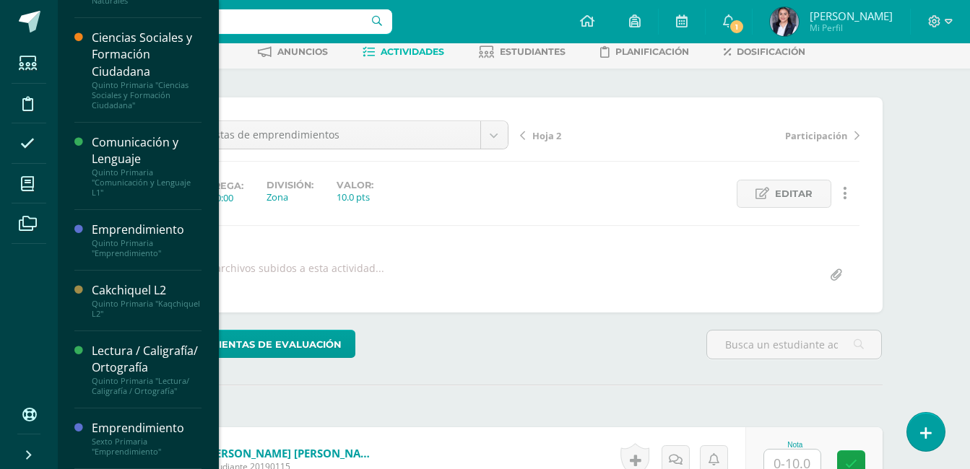
scroll to position [127, 0]
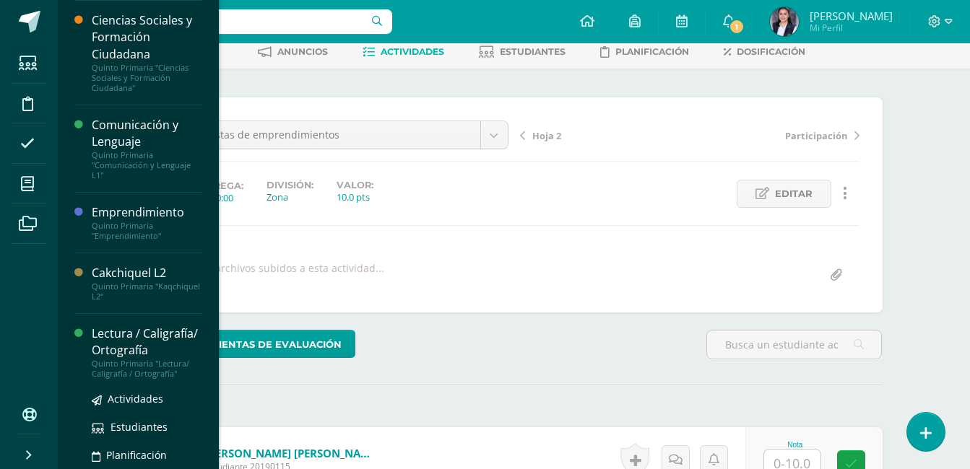
click at [124, 350] on div "Lectura / Caligrafía/ Ortografía" at bounding box center [147, 342] width 110 height 33
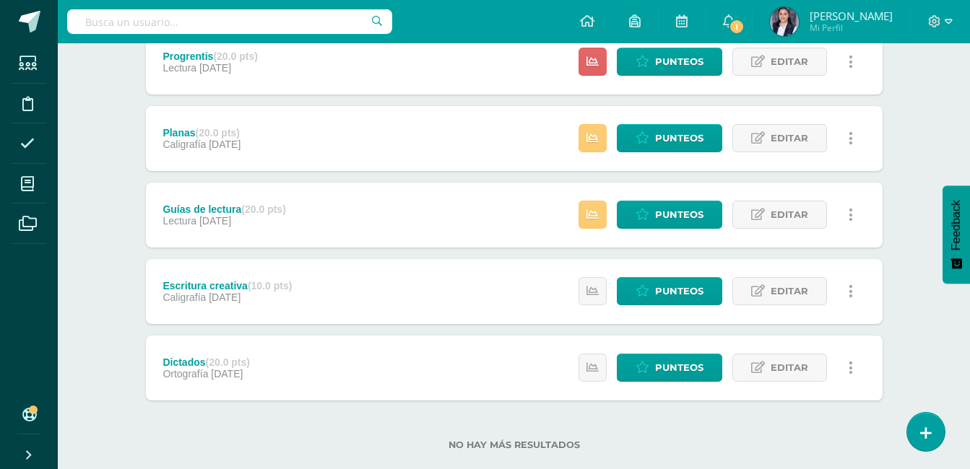
scroll to position [289, 0]
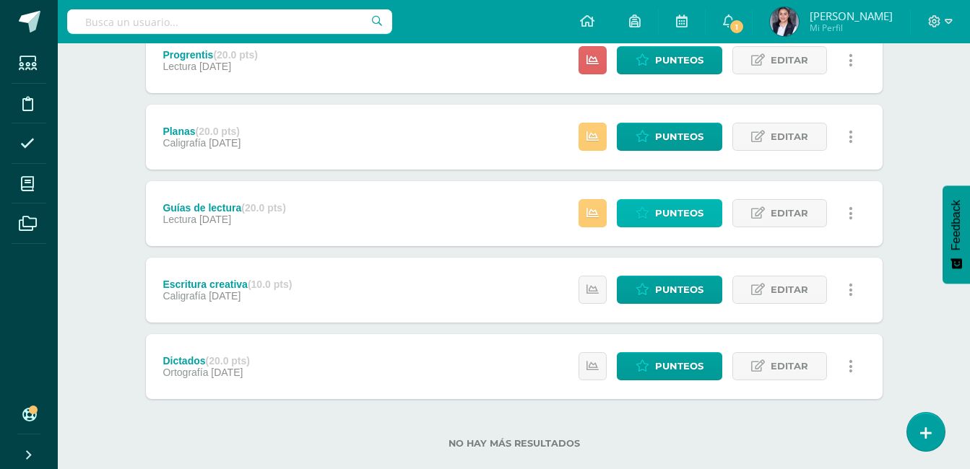
click at [696, 211] on span "Punteos" at bounding box center [679, 213] width 48 height 27
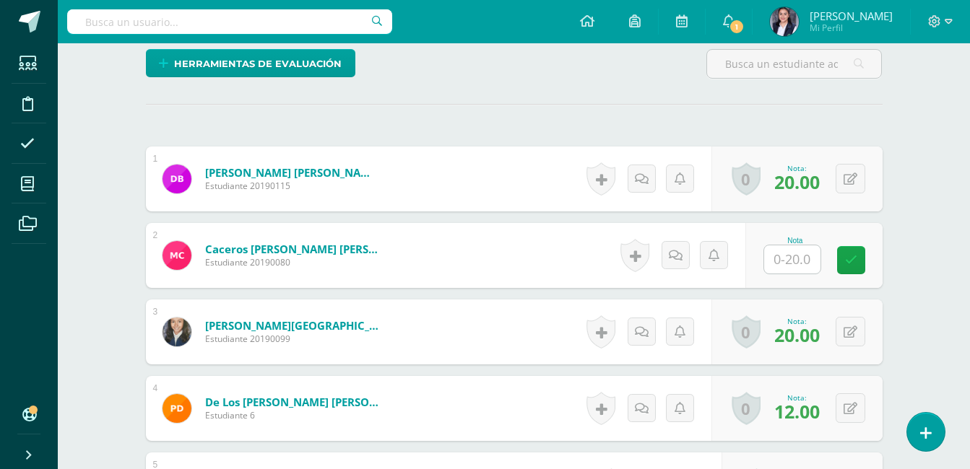
scroll to position [361, 0]
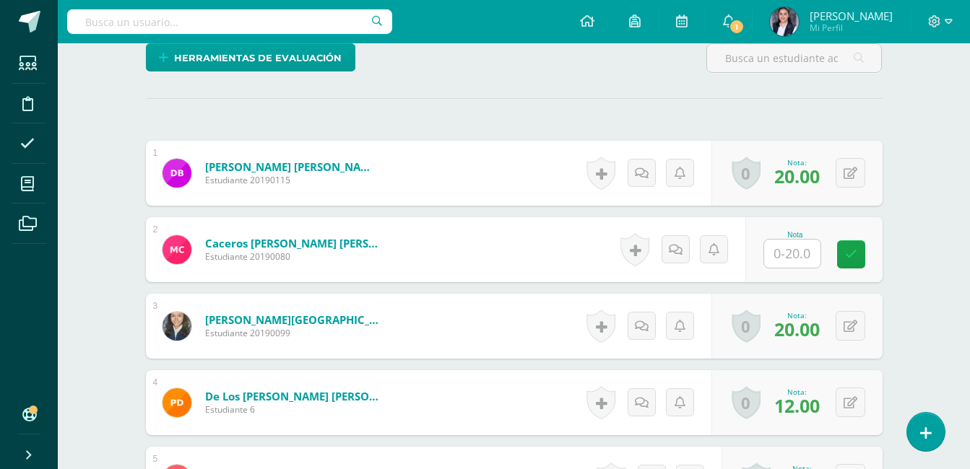
click at [808, 249] on input "text" at bounding box center [792, 254] width 56 height 28
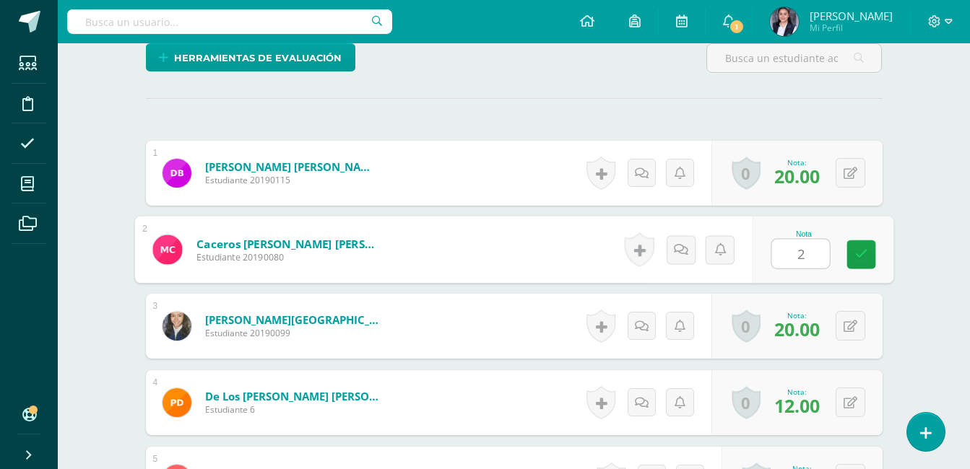
type input "20"
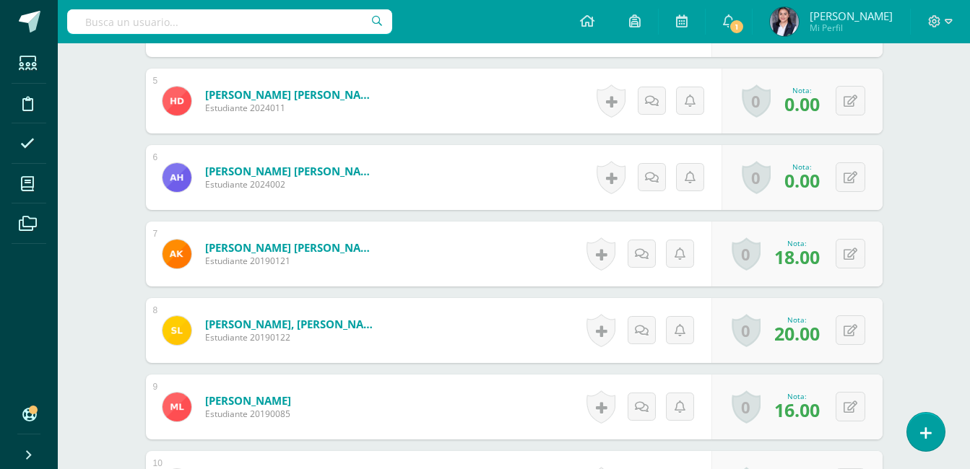
scroll to position [722, 0]
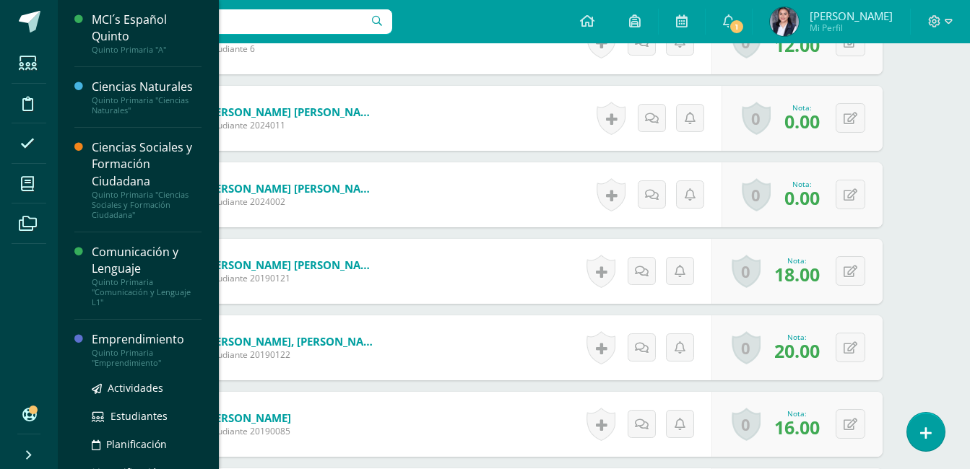
click at [140, 339] on div "Emprendimiento" at bounding box center [147, 340] width 110 height 17
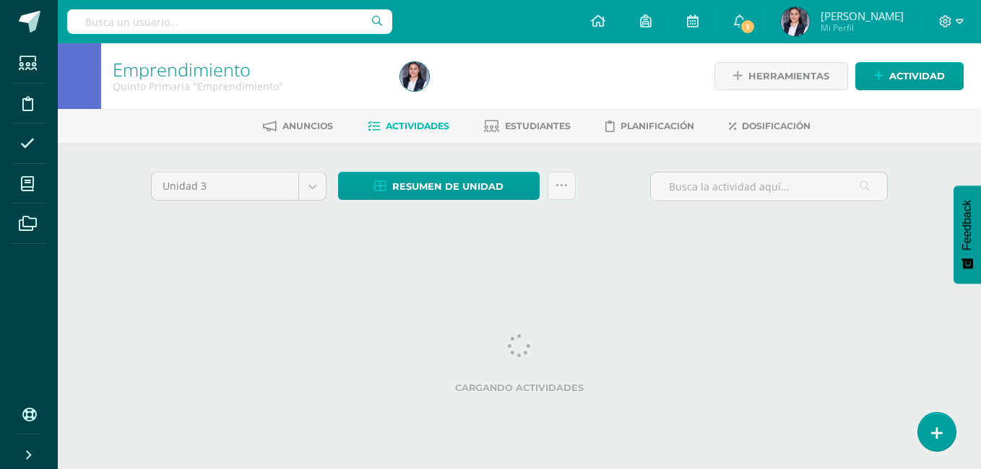
click at [939, 251] on div "Emprendimiento Quinto Primaria "Emprendimiento" Herramientas Detalle de asisten…" at bounding box center [519, 156] width 923 height 226
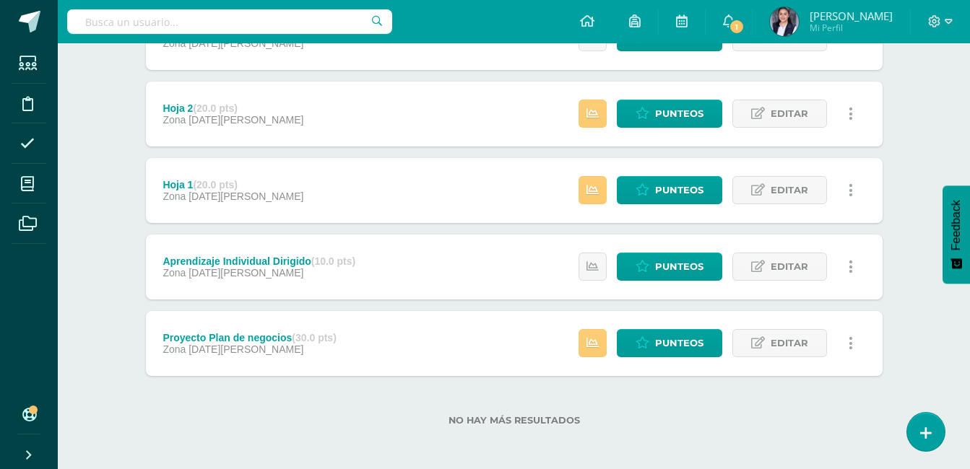
scroll to position [315, 0]
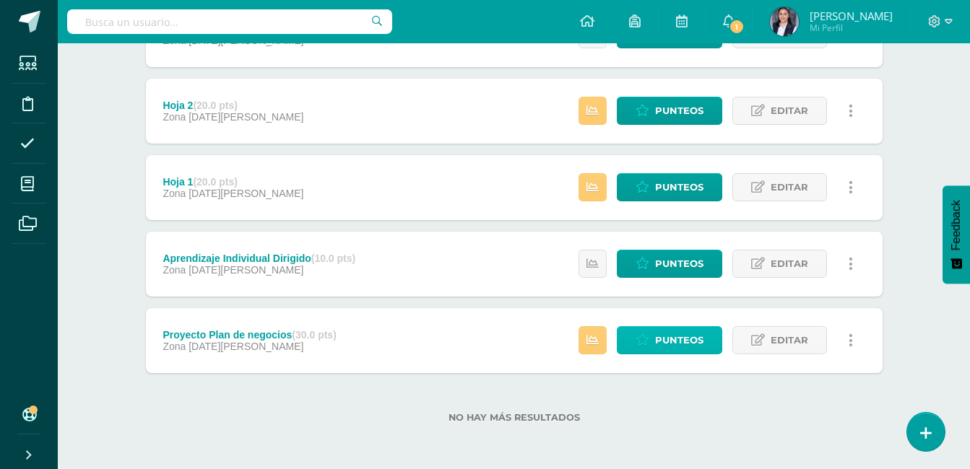
click at [683, 338] on span "Punteos" at bounding box center [679, 340] width 48 height 27
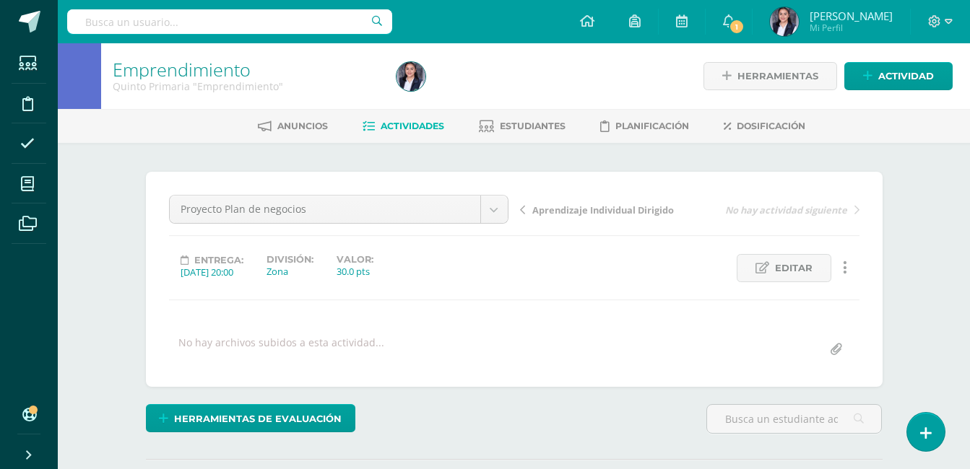
click at [553, 211] on span "Aprendizaje Individual Dirigido" at bounding box center [603, 210] width 142 height 13
click at [529, 207] on link "Hoja 1" at bounding box center [605, 209] width 170 height 14
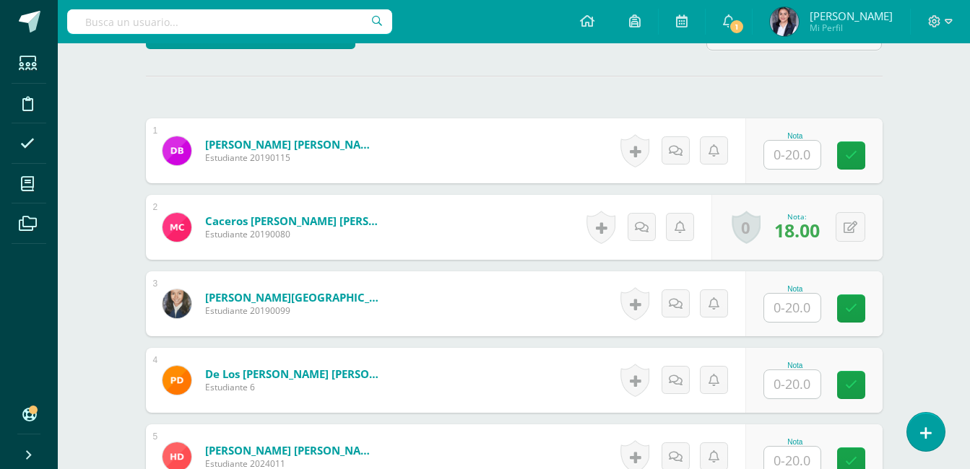
scroll to position [481, 0]
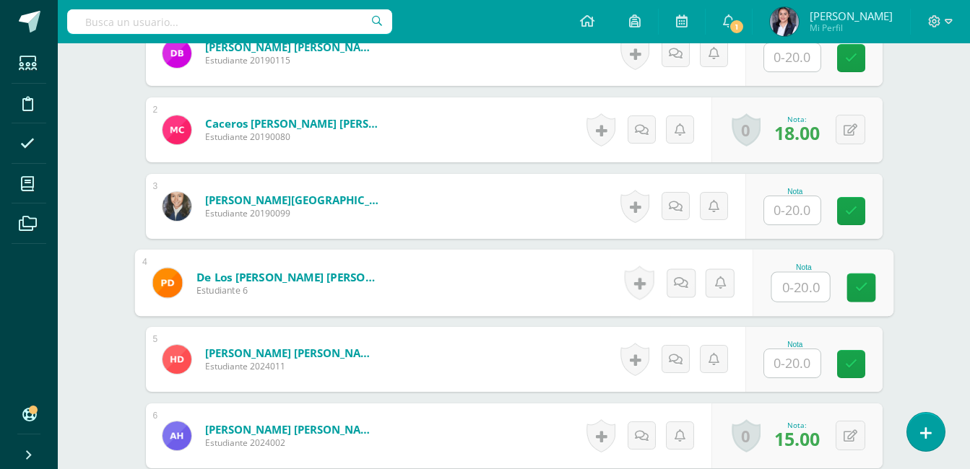
click at [787, 286] on input "text" at bounding box center [800, 287] width 58 height 29
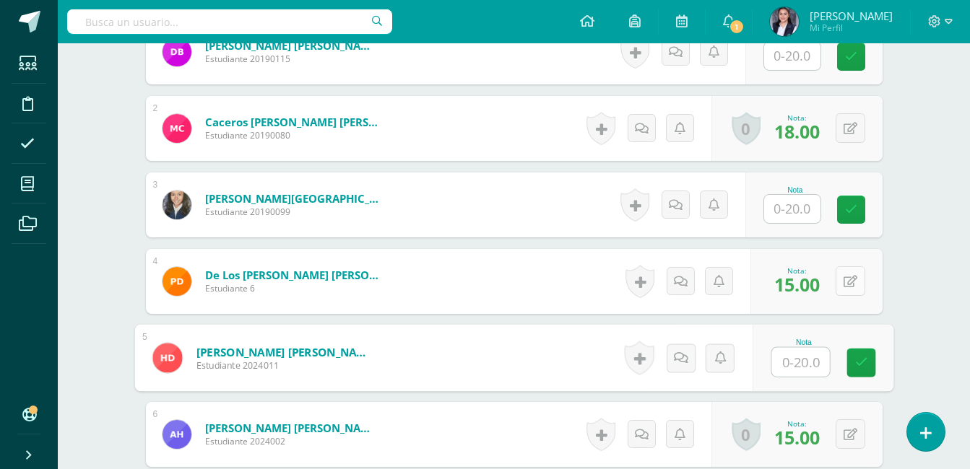
click at [854, 282] on icon at bounding box center [851, 282] width 14 height 12
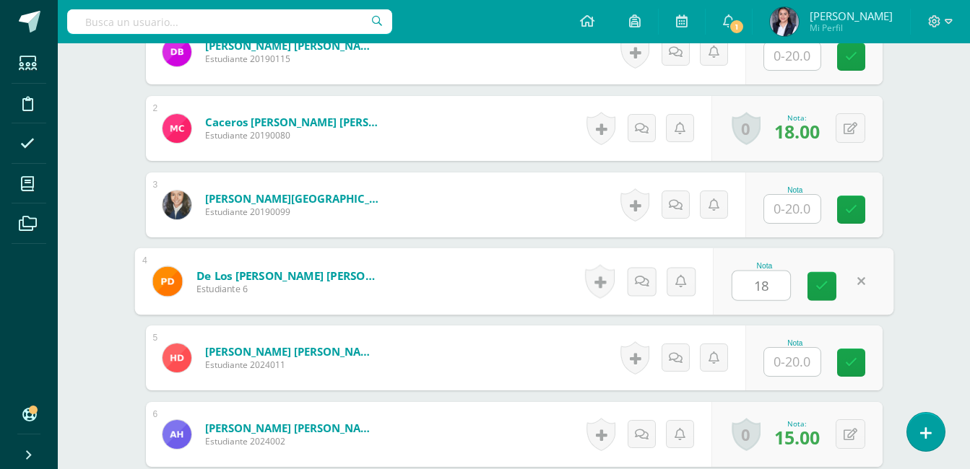
type input "18"
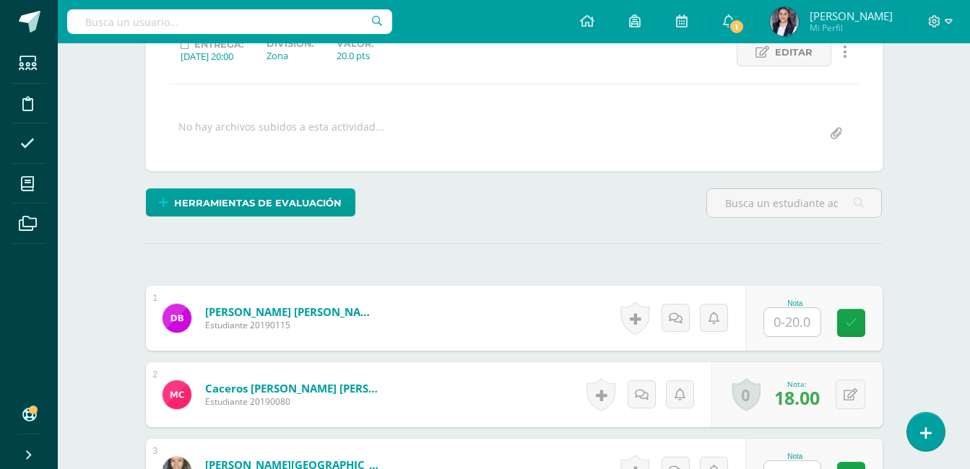
scroll to position [0, 0]
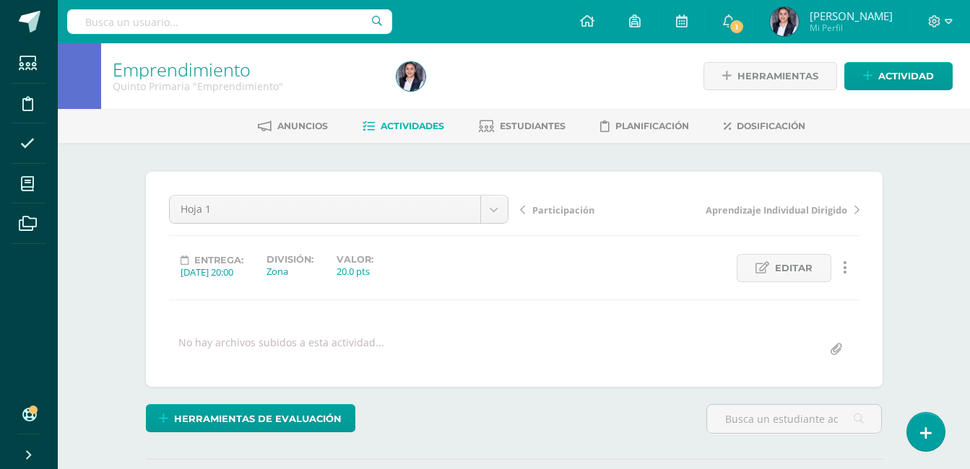
click at [534, 206] on span "Participación" at bounding box center [563, 210] width 62 height 13
click at [537, 207] on span "Propuestas de emprendimientos" at bounding box center [608, 210] width 152 height 13
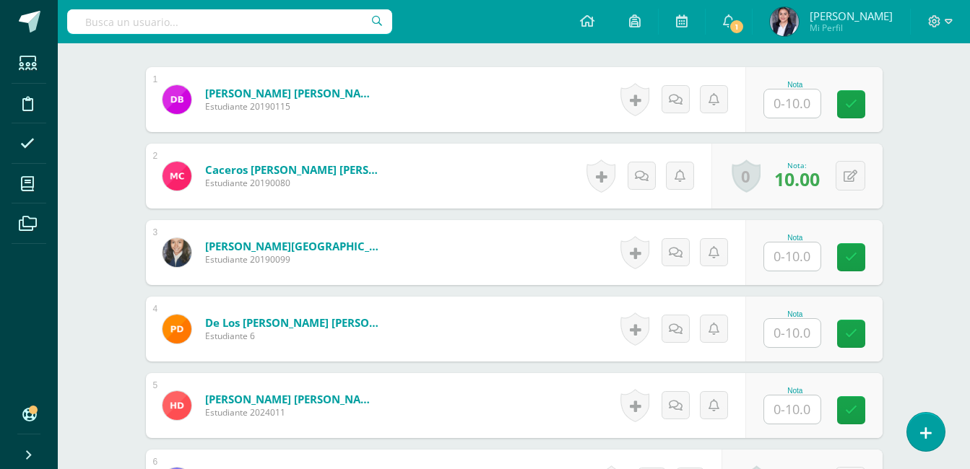
scroll to position [436, 0]
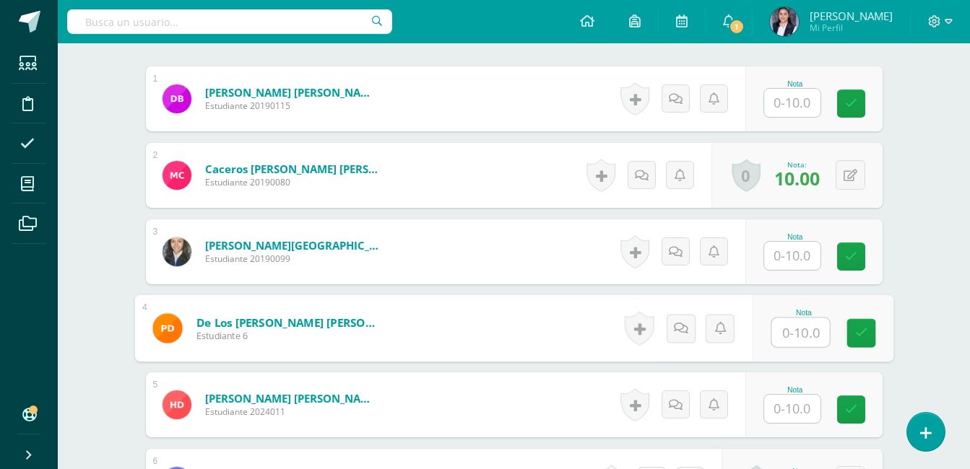
click at [790, 332] on input "text" at bounding box center [800, 333] width 58 height 29
type input "8"
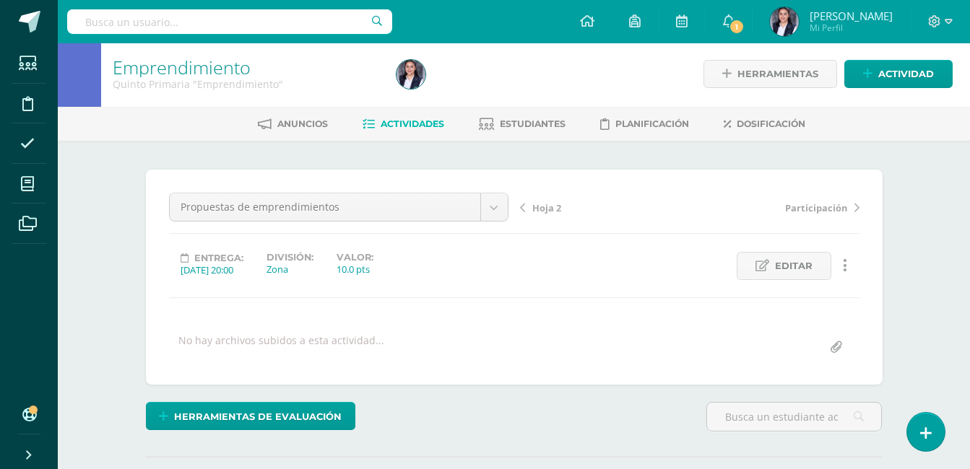
scroll to position [0, 0]
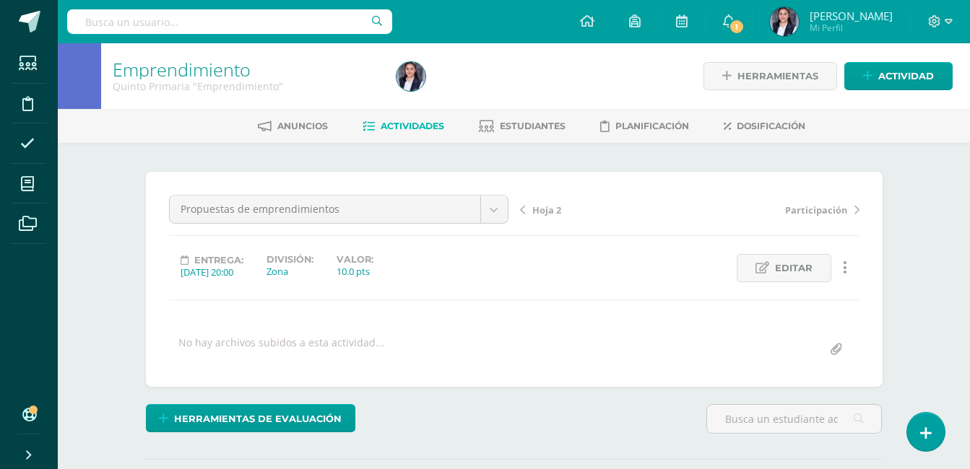
click at [537, 204] on span "Hoja 2" at bounding box center [546, 210] width 29 height 13
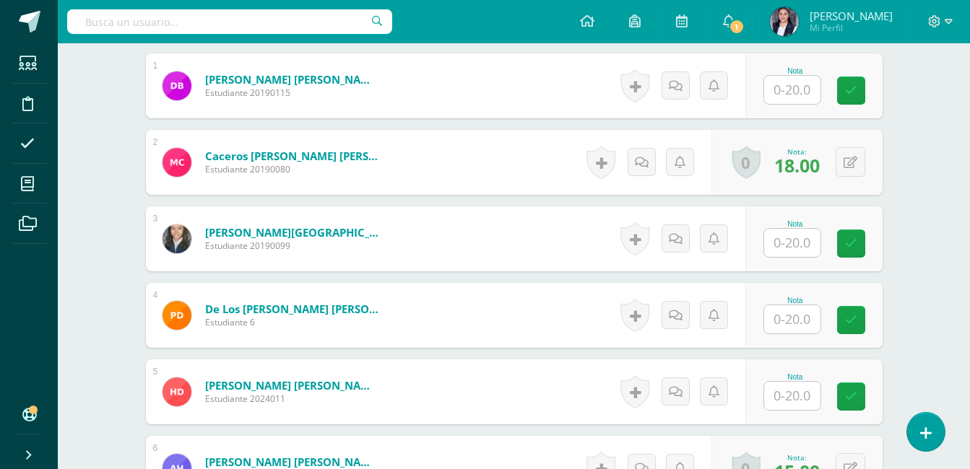
scroll to position [481, 0]
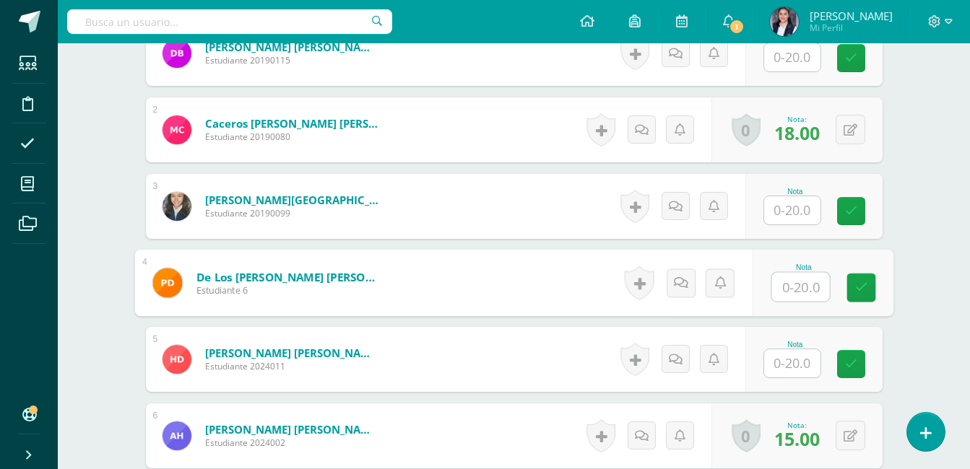
click at [802, 290] on input "text" at bounding box center [800, 287] width 58 height 29
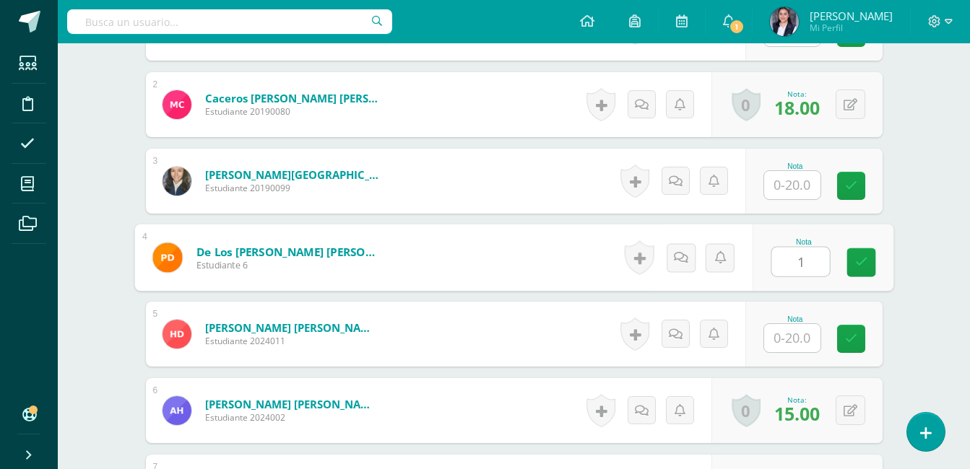
scroll to position [507, 0]
type input "18"
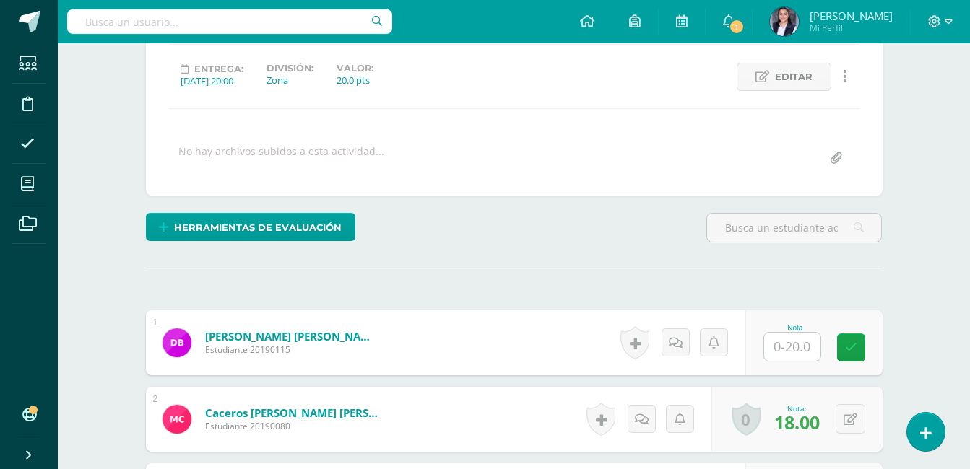
scroll to position [217, 0]
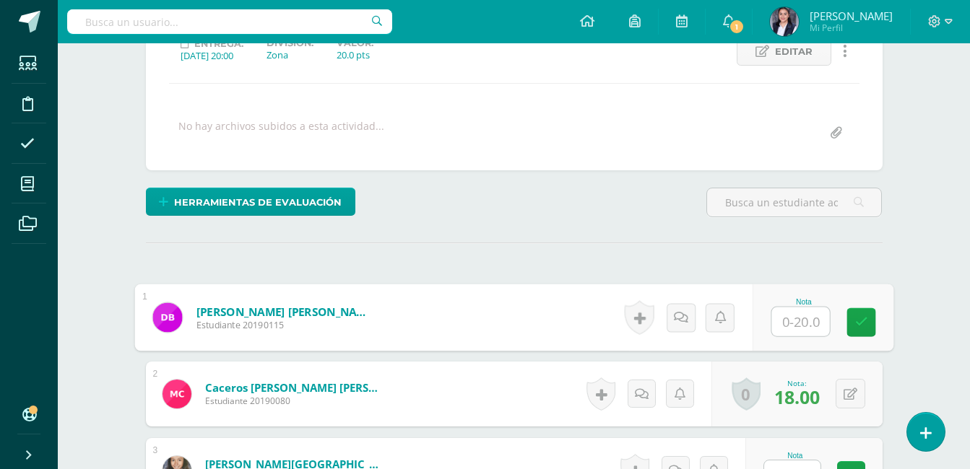
click at [795, 329] on input "text" at bounding box center [800, 322] width 58 height 29
type input "18"
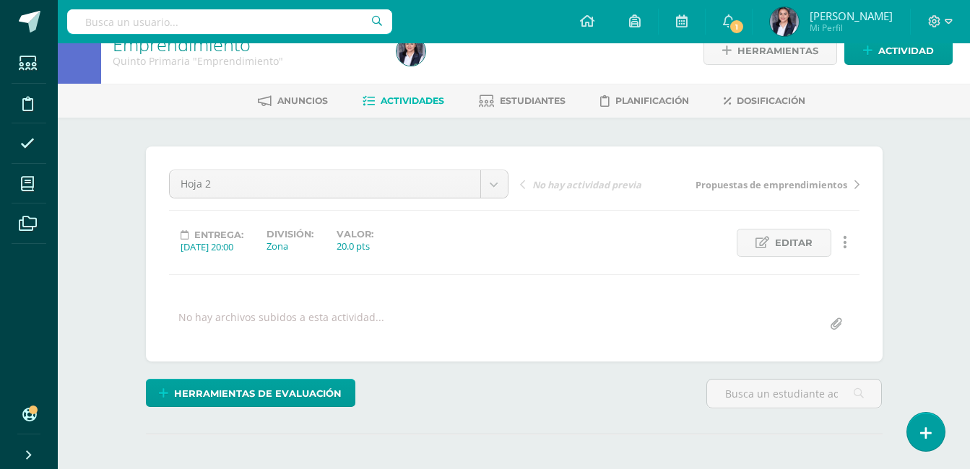
scroll to position [0, 0]
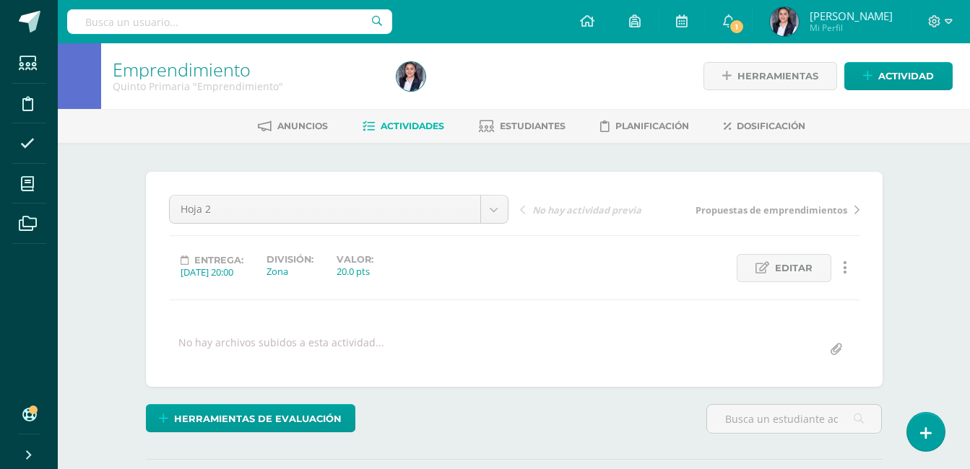
click at [779, 207] on span "Propuestas de emprendimientos" at bounding box center [772, 210] width 152 height 13
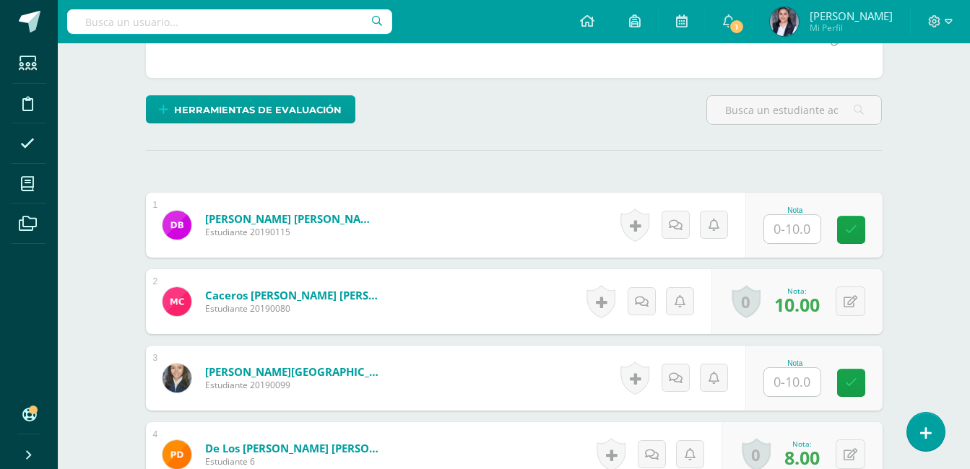
scroll to position [291, 0]
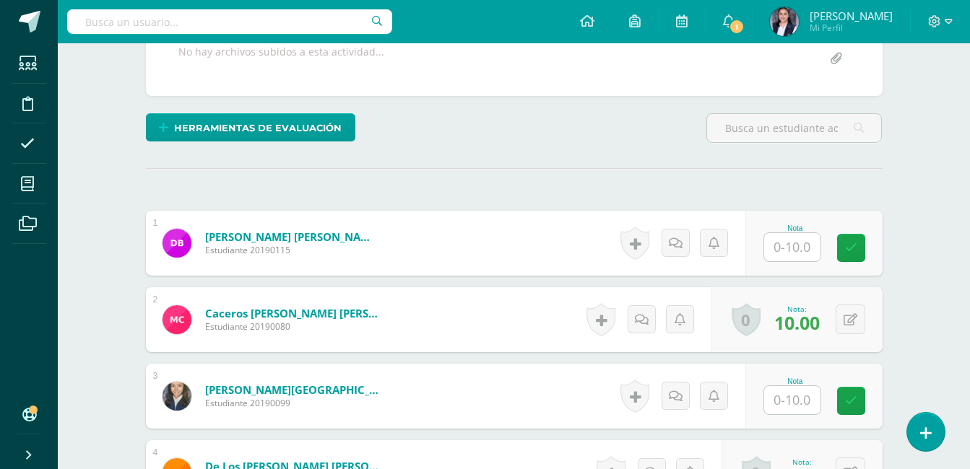
click at [800, 248] on input "text" at bounding box center [792, 247] width 56 height 28
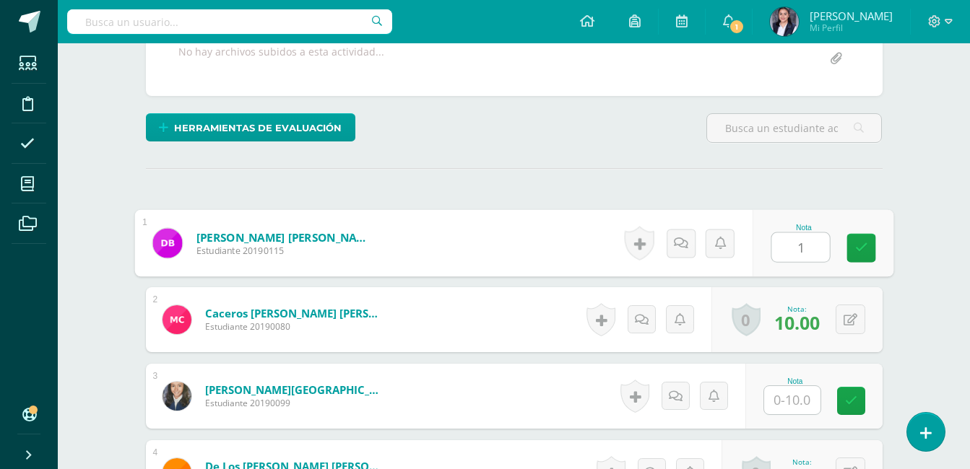
type input "10"
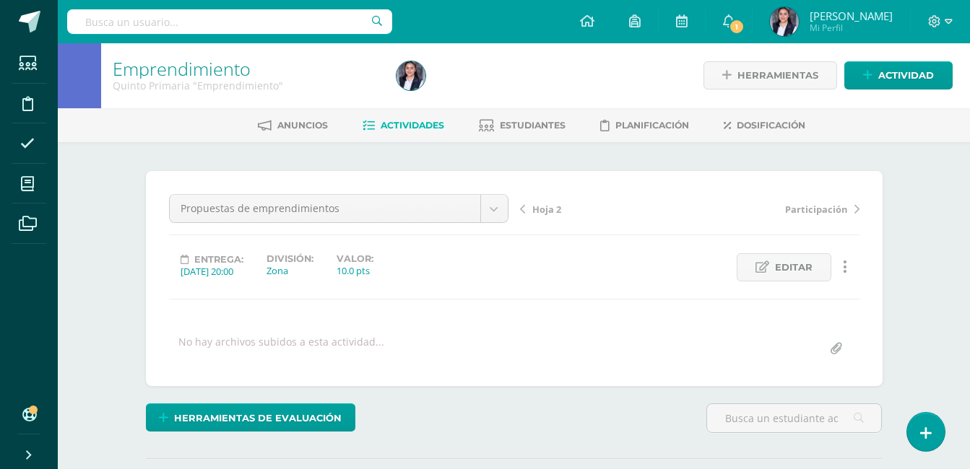
scroll to position [0, 0]
click at [815, 207] on span "Participación" at bounding box center [816, 210] width 62 height 13
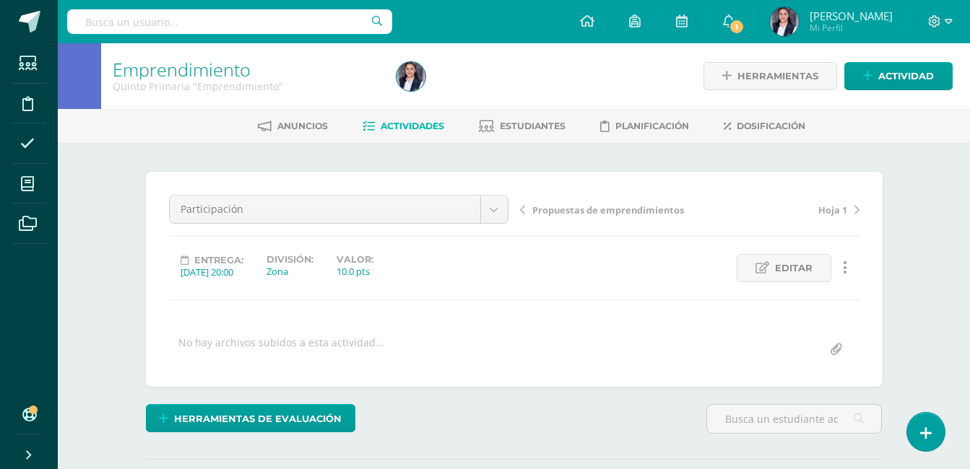
scroll to position [1, 0]
click at [824, 208] on span "Hoja 1" at bounding box center [832, 209] width 29 height 13
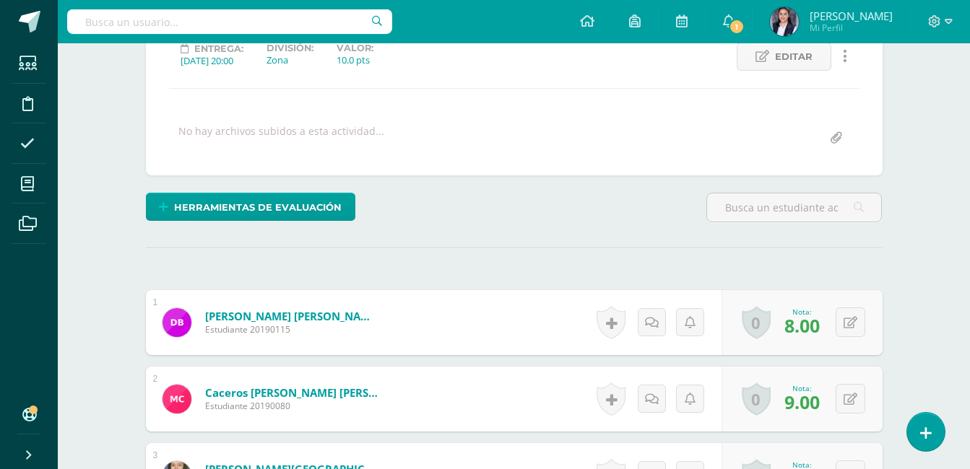
scroll to position [217, 0]
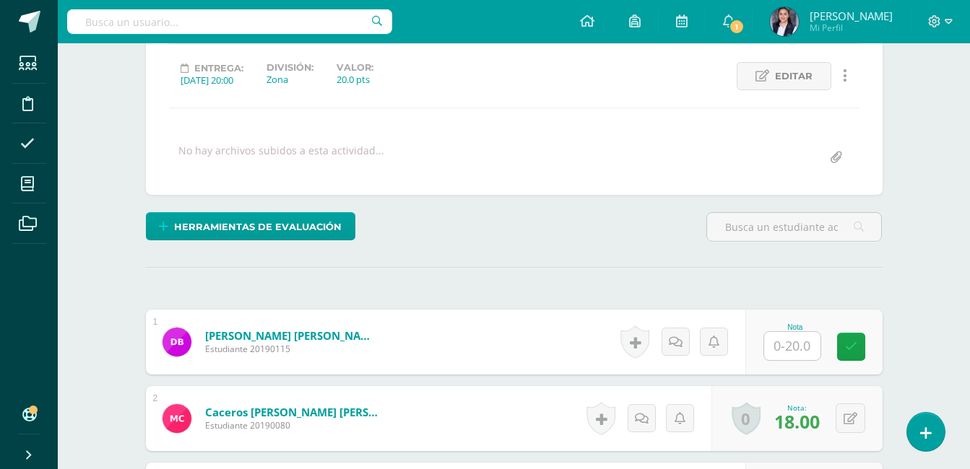
scroll to position [193, 0]
click at [807, 342] on input "text" at bounding box center [792, 346] width 56 height 28
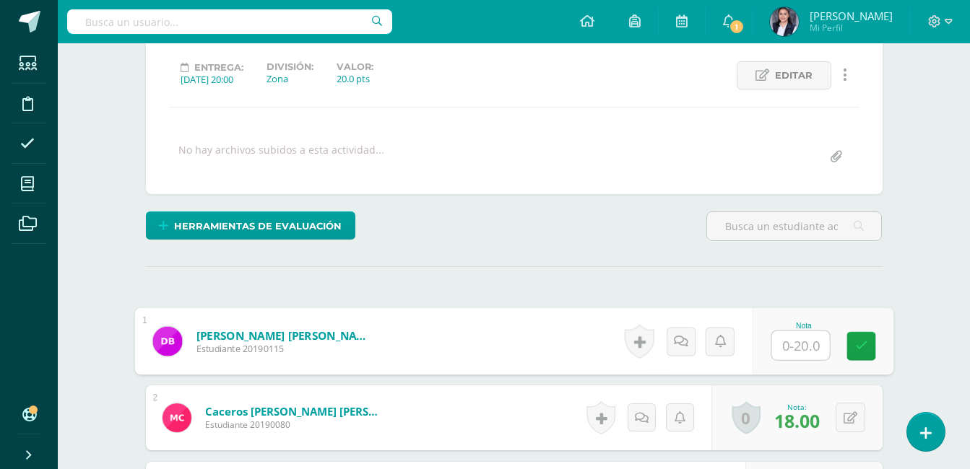
scroll to position [194, 0]
type input "20"
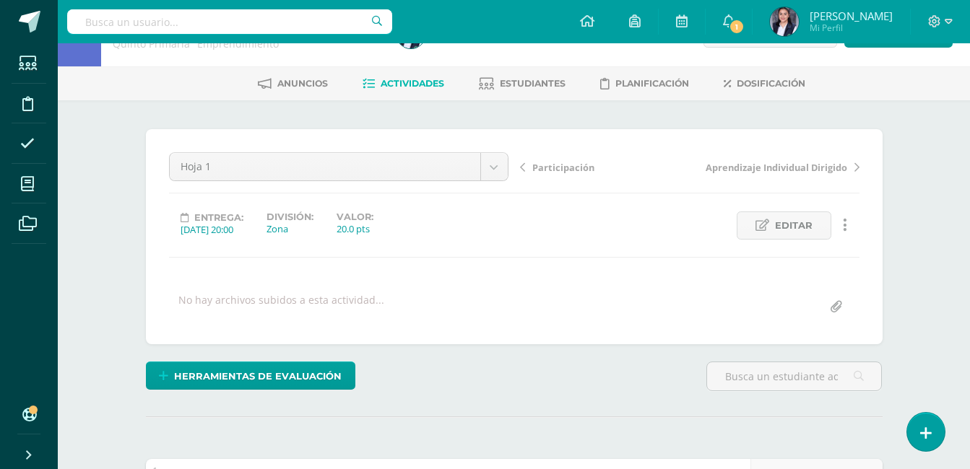
scroll to position [0, 0]
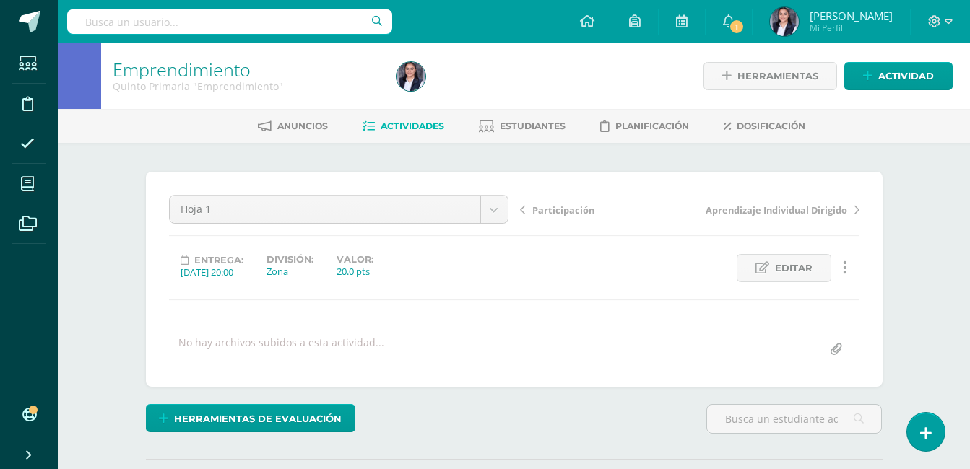
click at [823, 210] on span "Aprendizaje Individual Dirigido" at bounding box center [777, 210] width 142 height 13
click at [828, 207] on span "Proyecto Plan de negocios" at bounding box center [787, 210] width 121 height 13
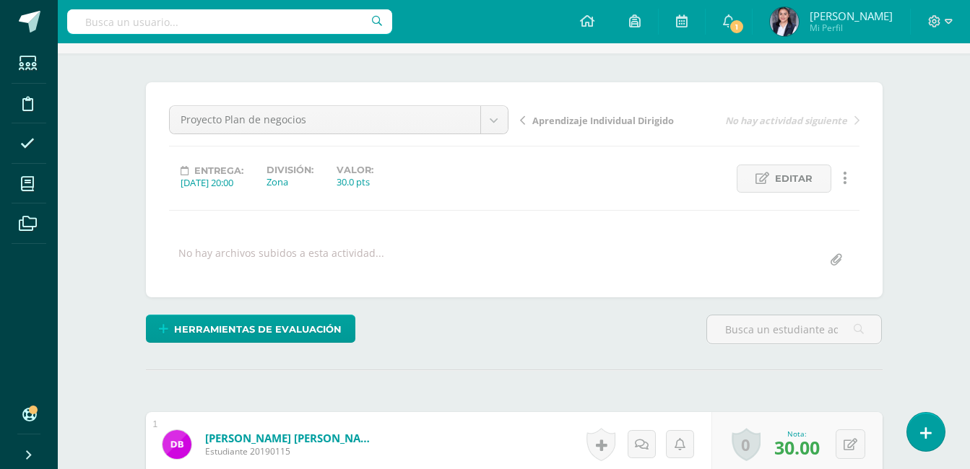
scroll to position [2, 0]
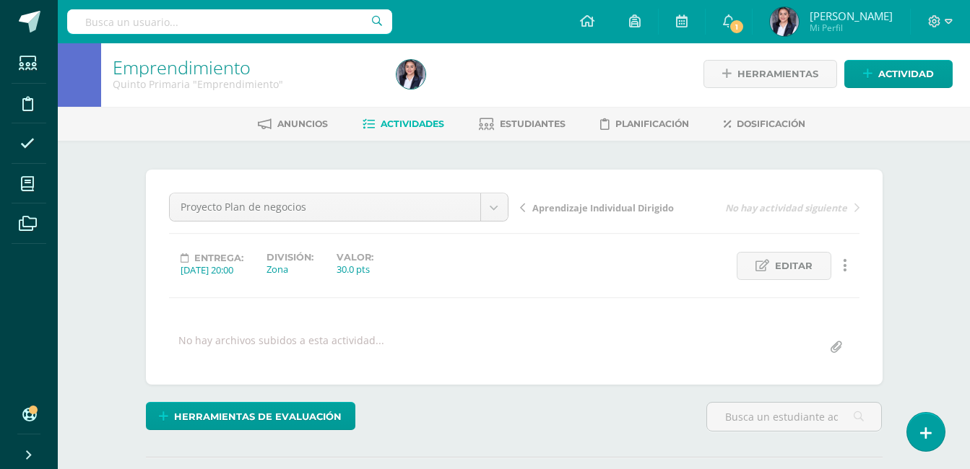
click at [643, 207] on span "Aprendizaje Individual Dirigido" at bounding box center [603, 208] width 142 height 13
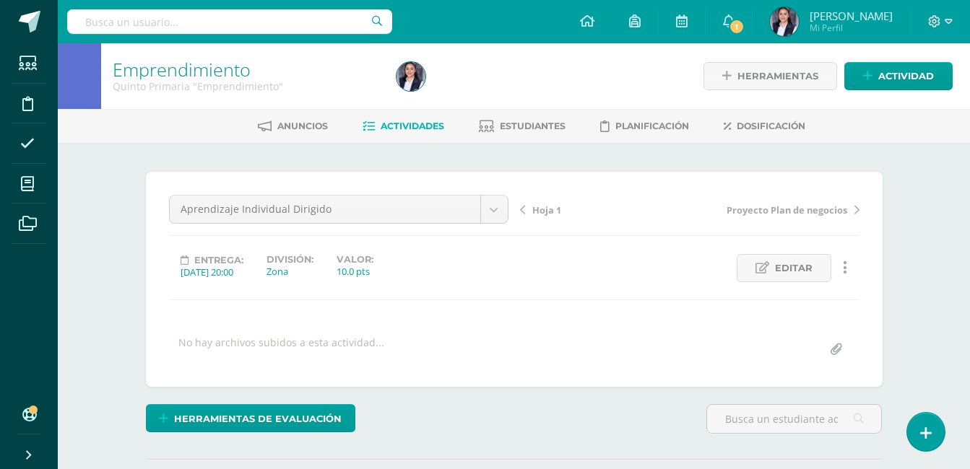
scroll to position [1, 0]
click at [552, 212] on span "Hoja 1" at bounding box center [546, 209] width 29 height 13
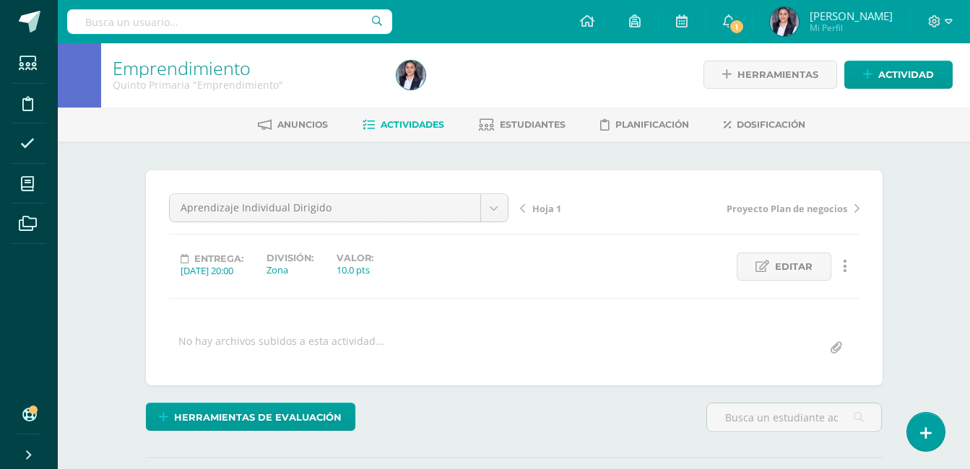
scroll to position [51, 0]
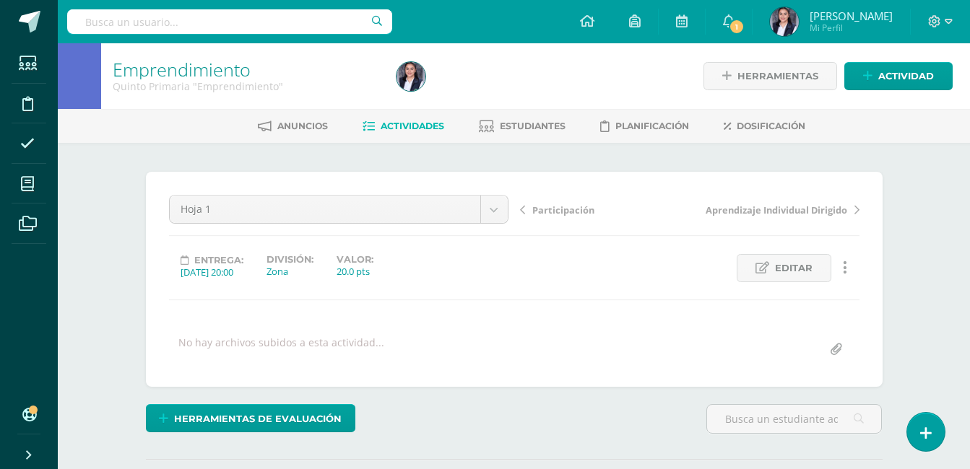
scroll to position [1, 0]
click at [556, 212] on span "Participación" at bounding box center [563, 209] width 62 height 13
click at [556, 211] on span "Propuestas de emprendimientos" at bounding box center [608, 210] width 152 height 13
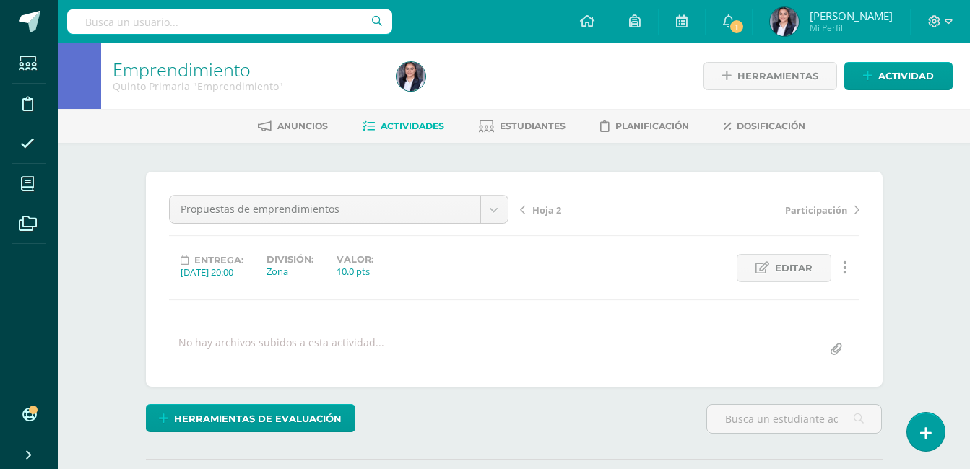
click at [559, 209] on span "Hoja 2" at bounding box center [546, 210] width 29 height 13
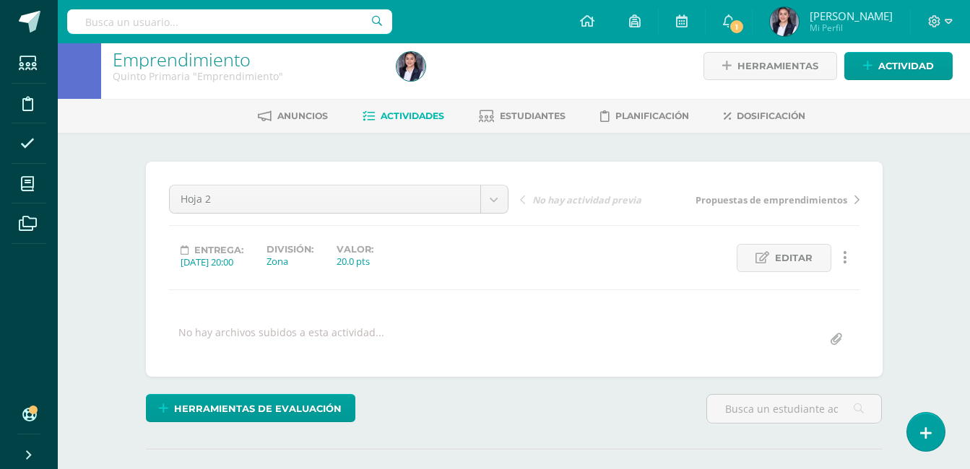
scroll to position [1, 0]
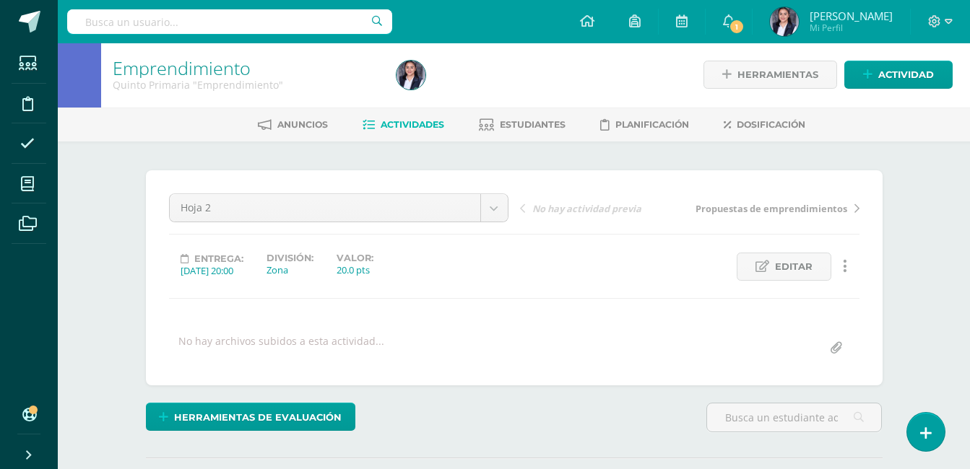
click at [779, 211] on span "Propuestas de emprendimientos" at bounding box center [772, 208] width 152 height 13
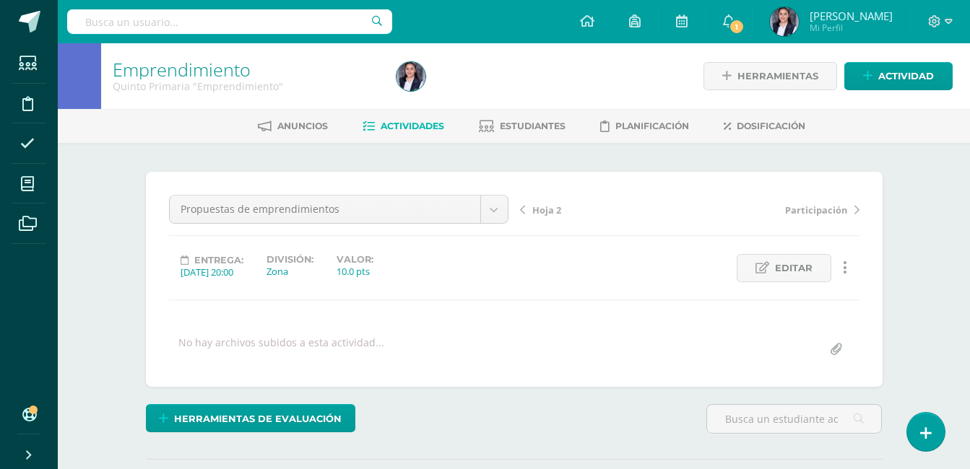
click at [797, 212] on span "Participación" at bounding box center [816, 210] width 62 height 13
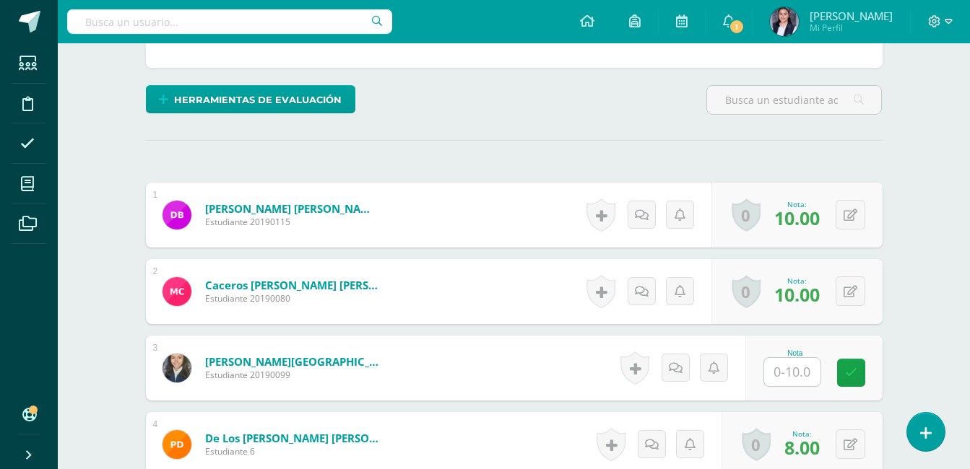
scroll to position [363, 0]
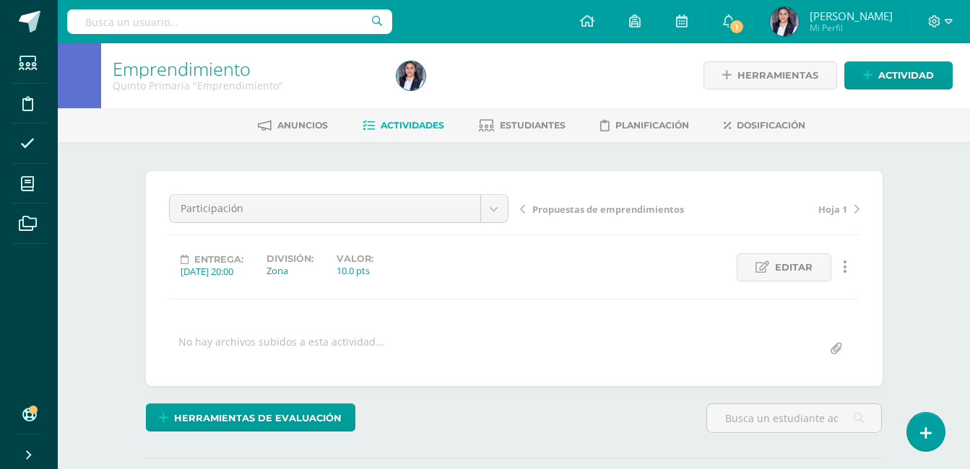
scroll to position [1, 0]
click at [645, 208] on span "Propuestas de emprendimientos" at bounding box center [608, 208] width 152 height 13
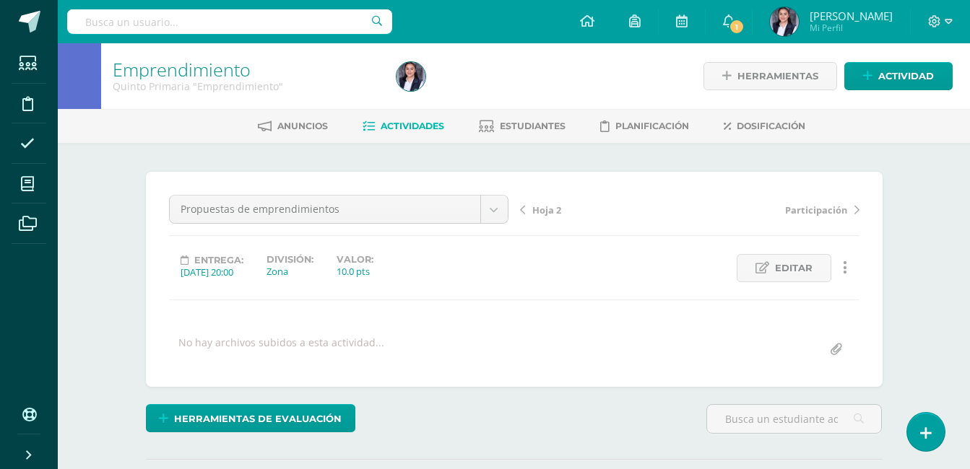
click at [543, 207] on span "Hoja 2" at bounding box center [546, 210] width 29 height 13
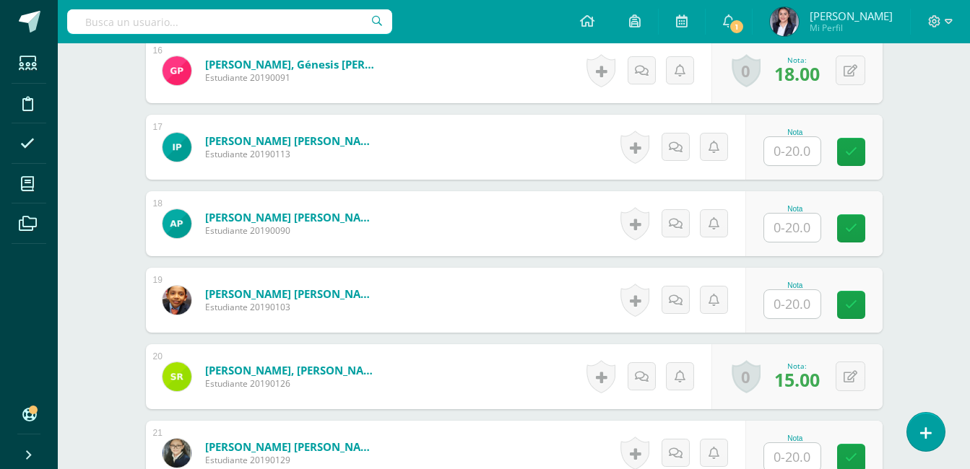
scroll to position [1637, 0]
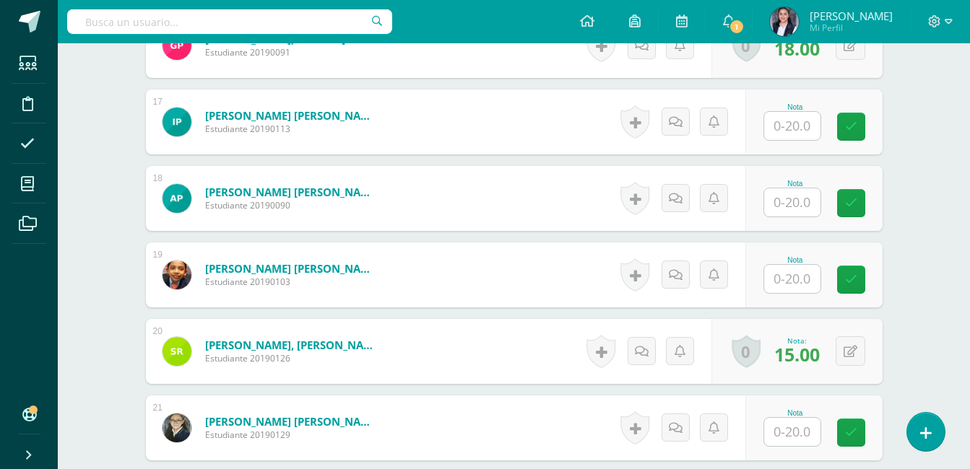
click at [791, 279] on input "text" at bounding box center [792, 279] width 56 height 28
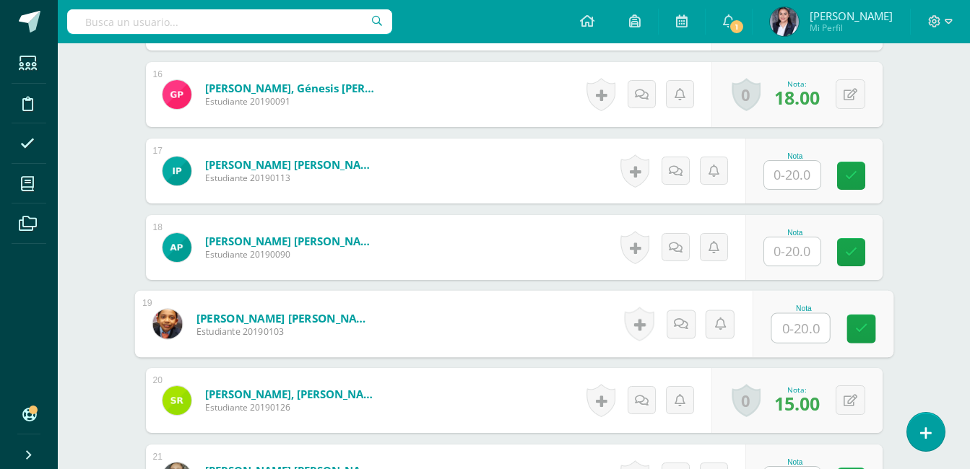
scroll to position [1589, 0]
type input "19"
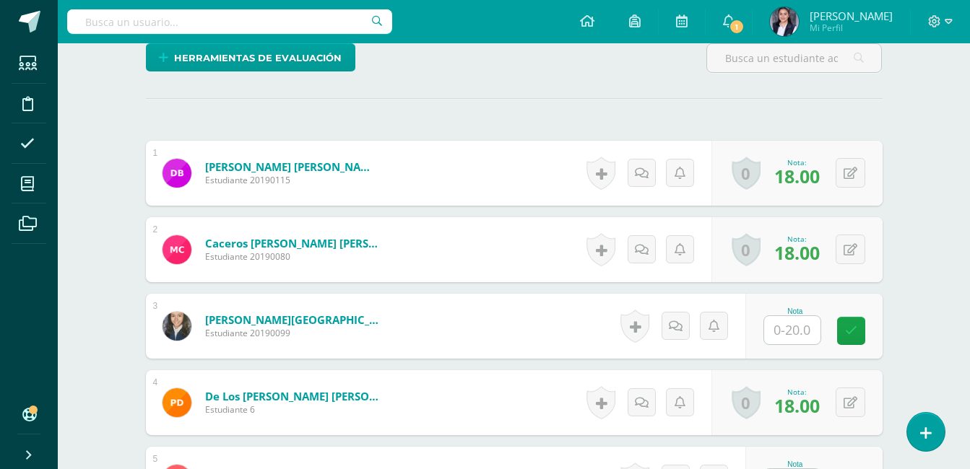
scroll to position [0, 0]
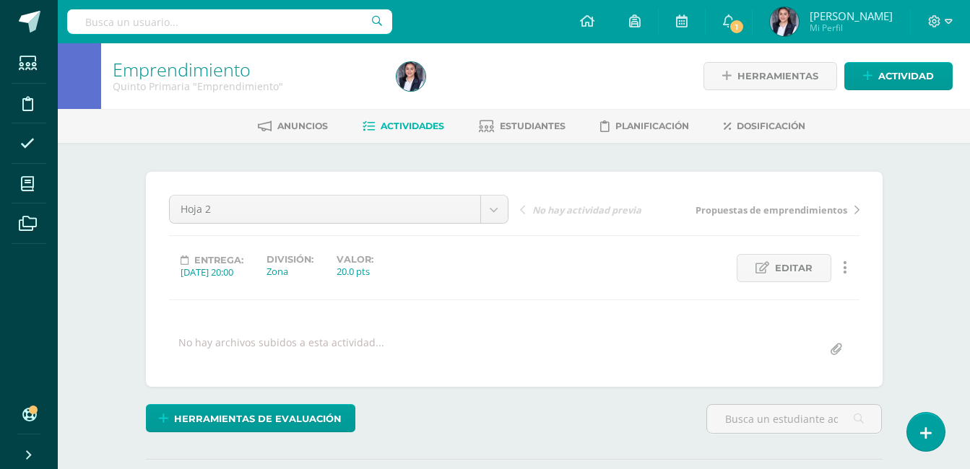
click at [838, 205] on span "Propuestas de emprendimientos" at bounding box center [772, 210] width 152 height 13
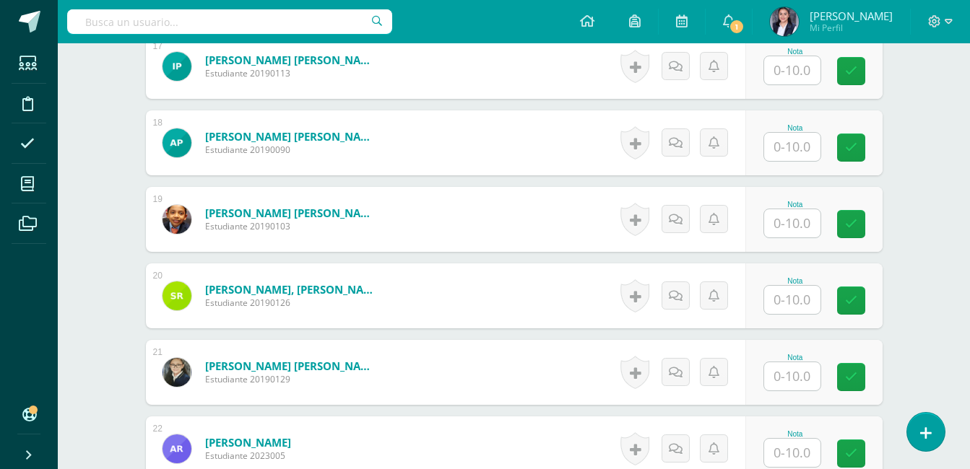
scroll to position [1658, 0]
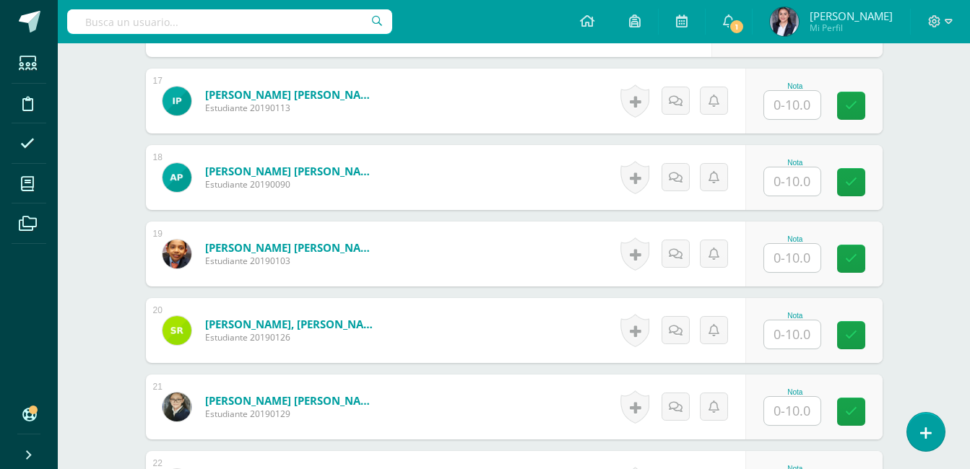
click at [790, 254] on input "text" at bounding box center [792, 258] width 56 height 28
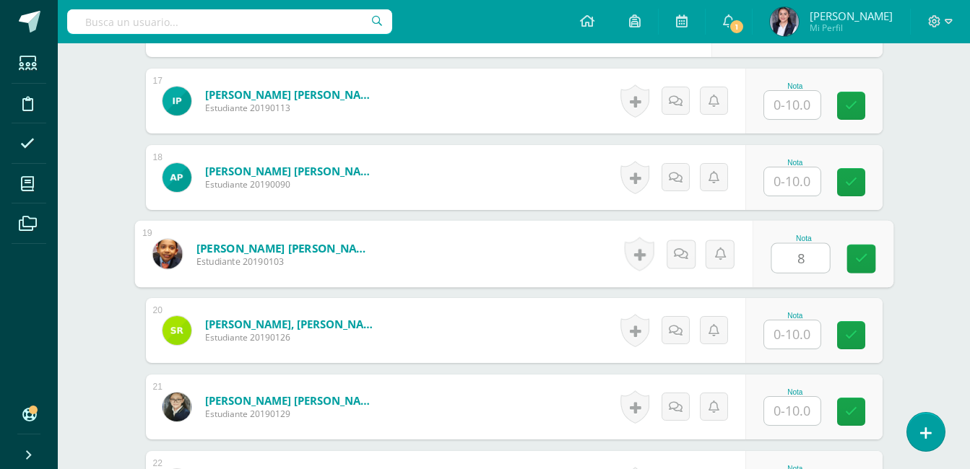
type input "8"
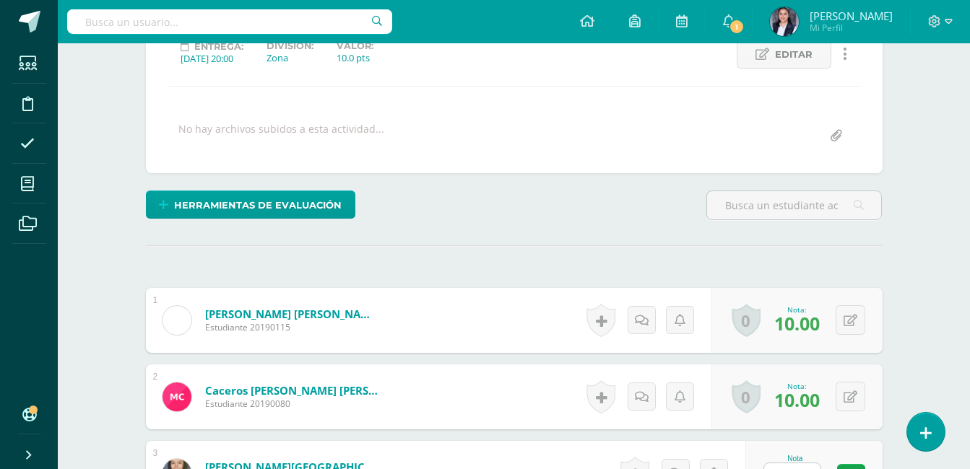
scroll to position [0, 0]
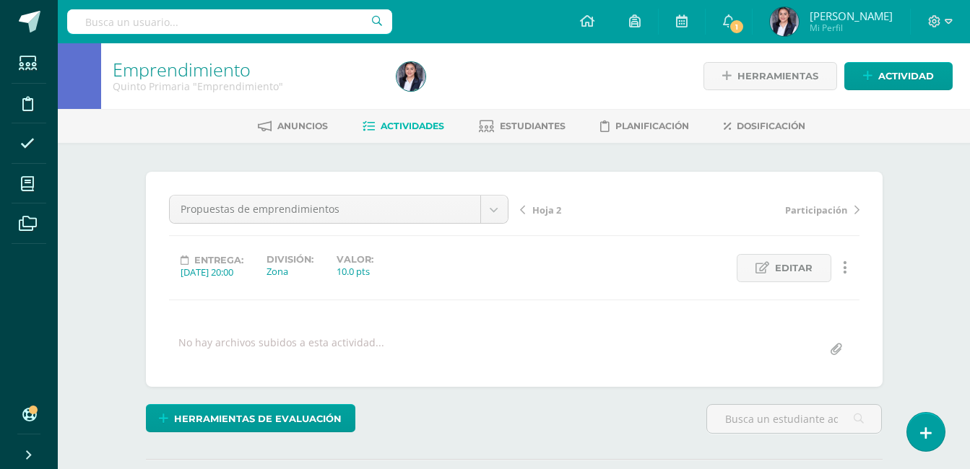
click at [810, 206] on span "Participación" at bounding box center [816, 210] width 62 height 13
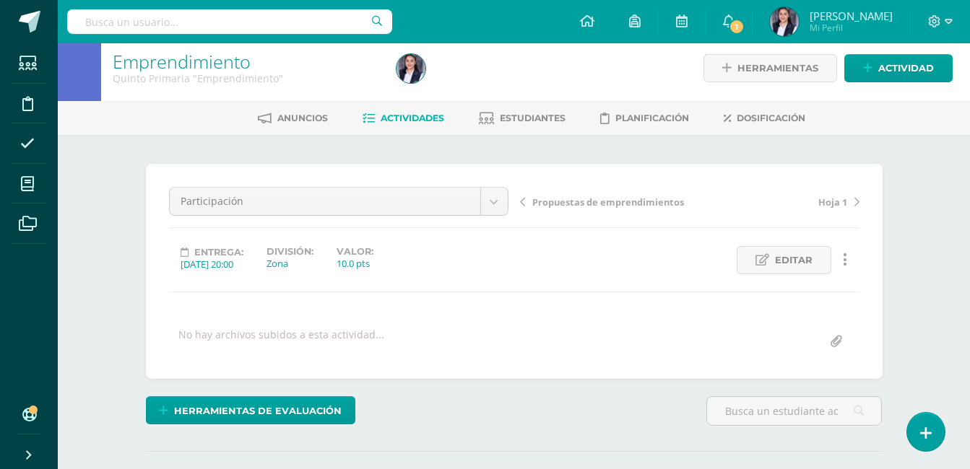
scroll to position [1, 0]
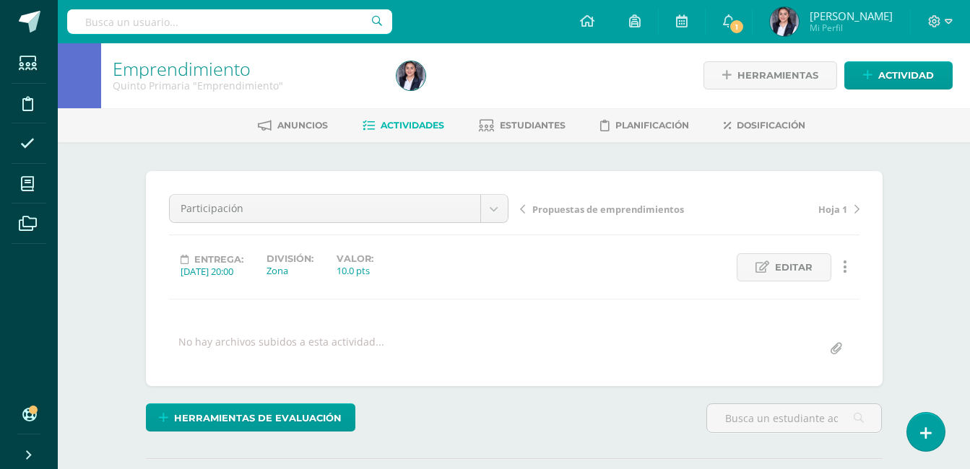
click at [837, 208] on span "Hoja 1" at bounding box center [832, 209] width 29 height 13
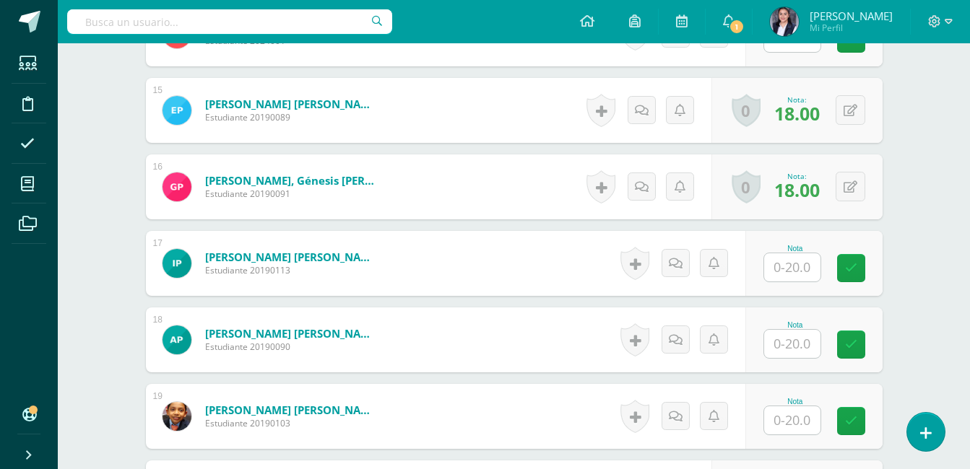
scroll to position [1516, 0]
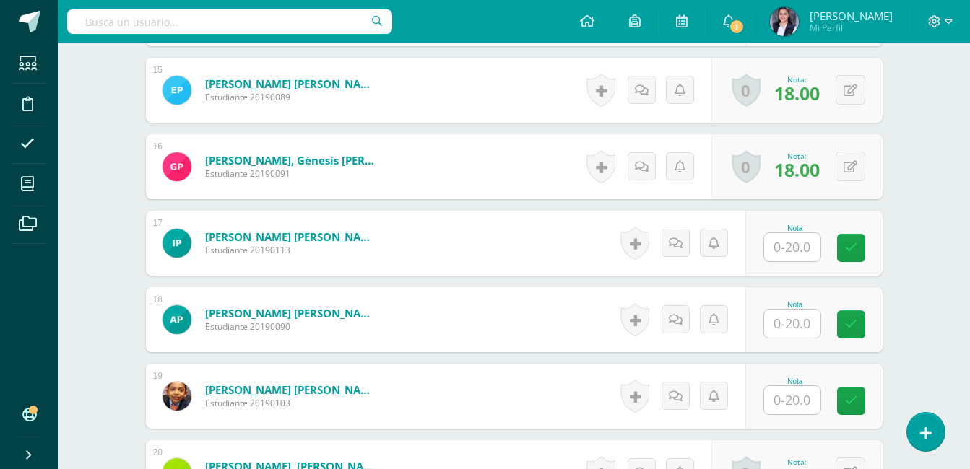
click at [806, 395] on input "text" at bounding box center [792, 400] width 56 height 28
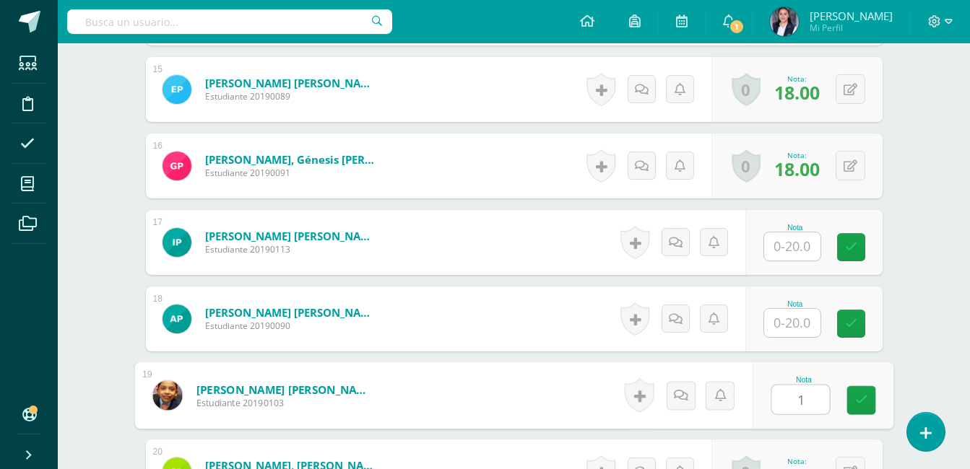
type input "19"
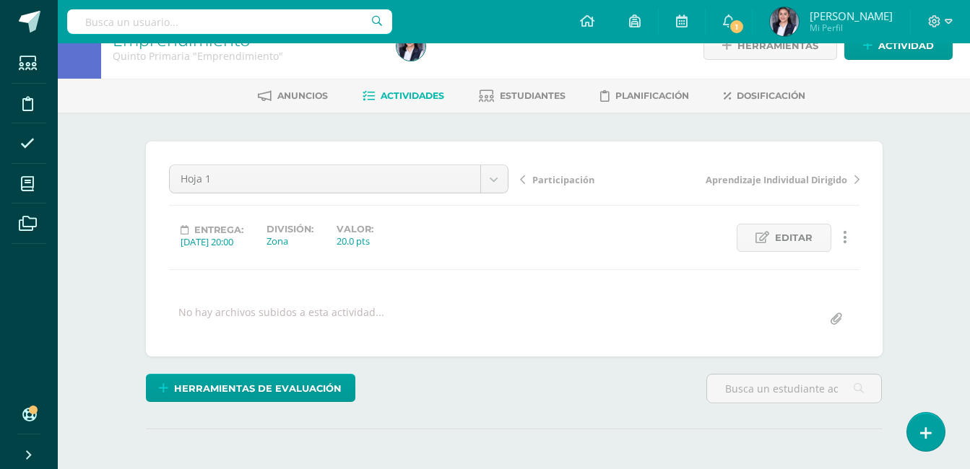
scroll to position [0, 0]
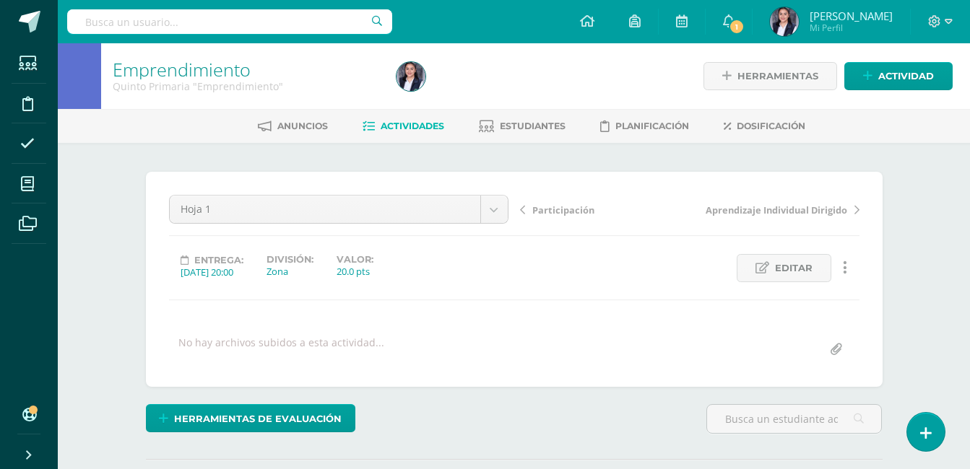
click at [737, 210] on span "Aprendizaje Individual Dirigido" at bounding box center [777, 210] width 142 height 13
click at [800, 204] on span "Proyecto Plan de negocios" at bounding box center [787, 210] width 121 height 13
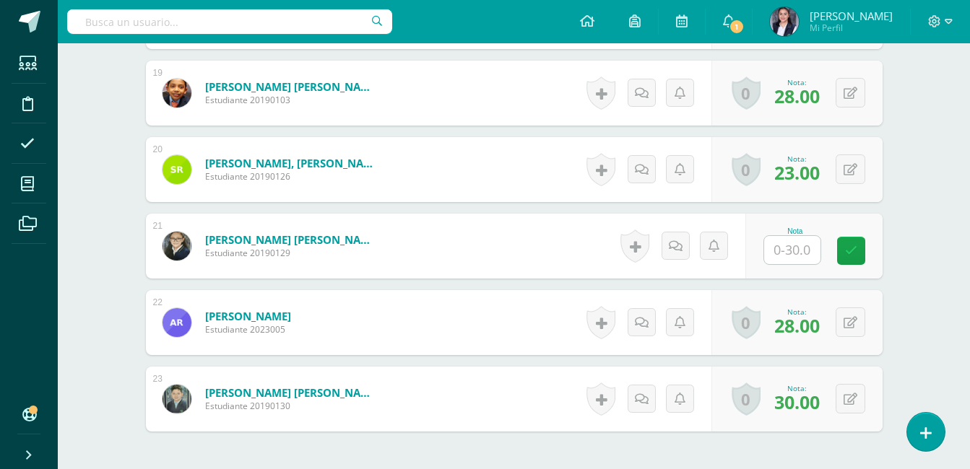
scroll to position [1947, 0]
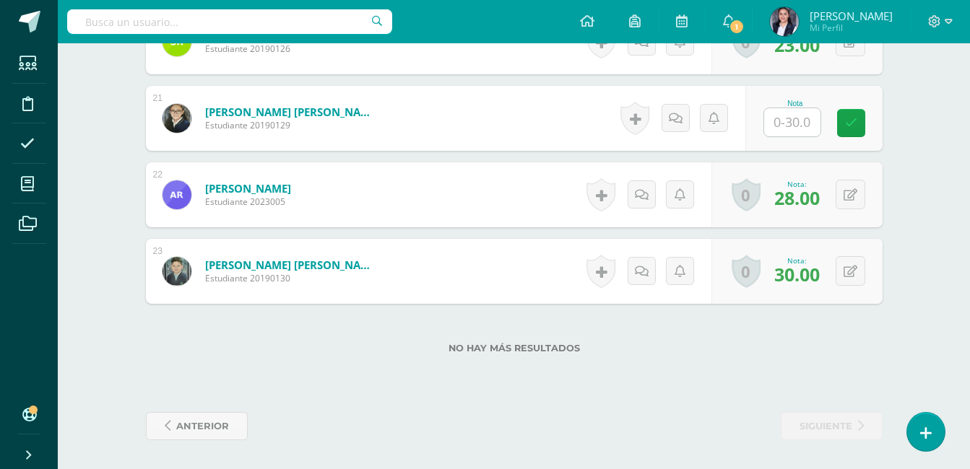
click at [805, 126] on input "text" at bounding box center [792, 122] width 56 height 28
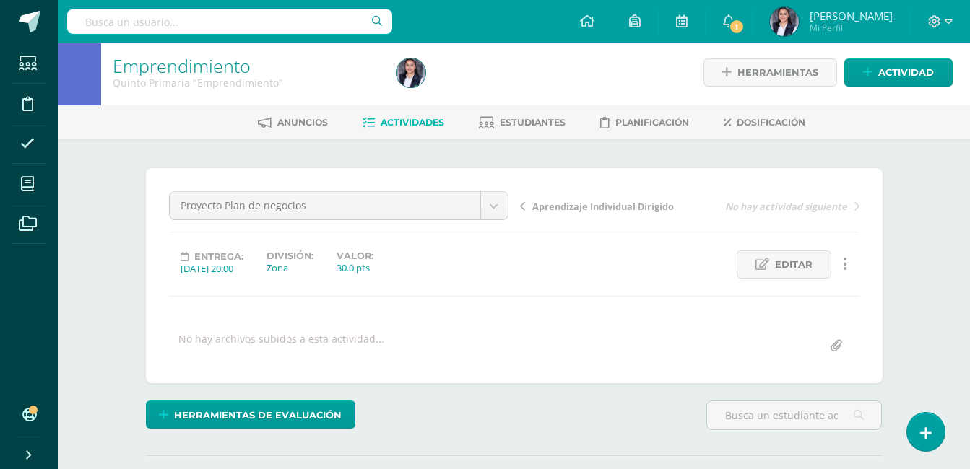
scroll to position [0, 0]
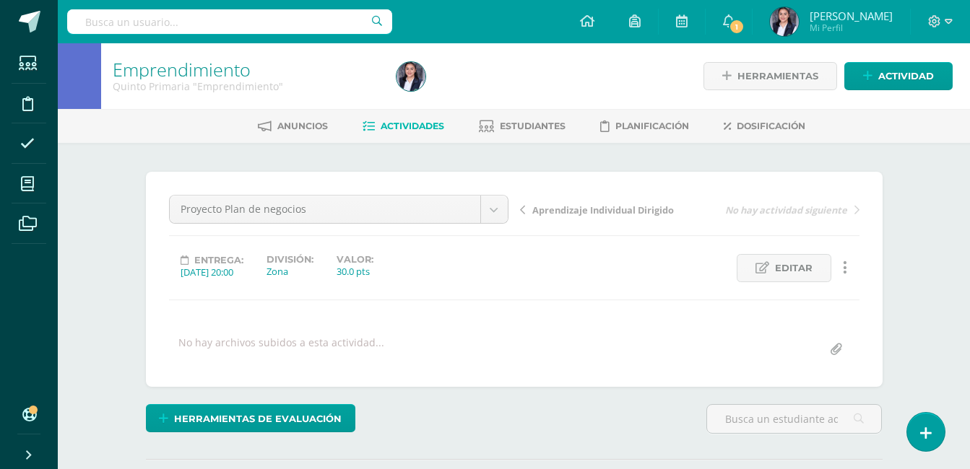
click at [574, 206] on span "Aprendizaje Individual Dirigido" at bounding box center [603, 210] width 142 height 13
click at [538, 207] on span "Hoja 1" at bounding box center [546, 210] width 29 height 13
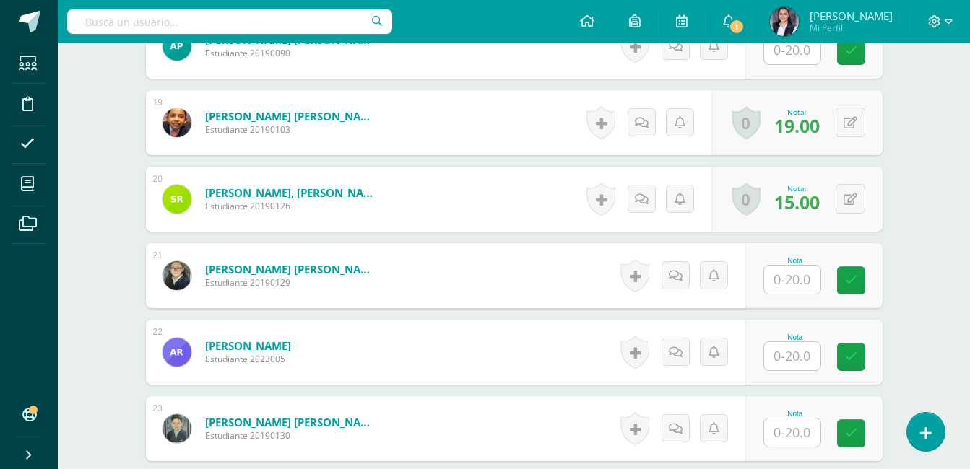
scroll to position [1815, 0]
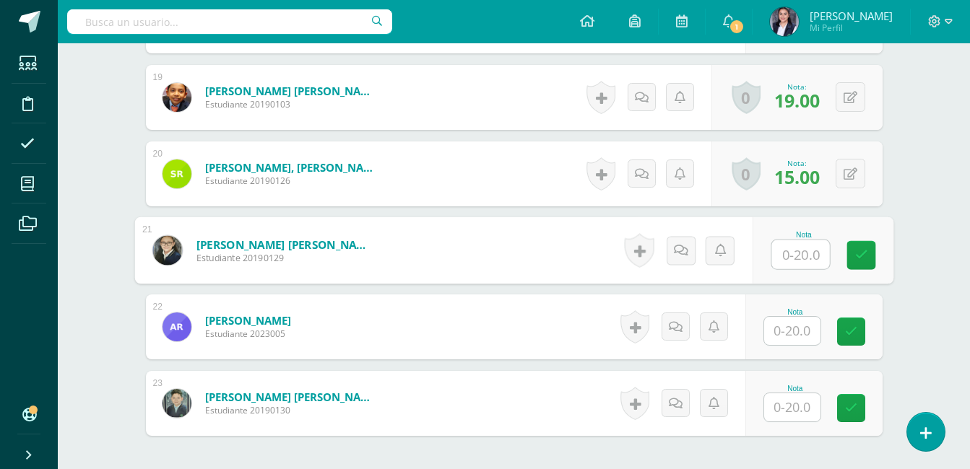
click at [802, 256] on input "text" at bounding box center [800, 255] width 58 height 29
type input "20"
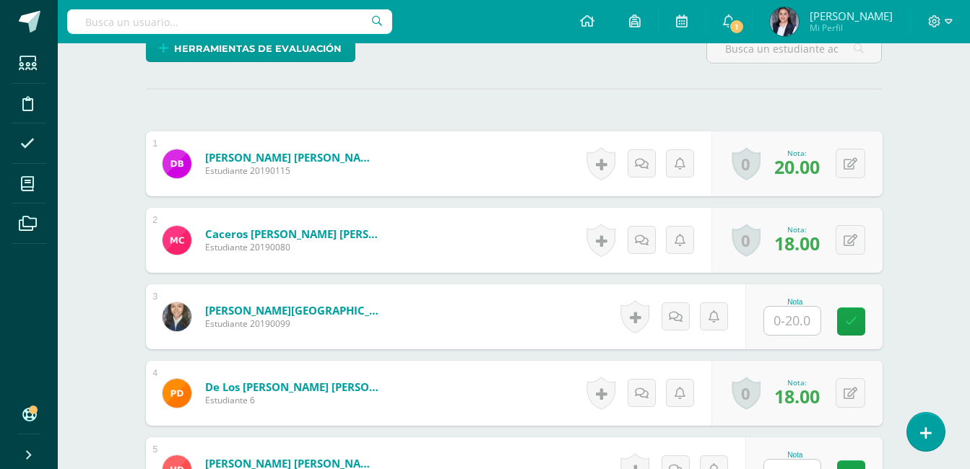
scroll to position [0, 0]
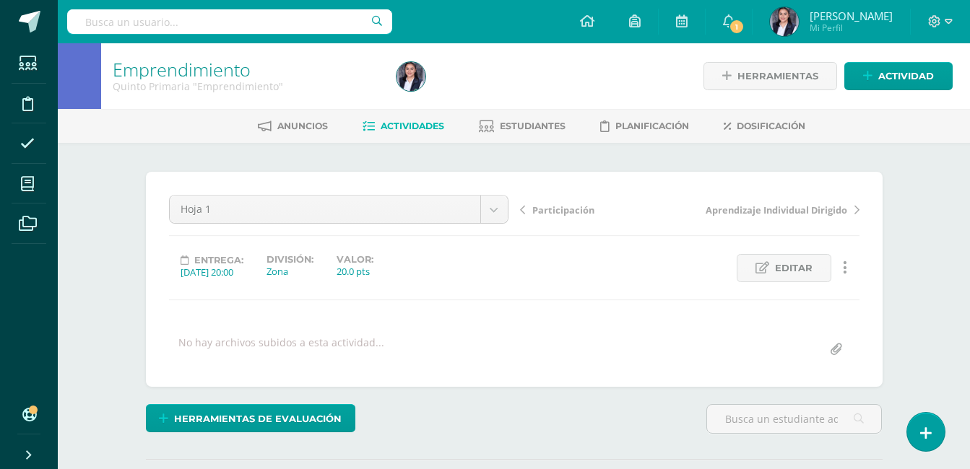
click at [554, 211] on span "Participación" at bounding box center [563, 210] width 62 height 13
click at [628, 214] on span "Propuestas de emprendimientos" at bounding box center [608, 210] width 152 height 13
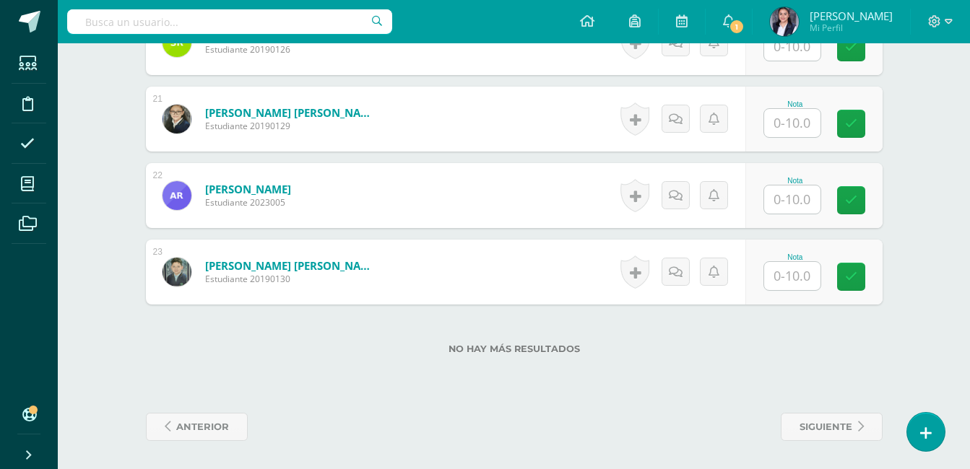
scroll to position [1947, 0]
click at [810, 128] on input "text" at bounding box center [792, 122] width 56 height 28
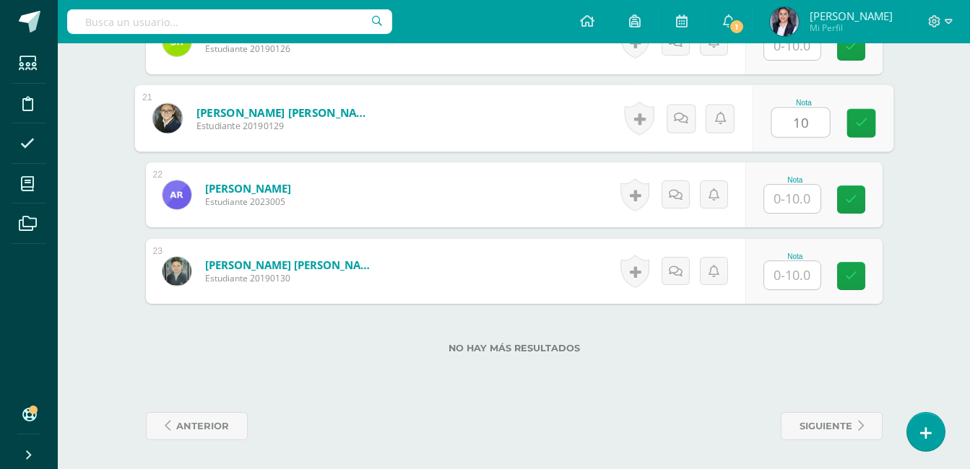
type input "10"
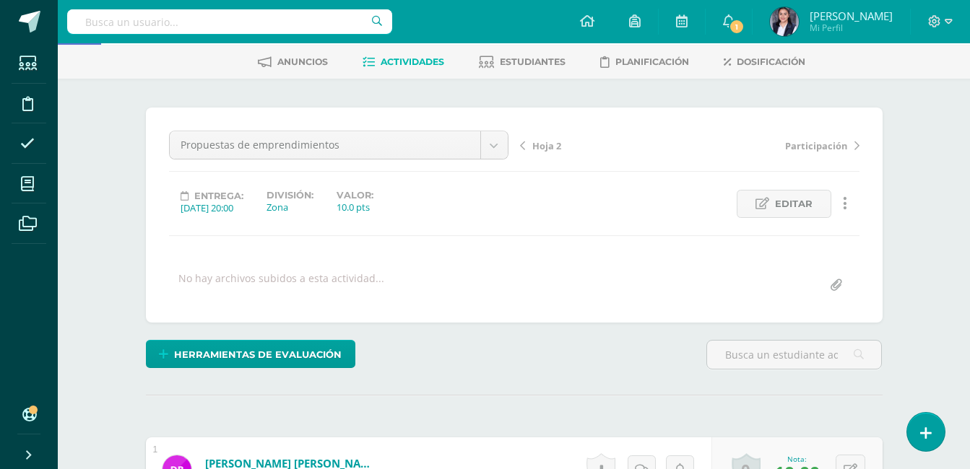
scroll to position [0, 0]
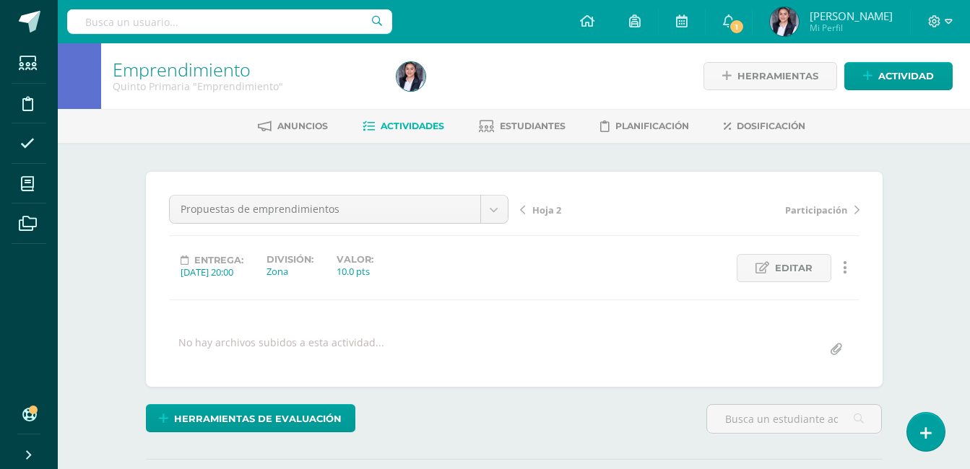
click at [532, 207] on span "Hoja 2" at bounding box center [546, 210] width 29 height 13
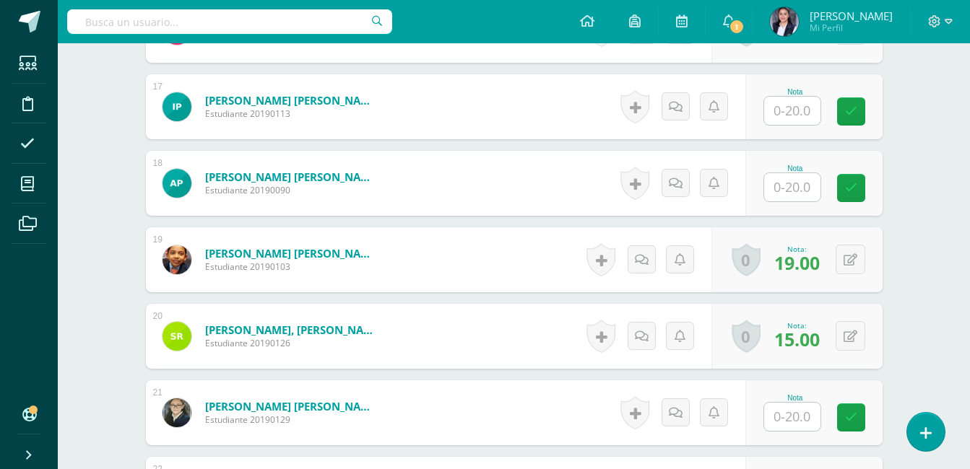
scroll to position [1947, 0]
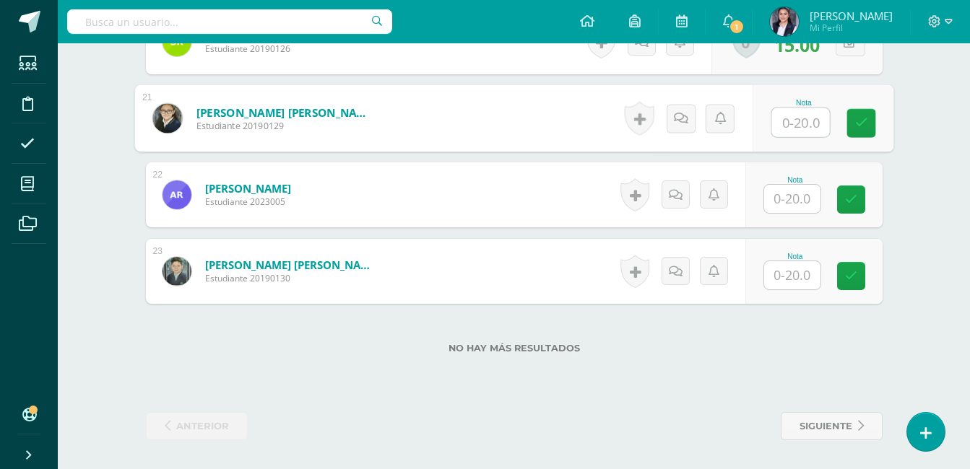
click at [811, 121] on input "text" at bounding box center [800, 122] width 58 height 29
type input "5"
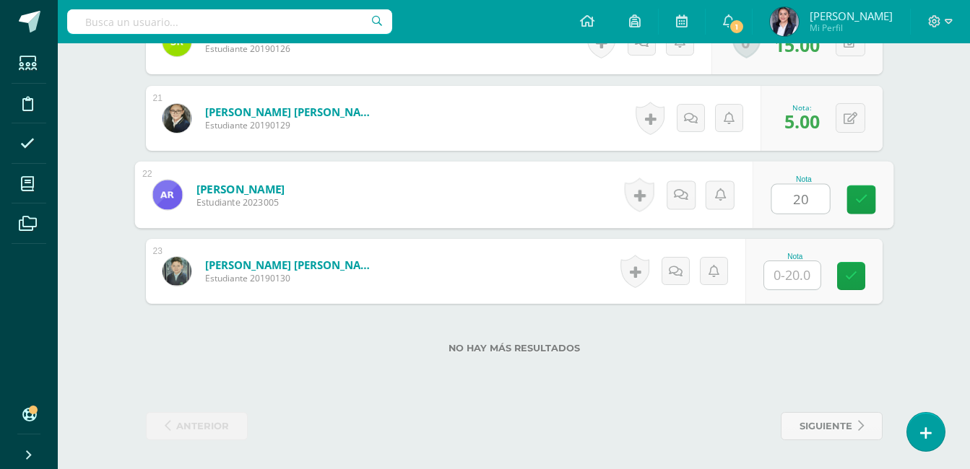
type input "20"
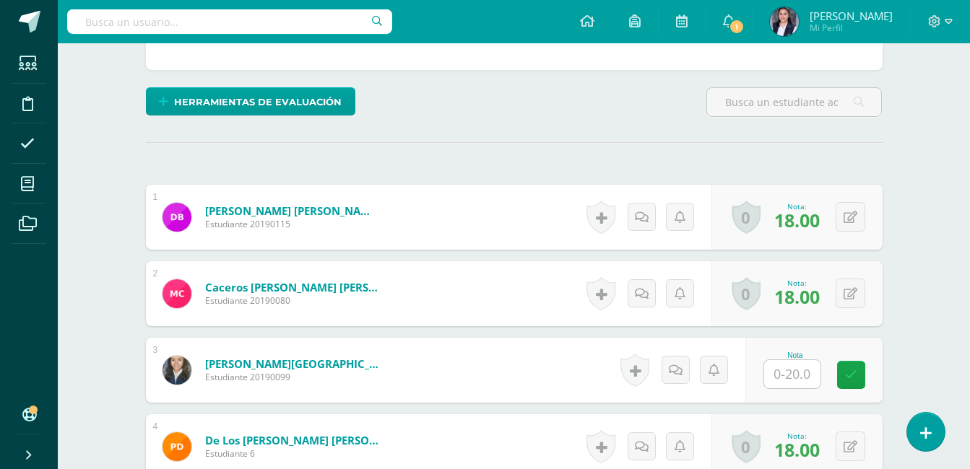
scroll to position [0, 0]
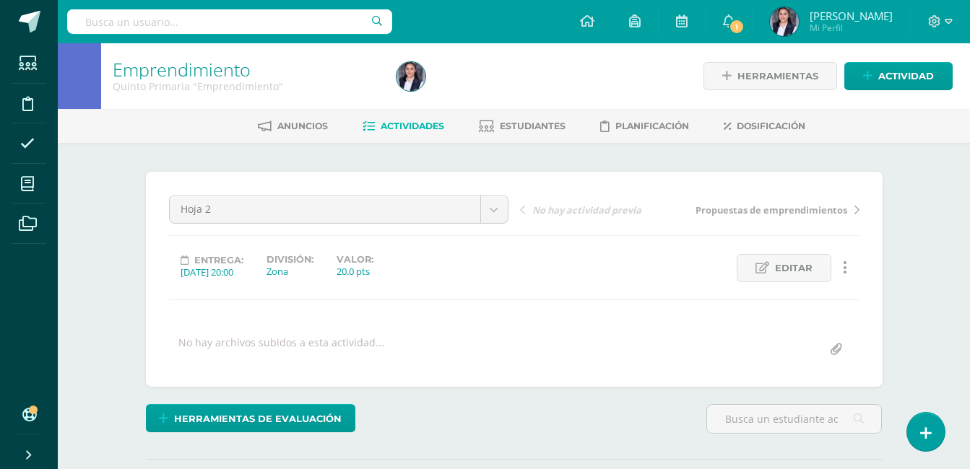
click at [823, 206] on span "Propuestas de emprendimientos" at bounding box center [772, 210] width 152 height 13
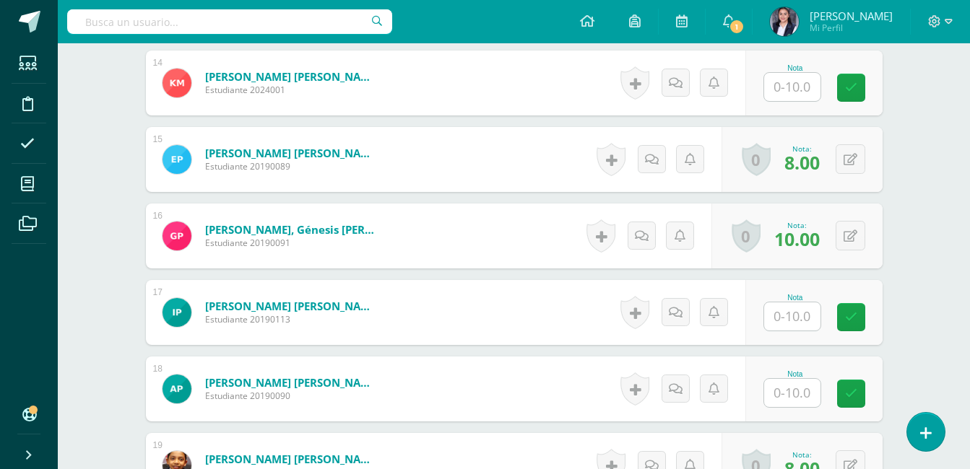
scroll to position [1880, 0]
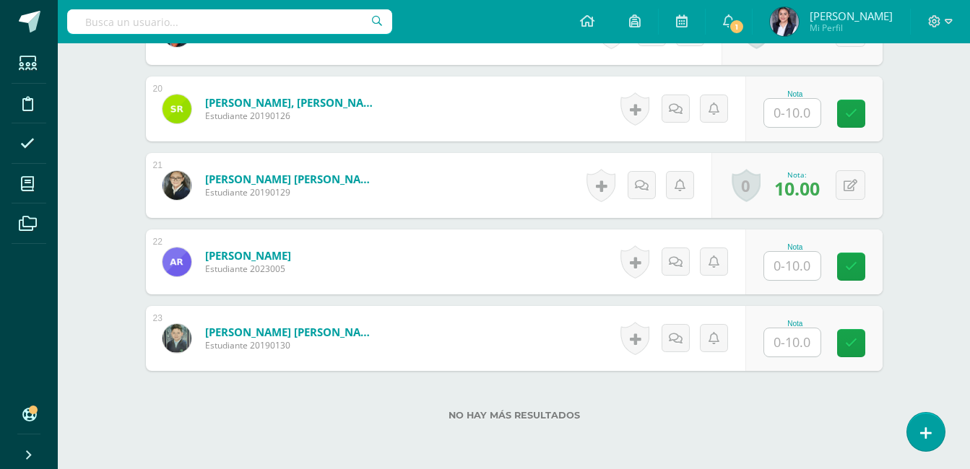
click at [802, 269] on input "text" at bounding box center [792, 266] width 56 height 28
type input "10"
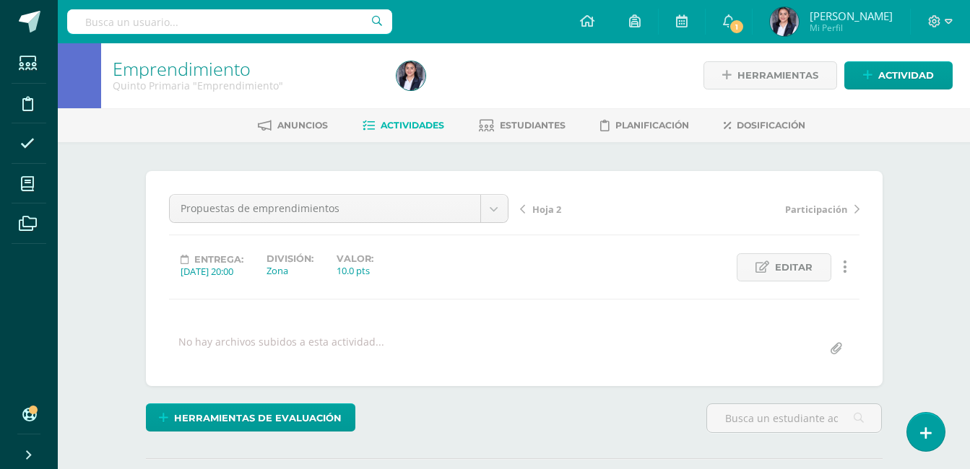
scroll to position [0, 0]
click at [817, 212] on span "Participación" at bounding box center [816, 210] width 62 height 13
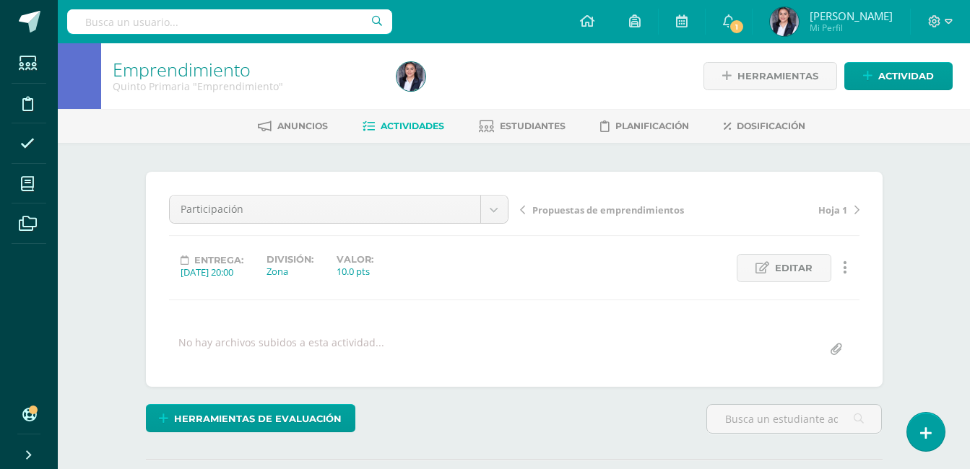
click at [834, 211] on span "Hoja 1" at bounding box center [832, 210] width 29 height 13
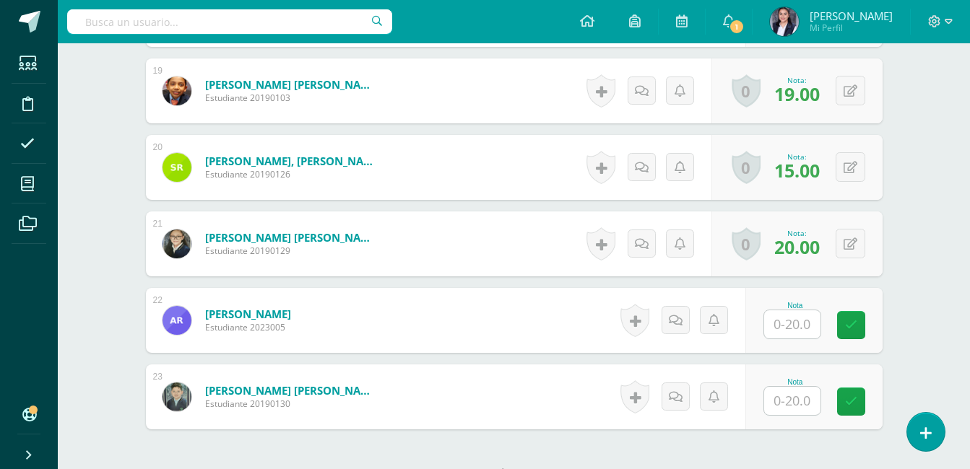
scroll to position [1947, 0]
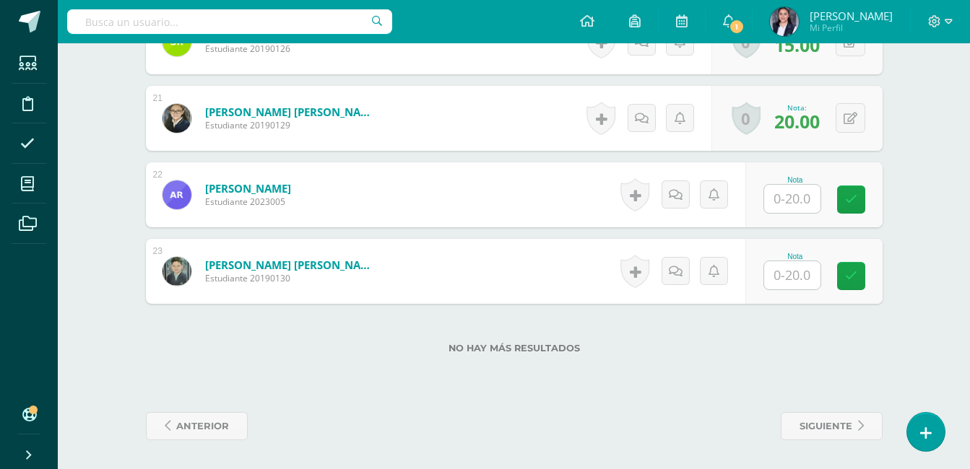
click at [802, 194] on input "text" at bounding box center [792, 199] width 56 height 28
type input "20"
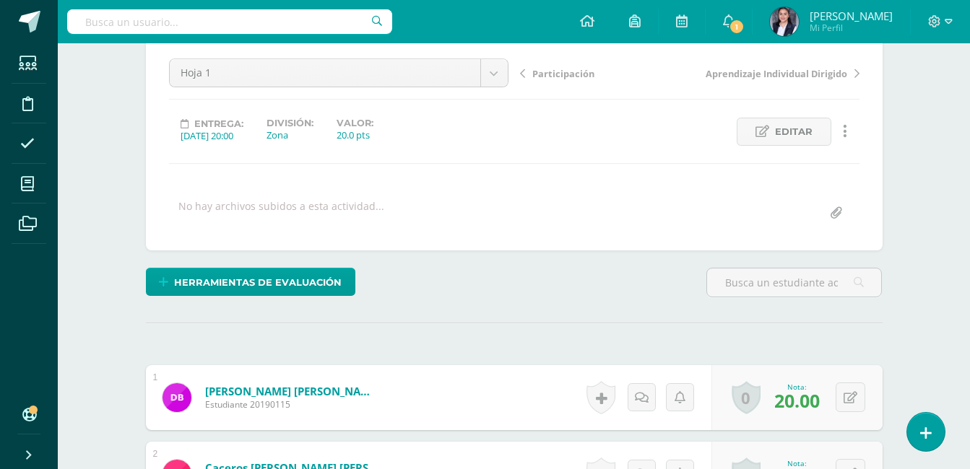
scroll to position [0, 0]
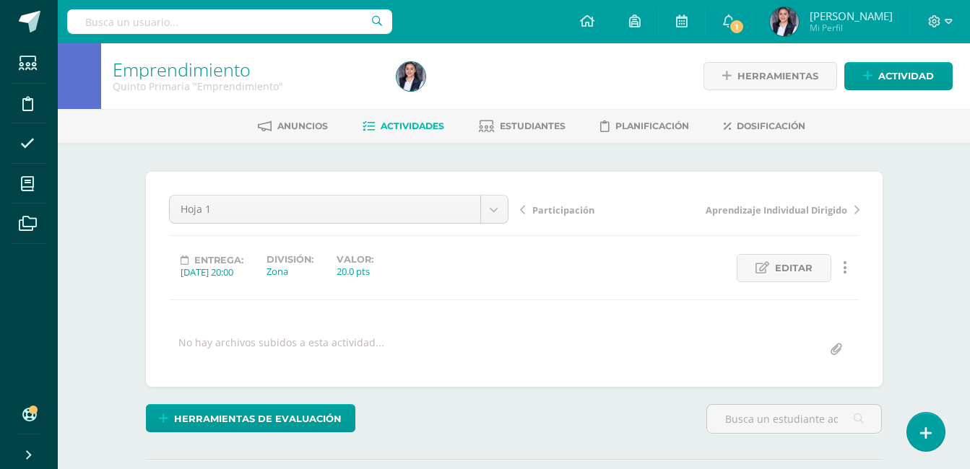
click at [799, 208] on span "Aprendizaje Individual Dirigido" at bounding box center [777, 210] width 142 height 13
click at [818, 204] on span "Proyecto Plan de negocios" at bounding box center [787, 210] width 121 height 13
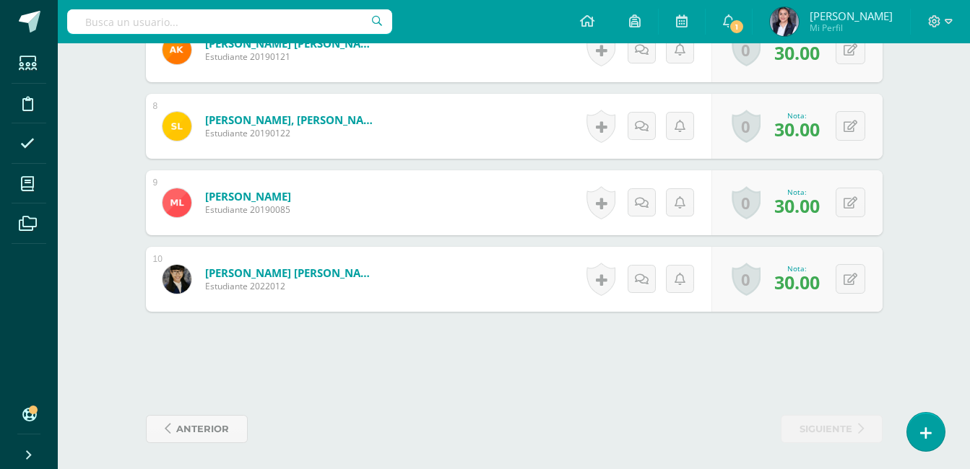
scroll to position [947, 0]
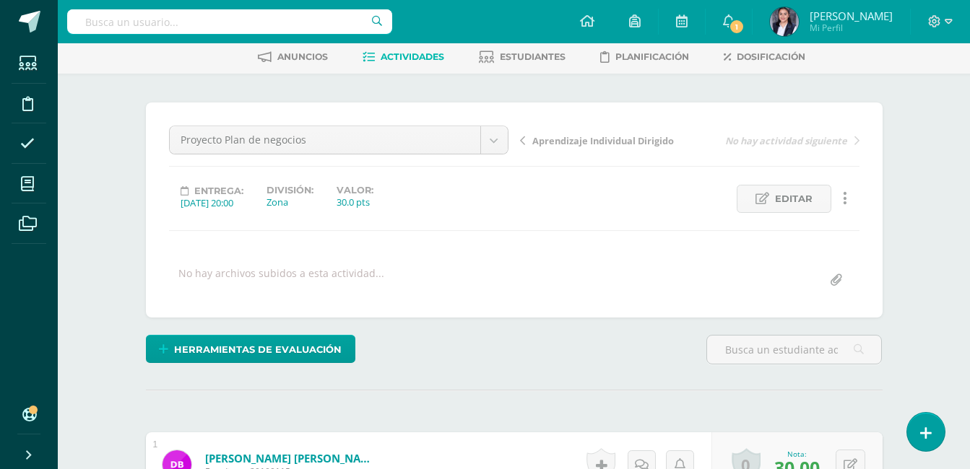
scroll to position [0, 0]
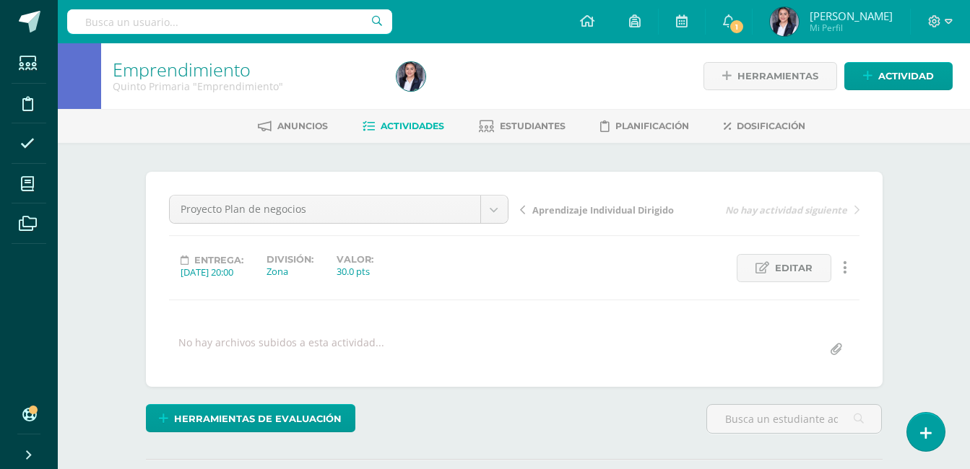
click at [584, 211] on span "Aprendizaje Individual Dirigido" at bounding box center [603, 210] width 142 height 13
click at [540, 207] on span "Hoja 1" at bounding box center [546, 210] width 29 height 13
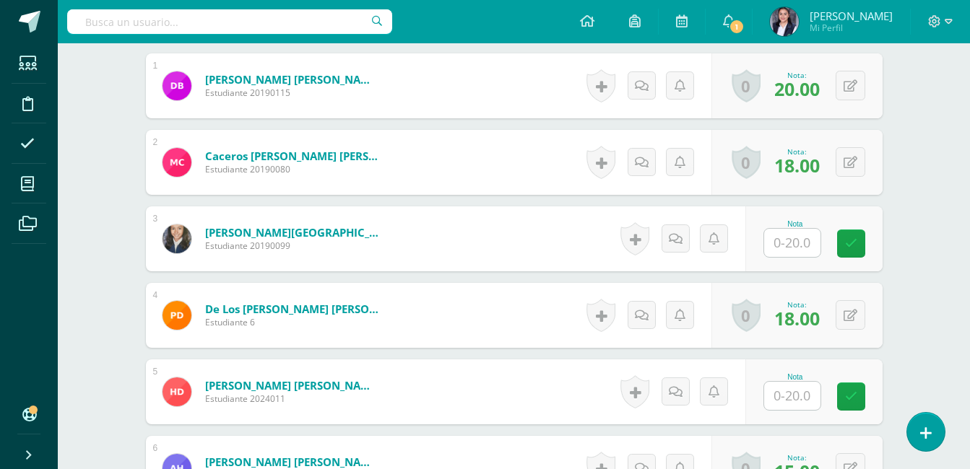
scroll to position [482, 0]
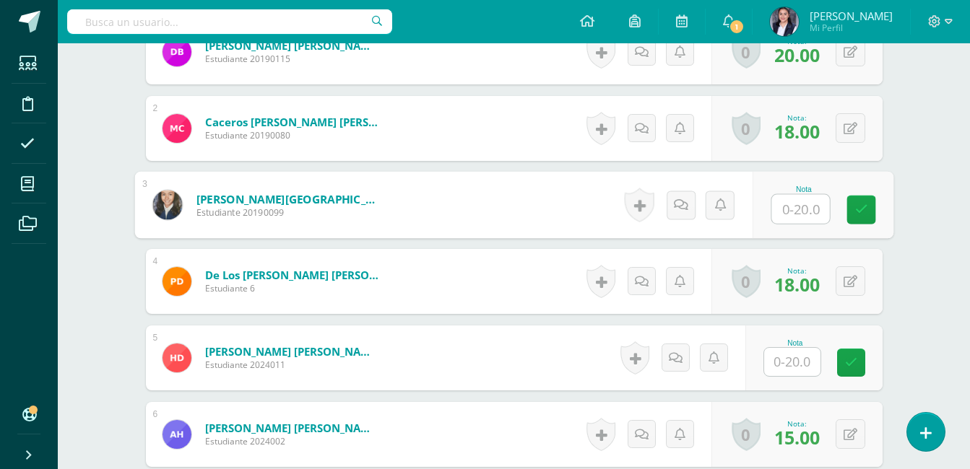
click at [810, 214] on input "text" at bounding box center [800, 209] width 58 height 29
type input "20"
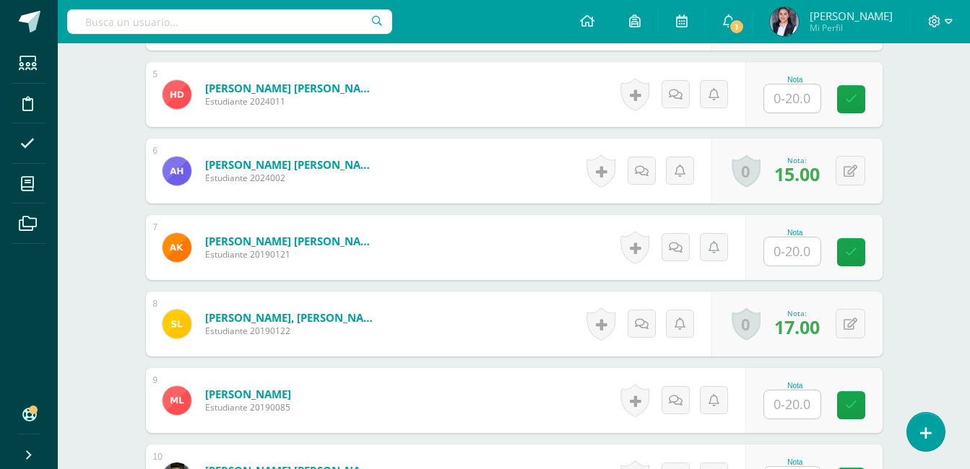
scroll to position [771, 0]
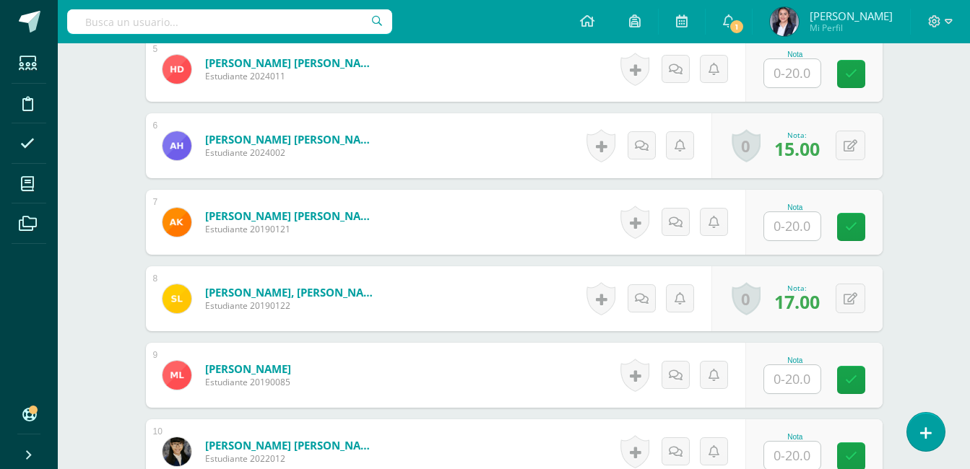
click at [805, 228] on input "text" at bounding box center [792, 226] width 56 height 28
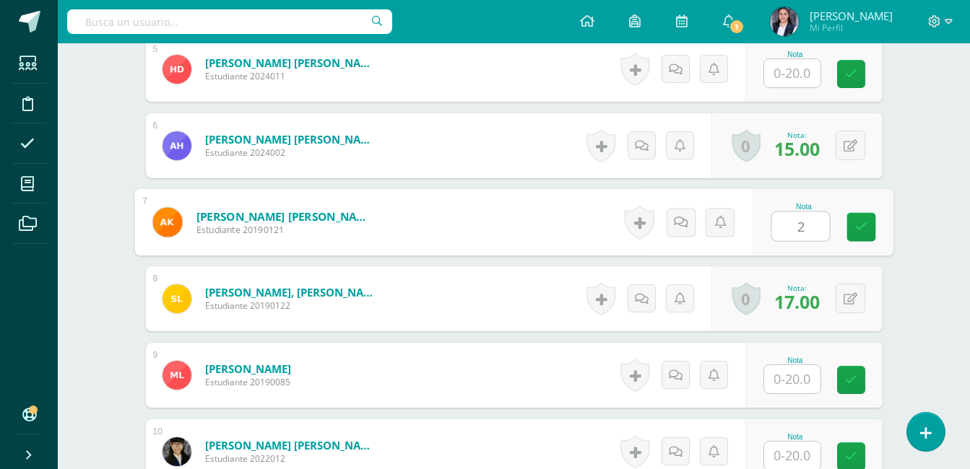
type input "20"
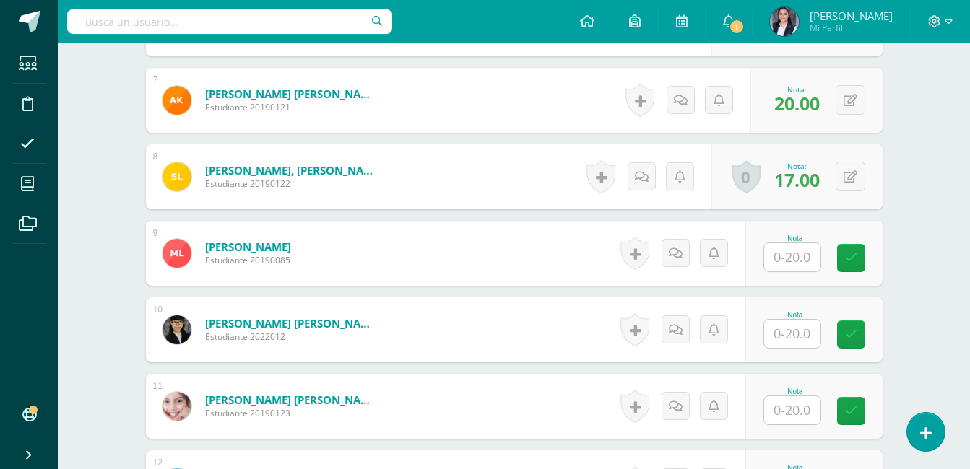
scroll to position [916, 0]
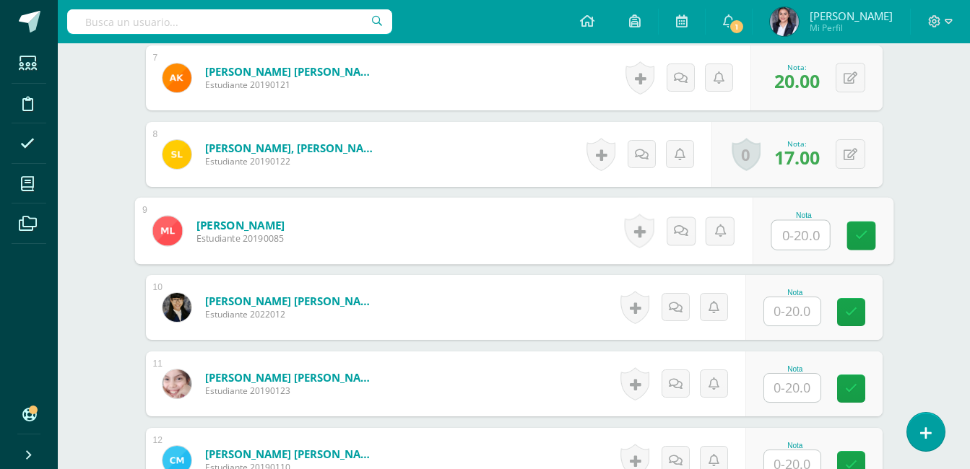
click at [802, 246] on input "text" at bounding box center [800, 235] width 58 height 29
type input "20"
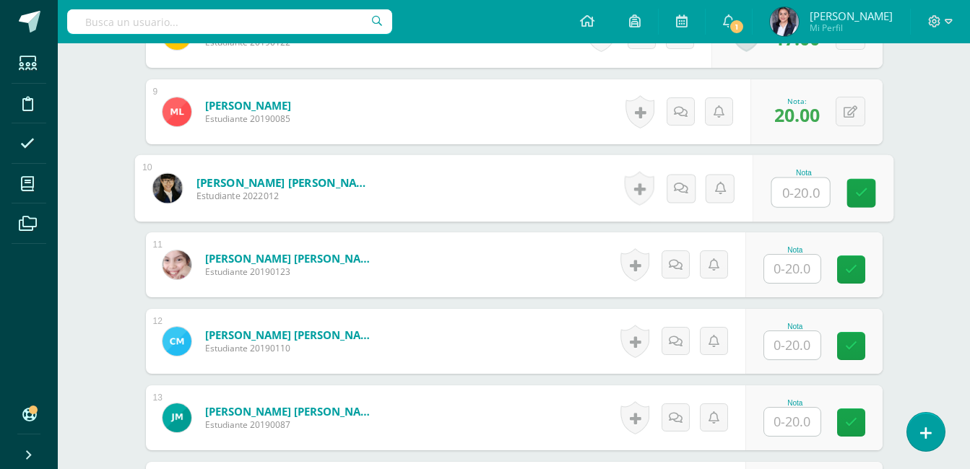
scroll to position [1060, 0]
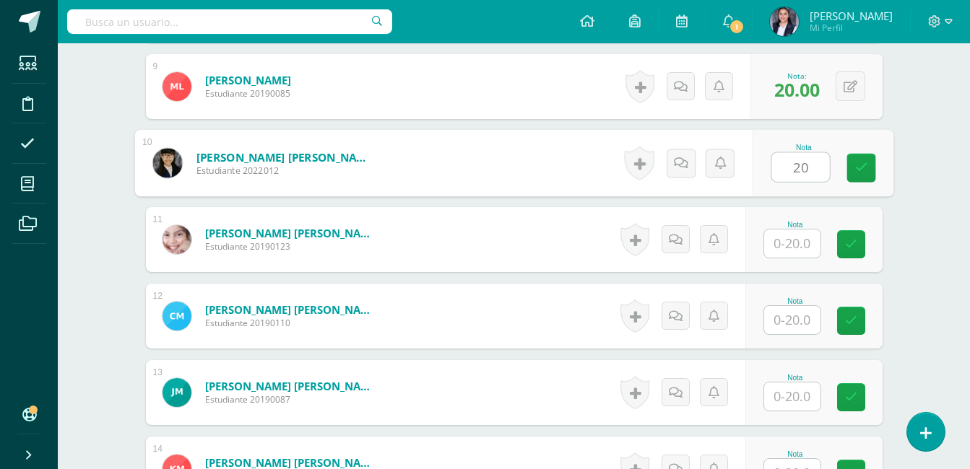
type input "20"
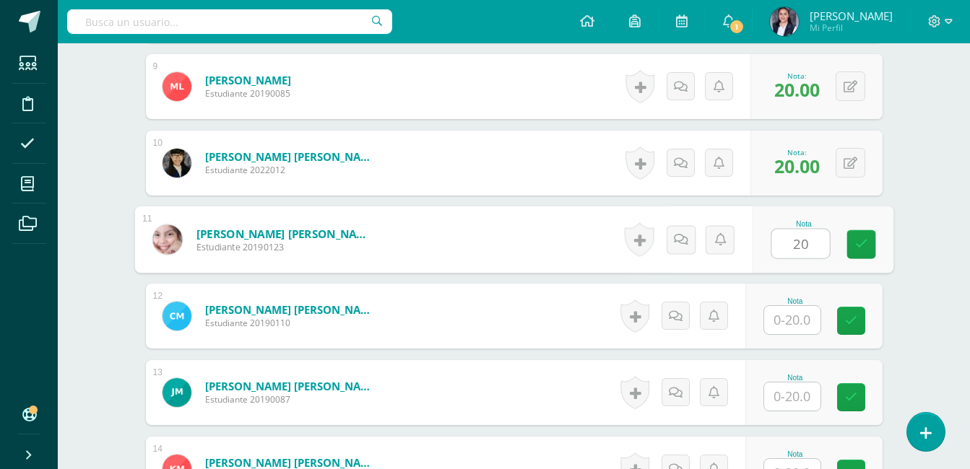
type input "20"
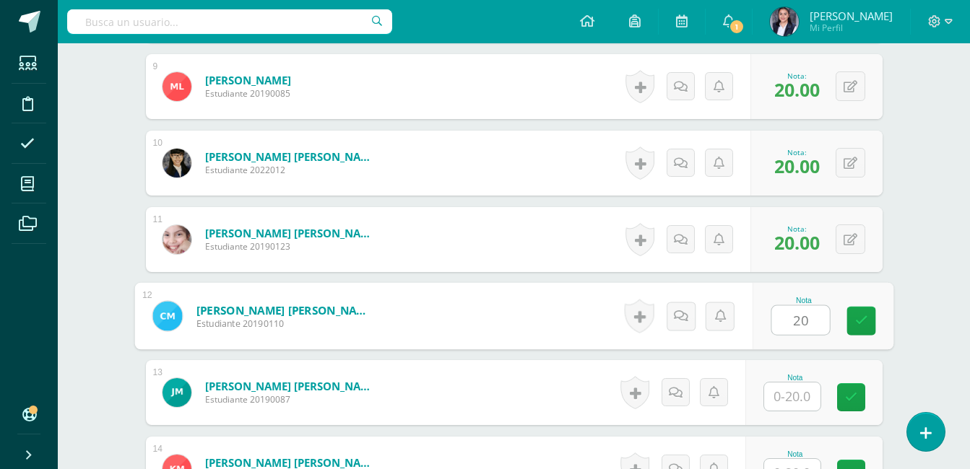
type input "20"
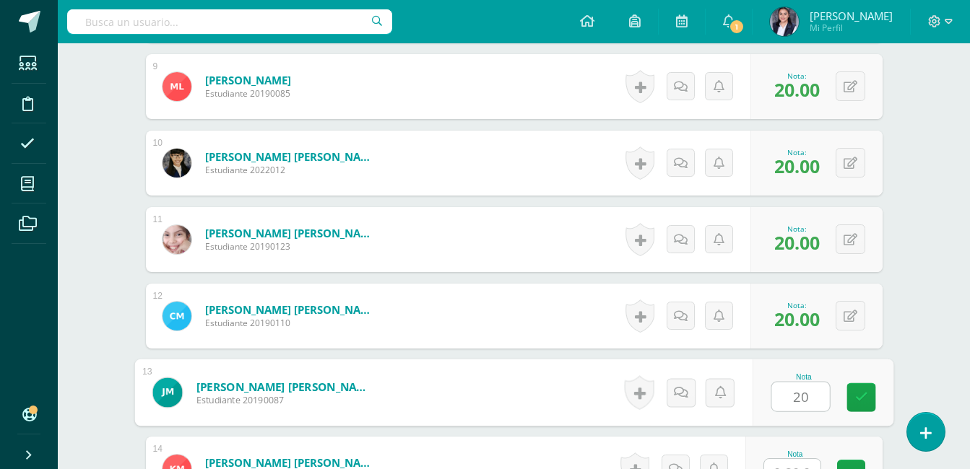
type input "20"
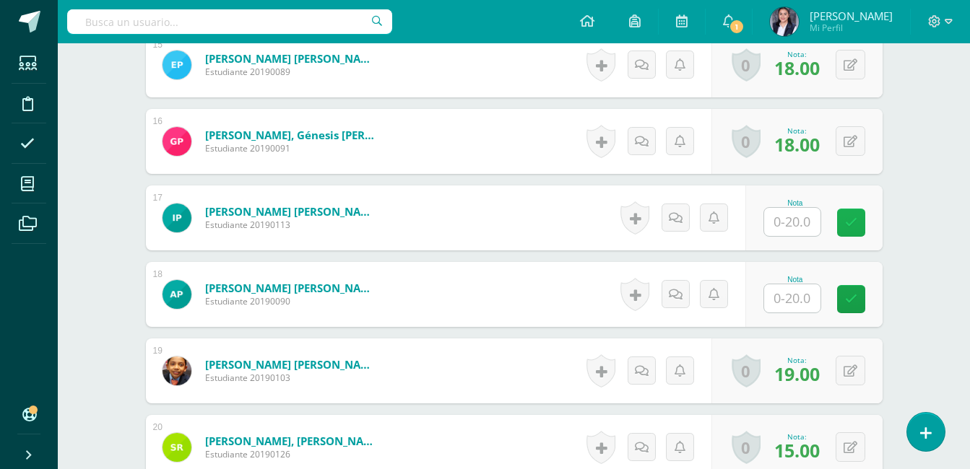
scroll to position [1512, 0]
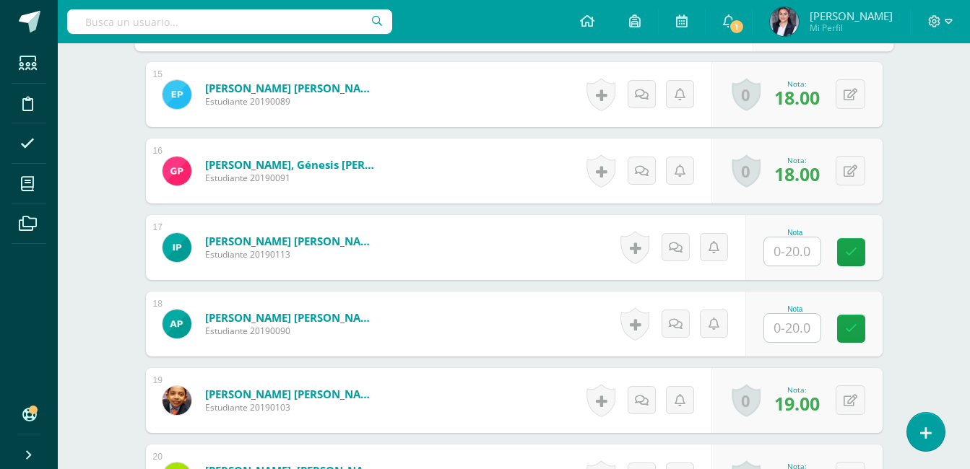
click at [802, 254] on input "text" at bounding box center [792, 252] width 56 height 28
type input "20"
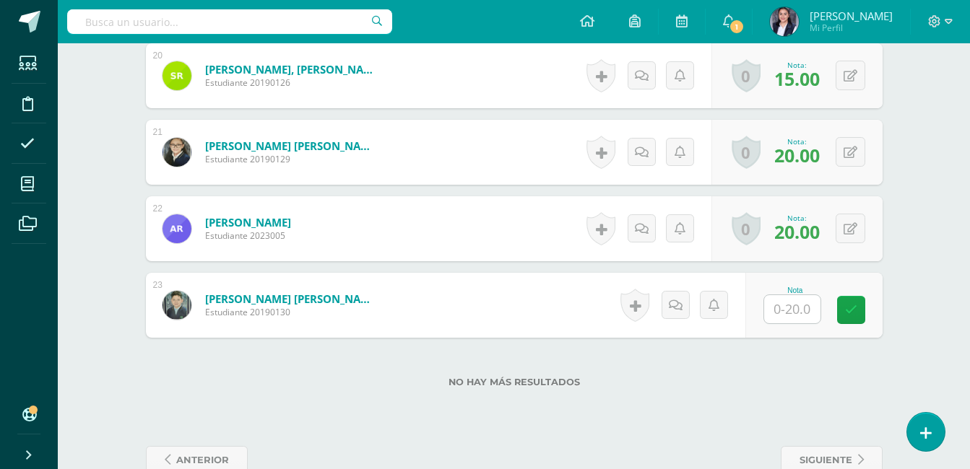
scroll to position [1945, 0]
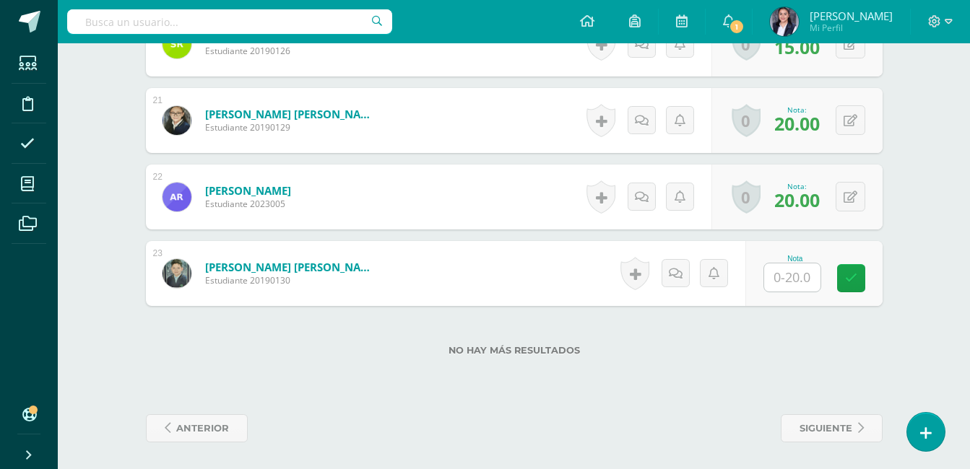
click at [810, 270] on input "text" at bounding box center [792, 278] width 56 height 28
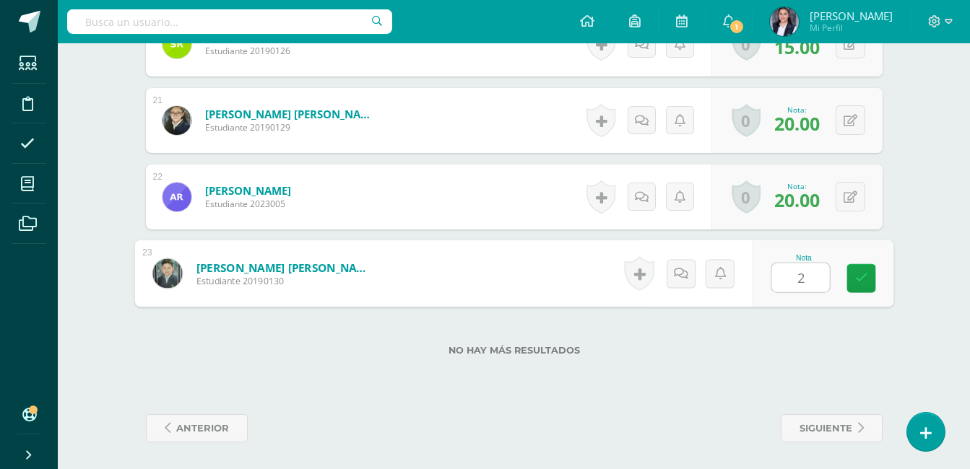
type input "20"
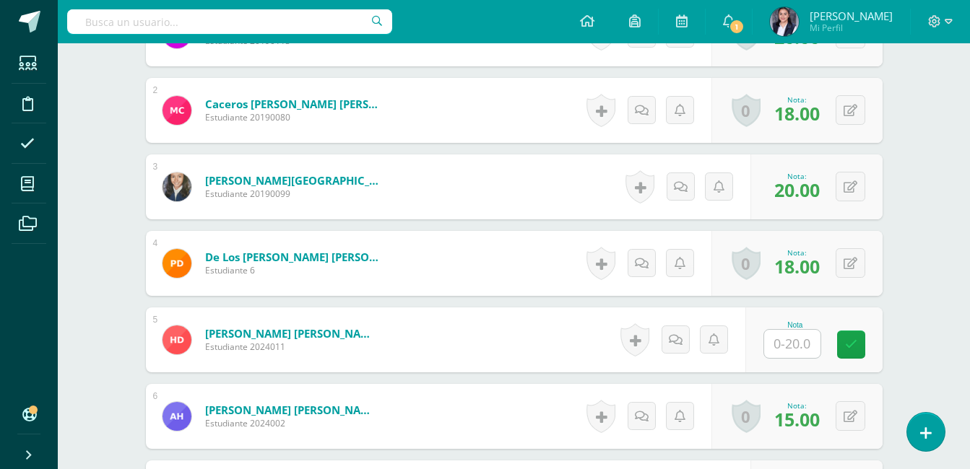
scroll to position [0, 0]
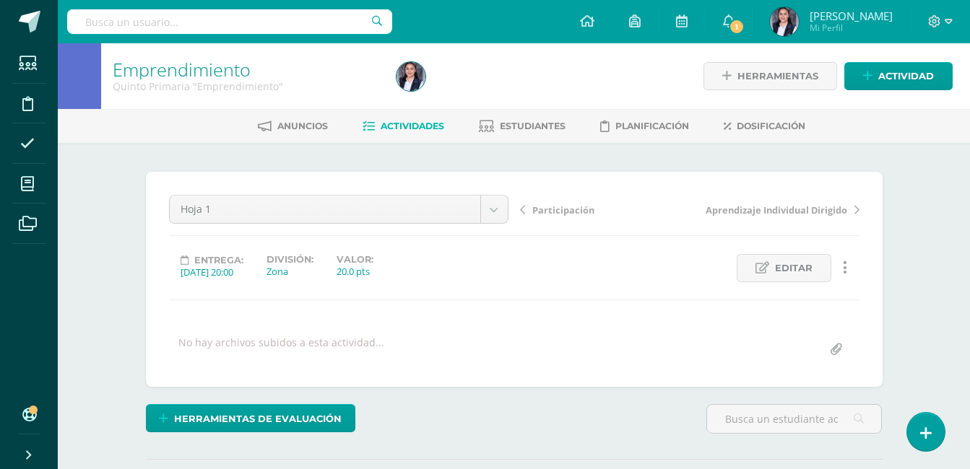
click at [553, 204] on span "Participación" at bounding box center [563, 210] width 62 height 13
click at [573, 210] on span "Propuestas de emprendimientos" at bounding box center [608, 210] width 152 height 13
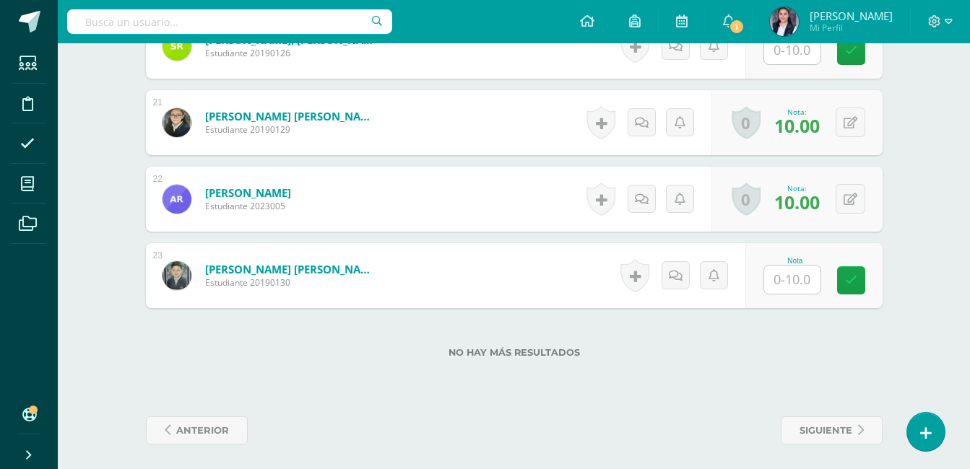
scroll to position [1947, 0]
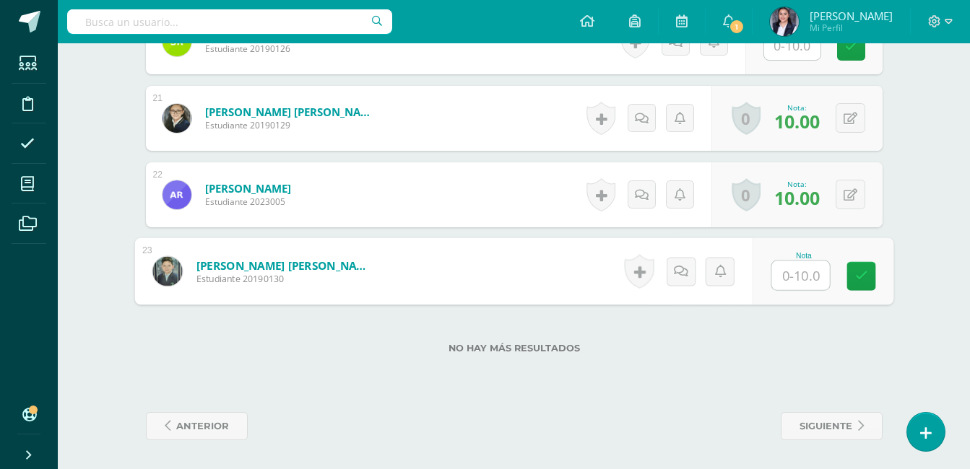
click at [802, 274] on input "text" at bounding box center [800, 275] width 58 height 29
type input "10"
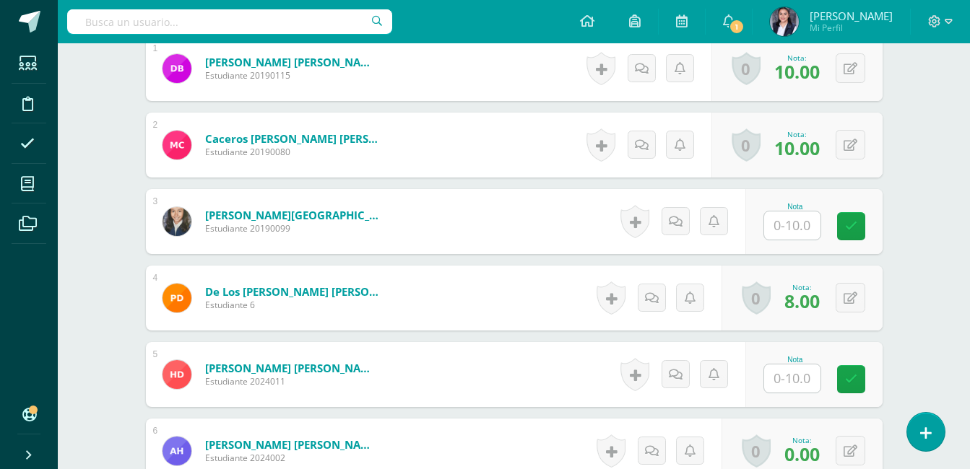
scroll to position [506, 0]
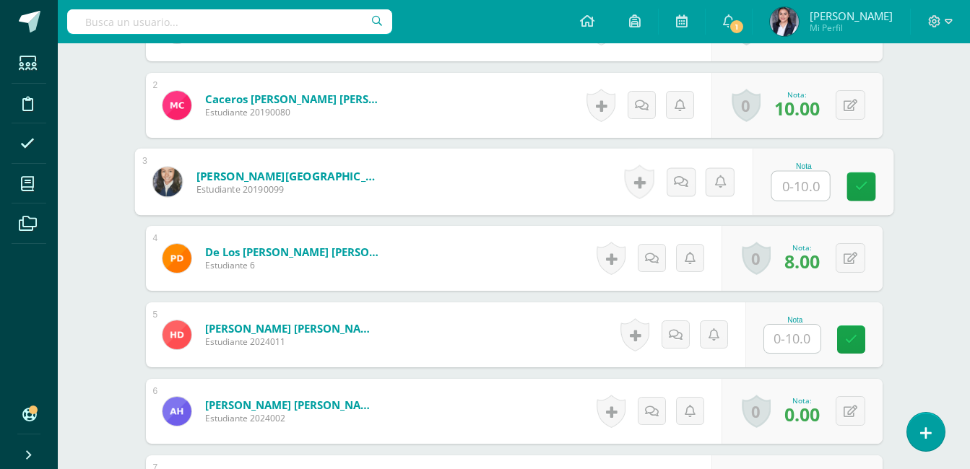
click at [807, 196] on input "text" at bounding box center [800, 186] width 58 height 29
type input "10"
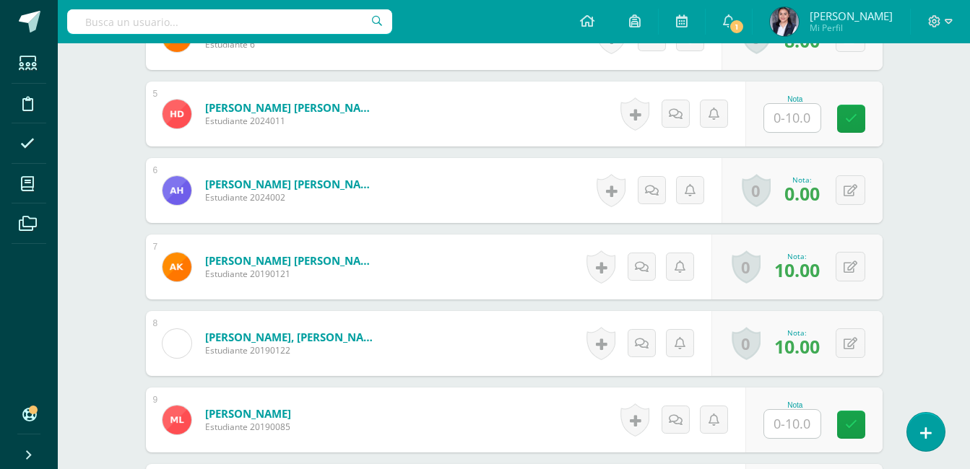
scroll to position [867, 0]
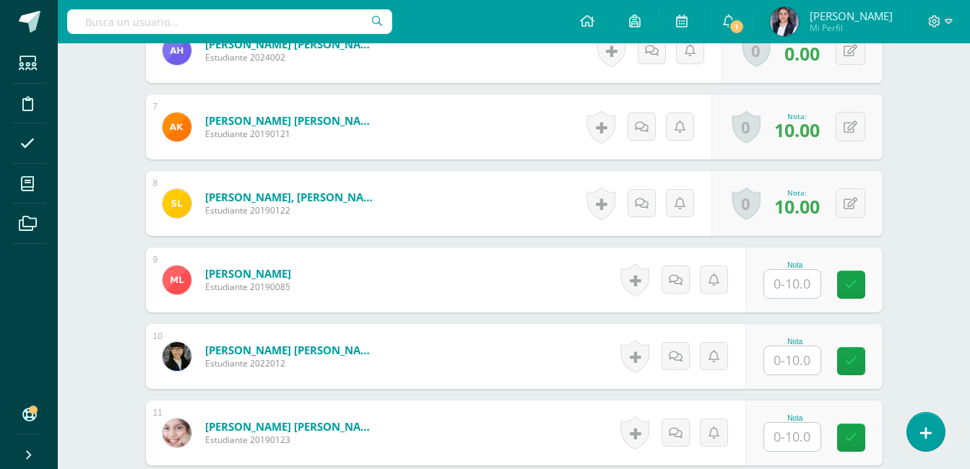
click at [810, 279] on input "text" at bounding box center [792, 284] width 56 height 28
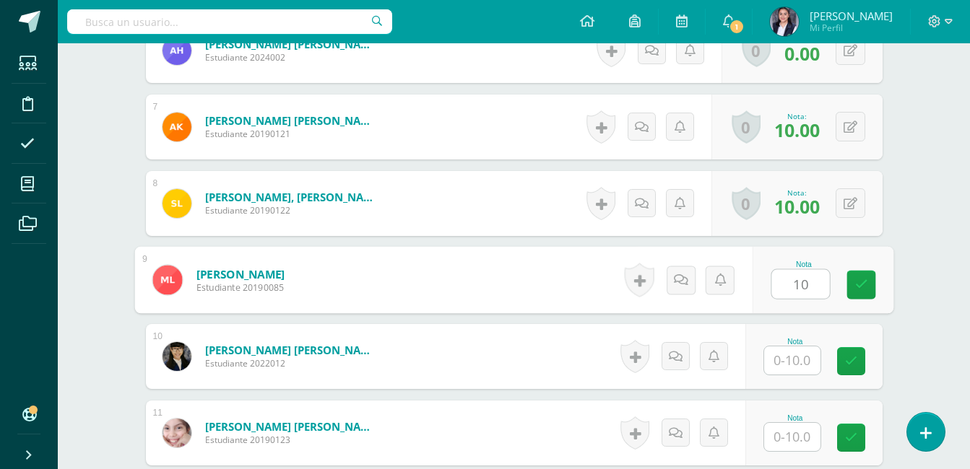
type input "10"
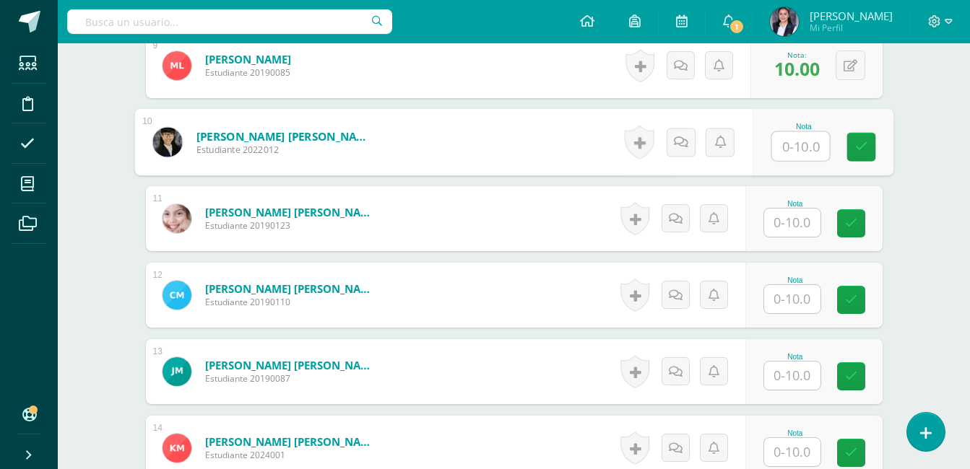
scroll to position [1083, 0]
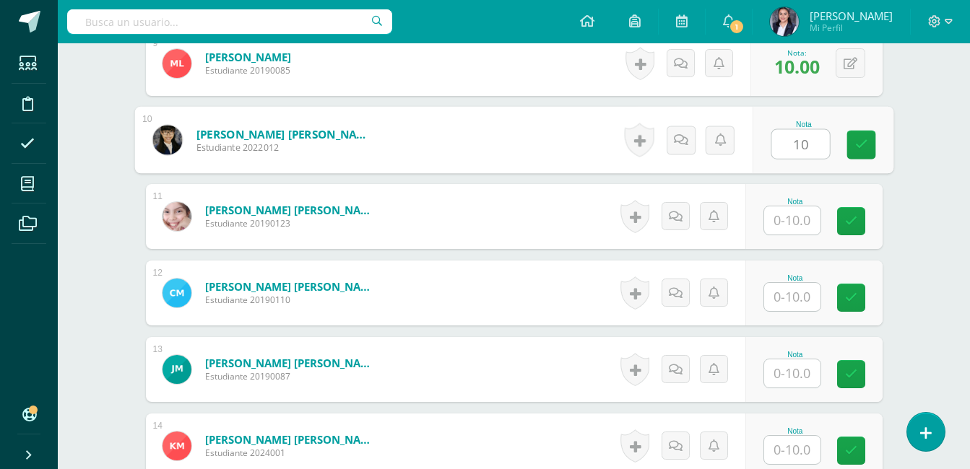
type input "10"
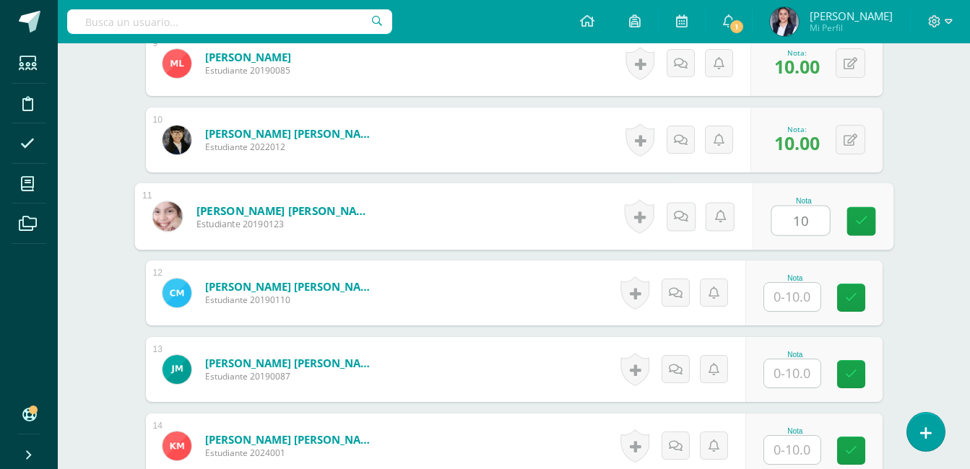
type input "10"
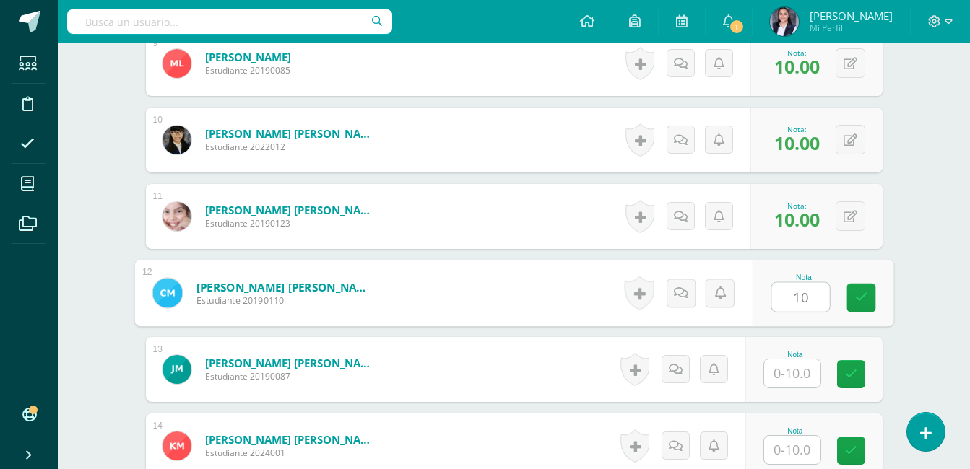
type input "10"
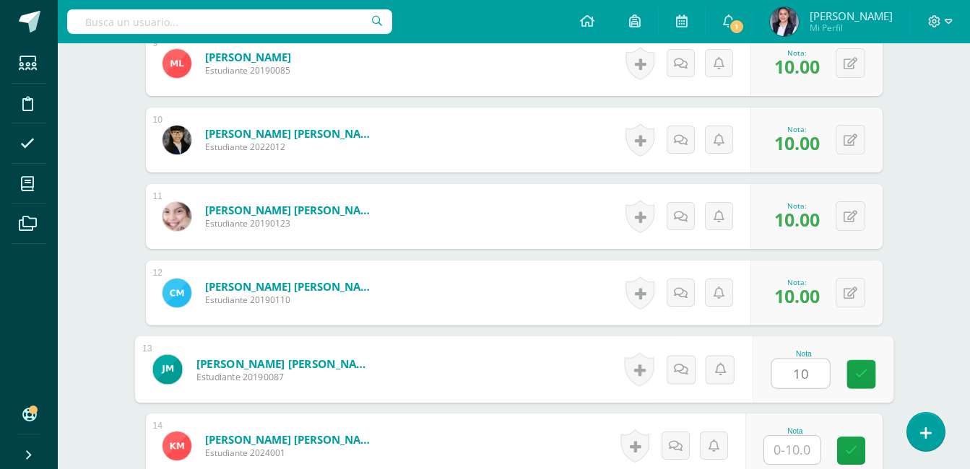
type input "10"
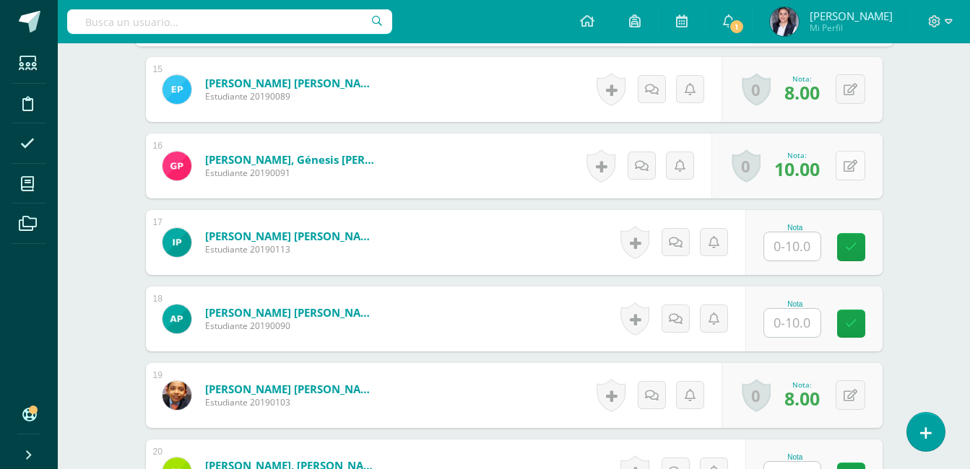
scroll to position [1589, 0]
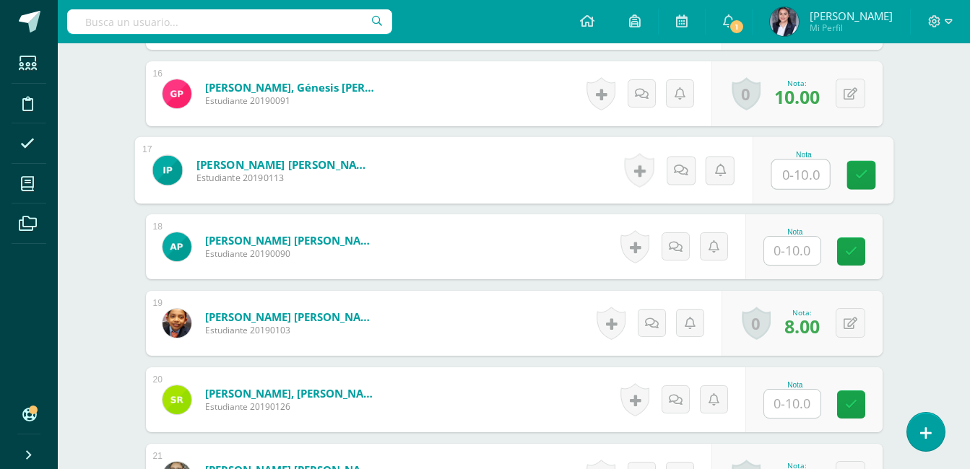
click at [817, 182] on input "text" at bounding box center [800, 174] width 58 height 29
type input "10"
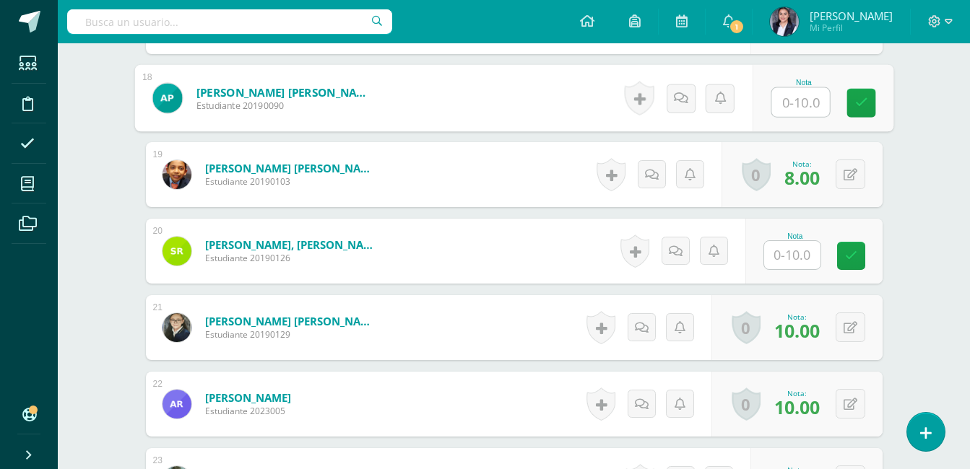
scroll to position [1806, 0]
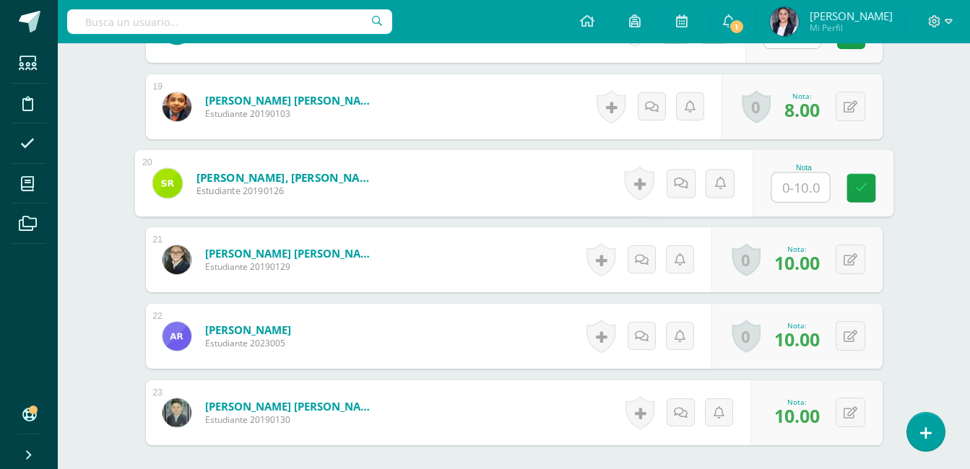
click at [783, 182] on input "text" at bounding box center [800, 187] width 58 height 29
type input "8"
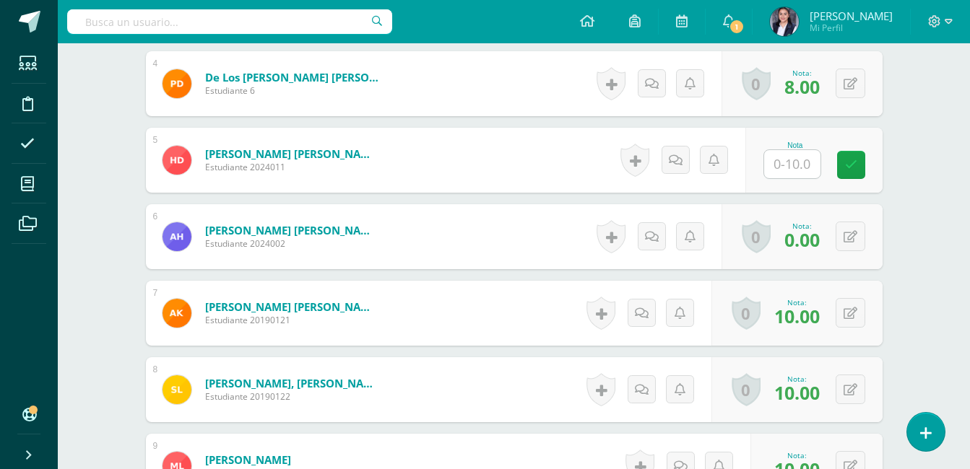
scroll to position [719, 0]
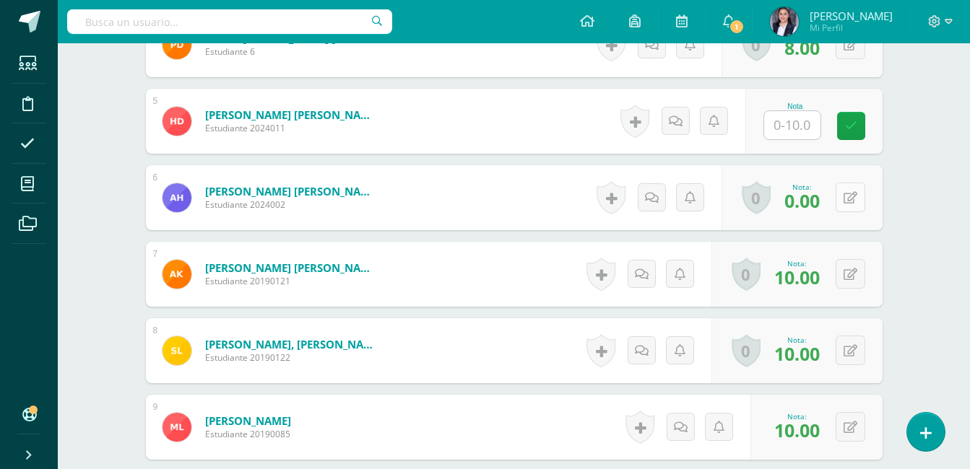
click at [842, 202] on div "0 Logros Logros obtenidos Aún no hay logros agregados Nota: 0.00" at bounding box center [802, 197] width 161 height 65
click at [870, 202] on button at bounding box center [860, 198] width 30 height 30
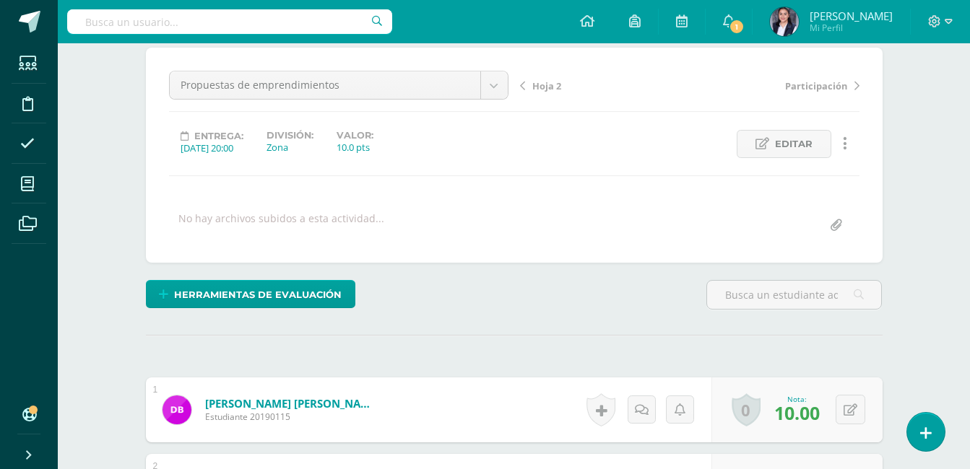
scroll to position [69, 0]
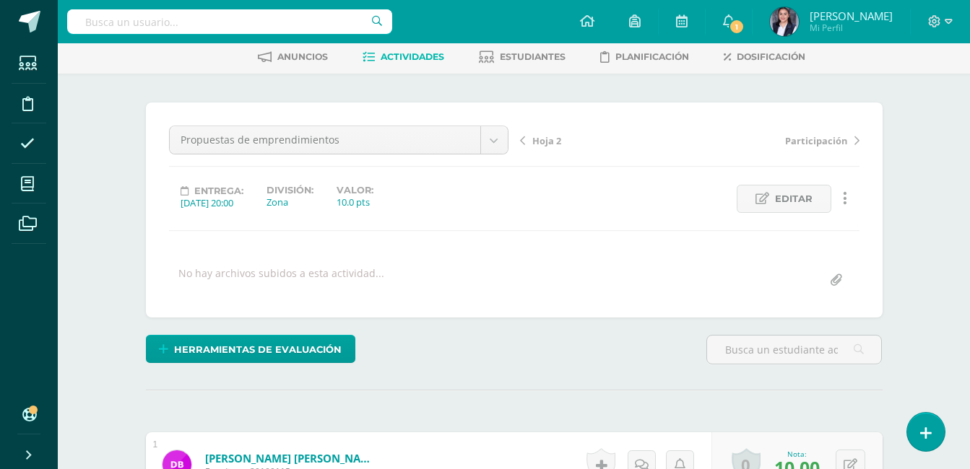
click at [537, 139] on span "Hoja 2" at bounding box center [546, 140] width 29 height 13
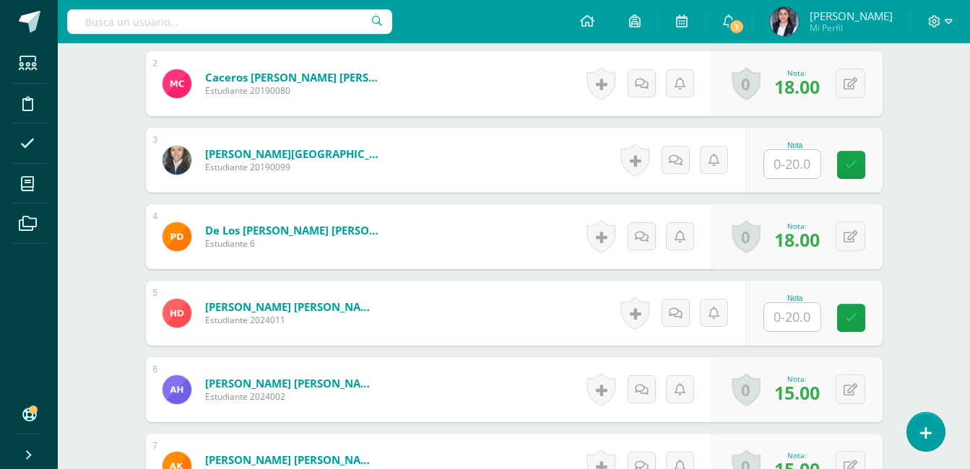
scroll to position [553, 0]
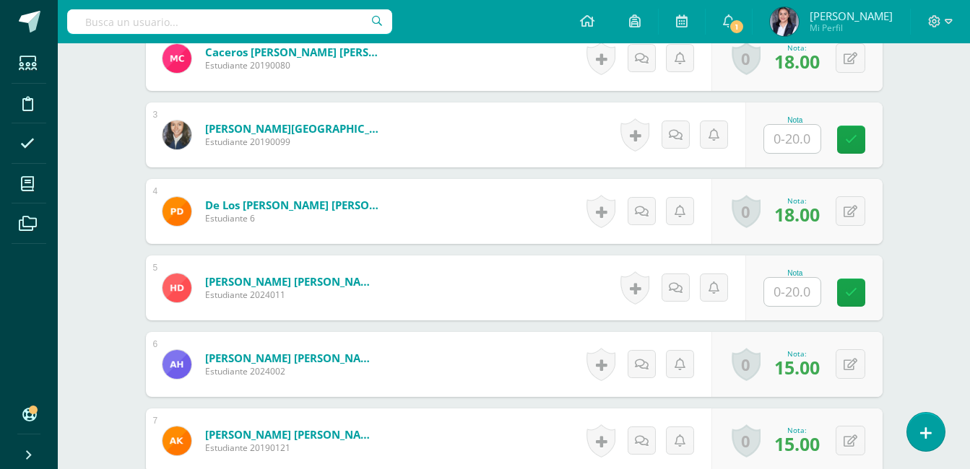
click at [805, 138] on input "text" at bounding box center [792, 139] width 56 height 28
type input "20"
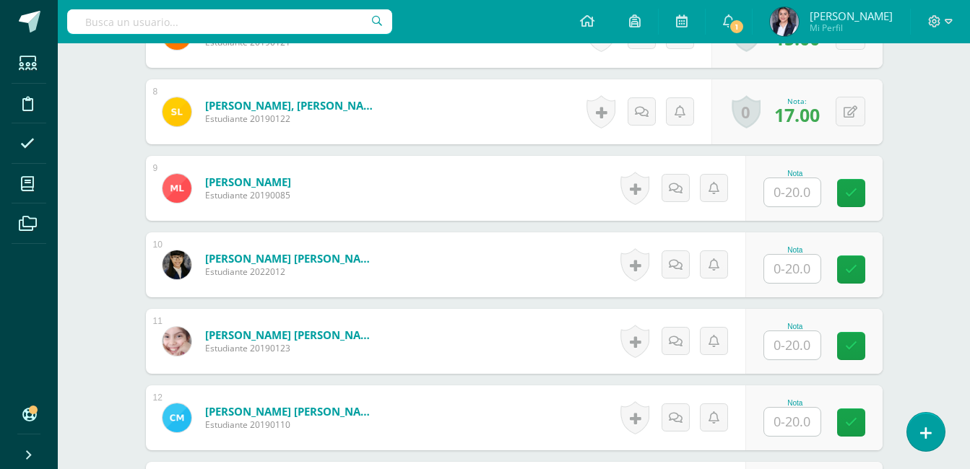
scroll to position [987, 0]
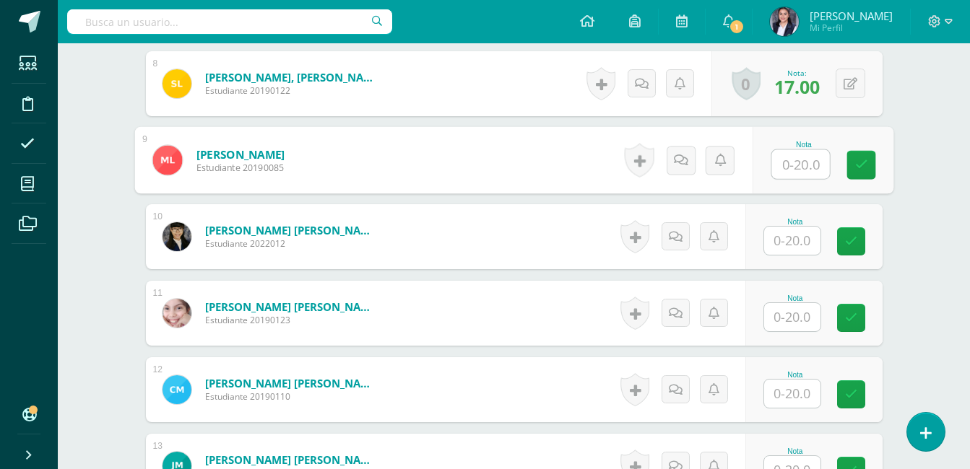
click at [802, 164] on input "text" at bounding box center [800, 164] width 58 height 29
type input "20"
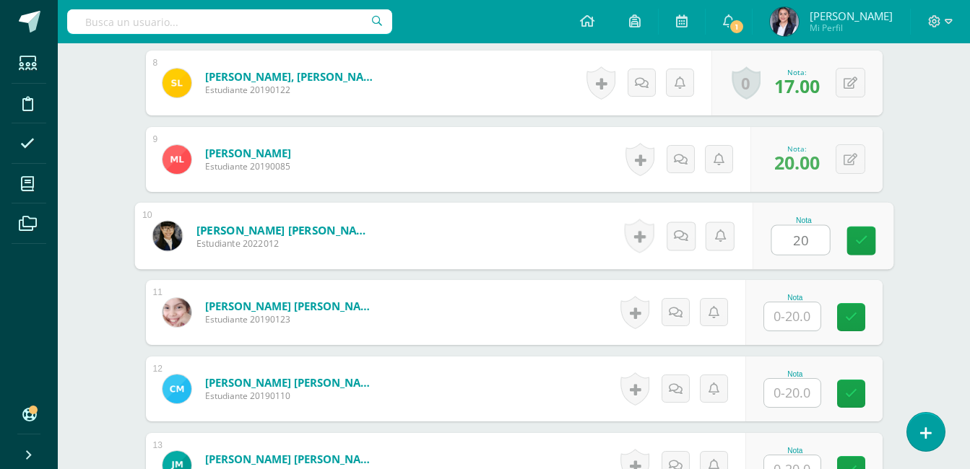
type input "20"
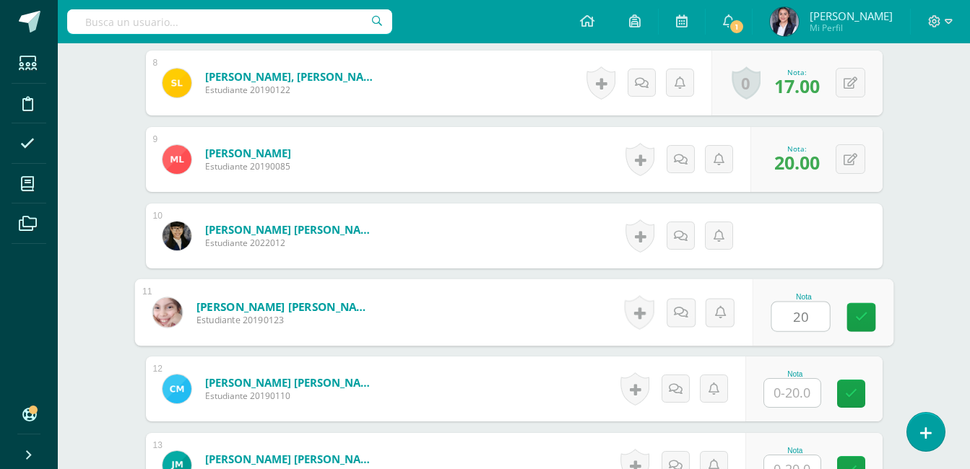
type input "20"
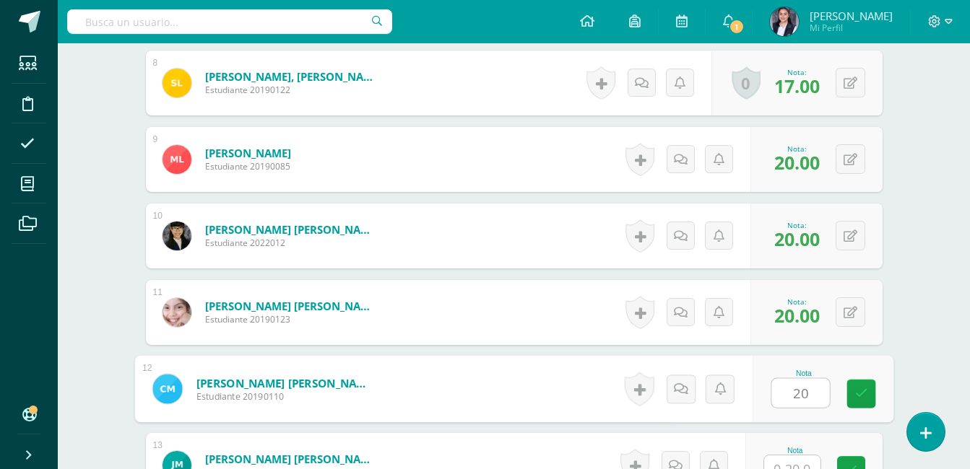
type input "20"
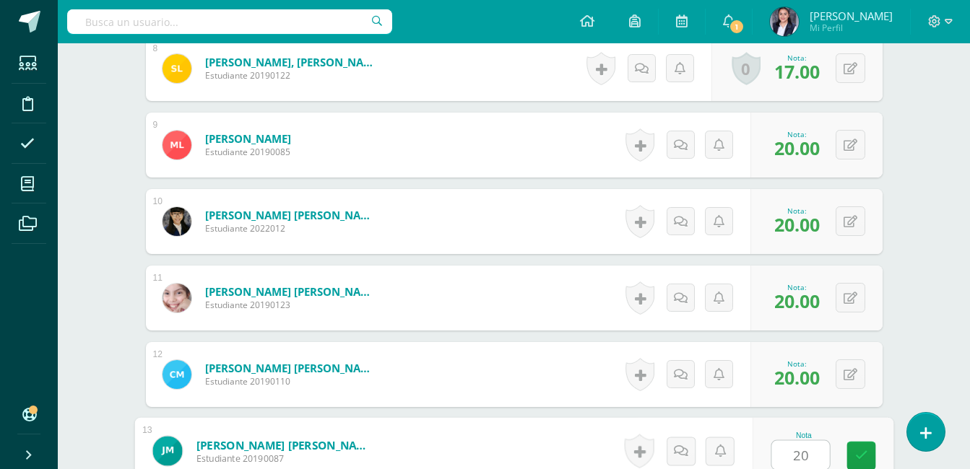
type input "20"
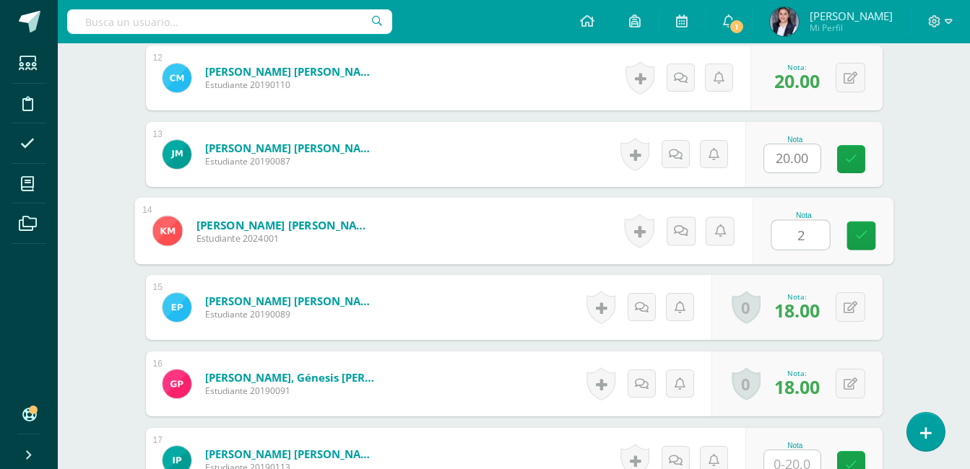
type input "20"
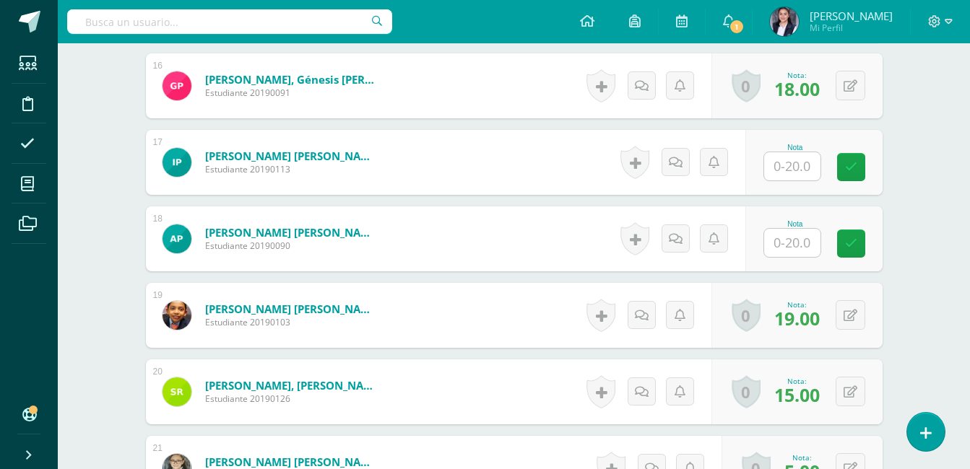
scroll to position [1588, 0]
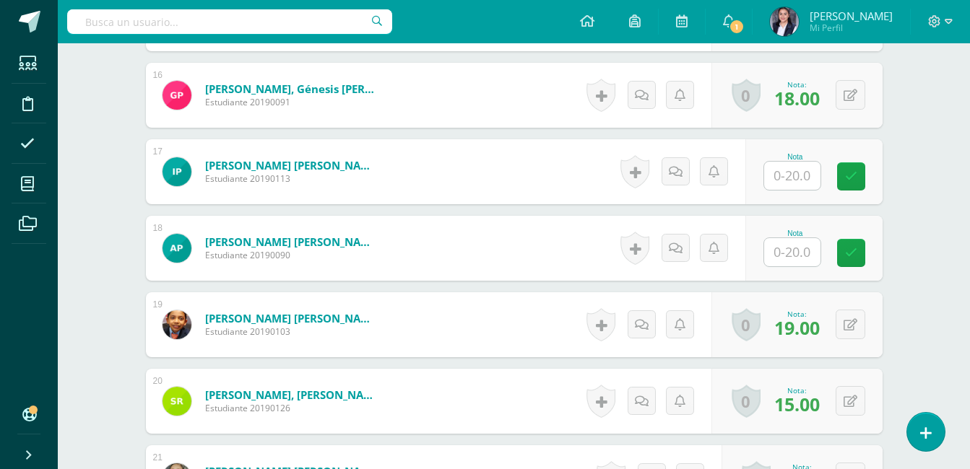
click at [787, 184] on input "text" at bounding box center [792, 176] width 56 height 28
type input "20"
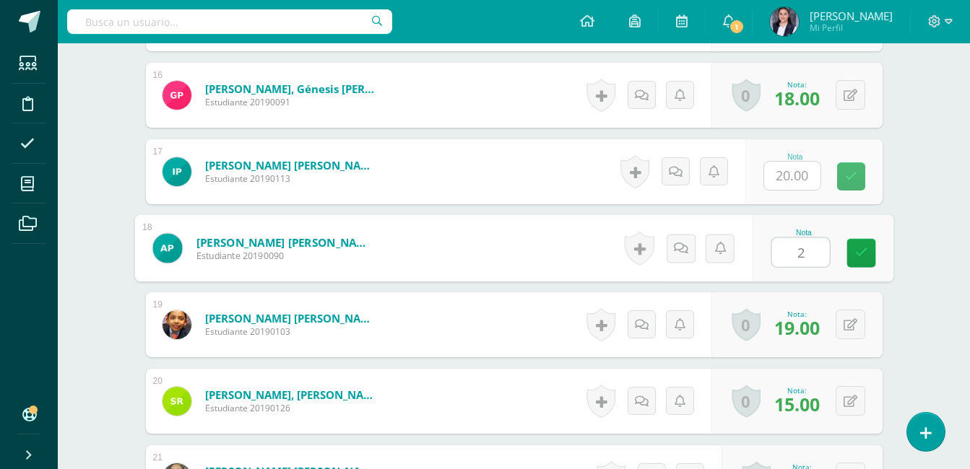
type input "20"
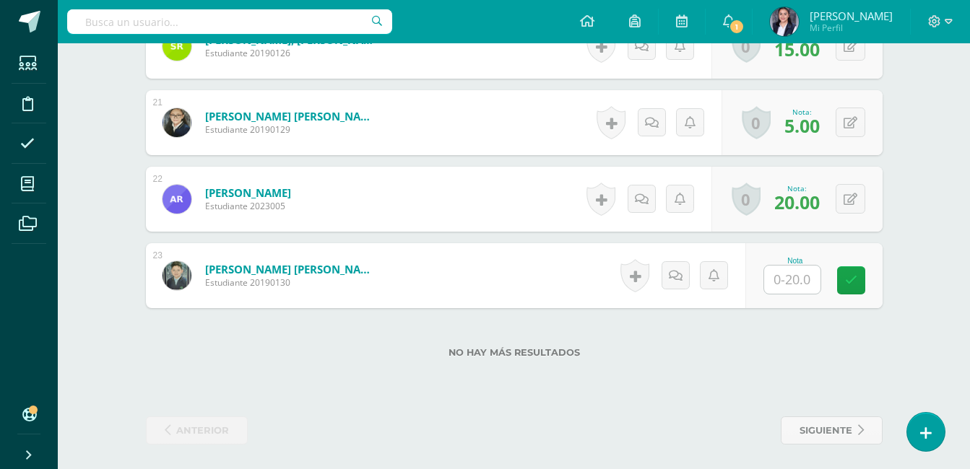
scroll to position [1947, 0]
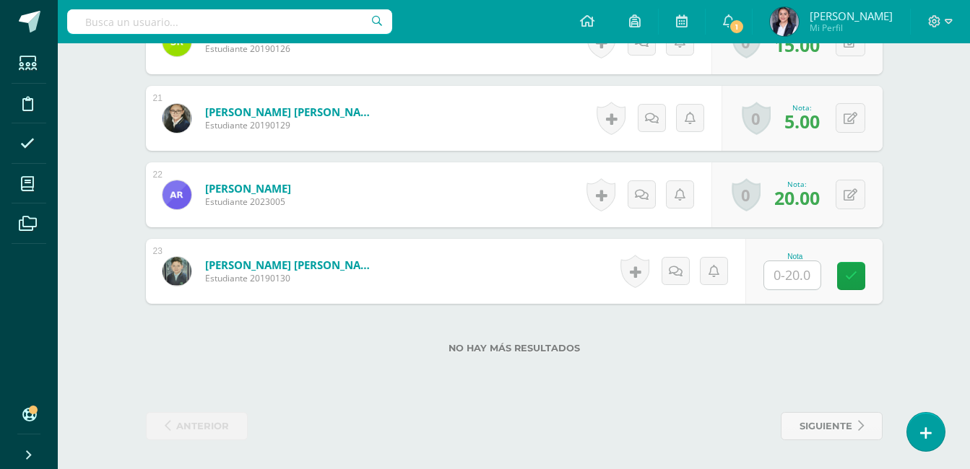
click at [809, 273] on input "text" at bounding box center [792, 275] width 56 height 28
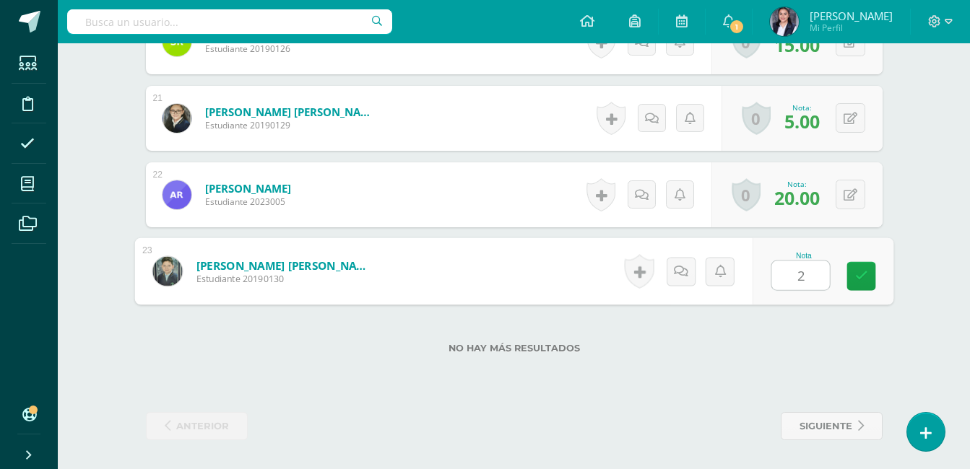
type input "20"
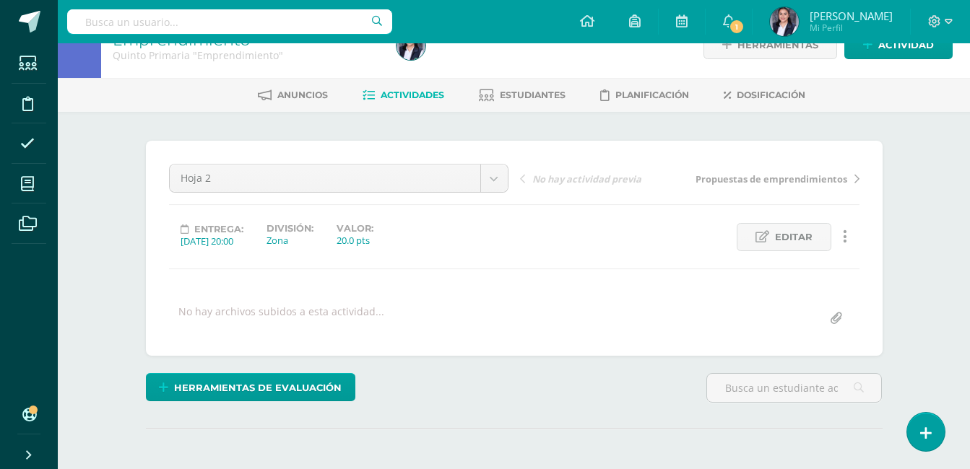
scroll to position [0, 0]
